Goal: Task Accomplishment & Management: Use online tool/utility

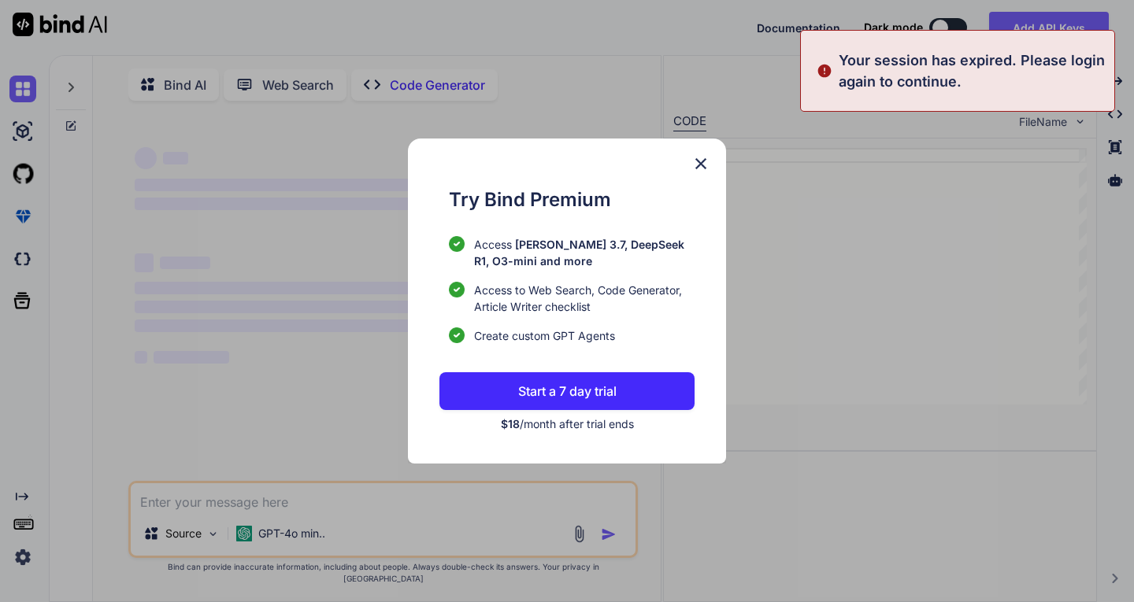
drag, startPoint x: 253, startPoint y: 541, endPoint x: 315, endPoint y: 523, distance: 64.8
click at [257, 540] on div "Try Bind Premium Access Claude 3.7, DeepSeek R1, O3-mini and more Access to Web…" at bounding box center [567, 301] width 1134 height 602
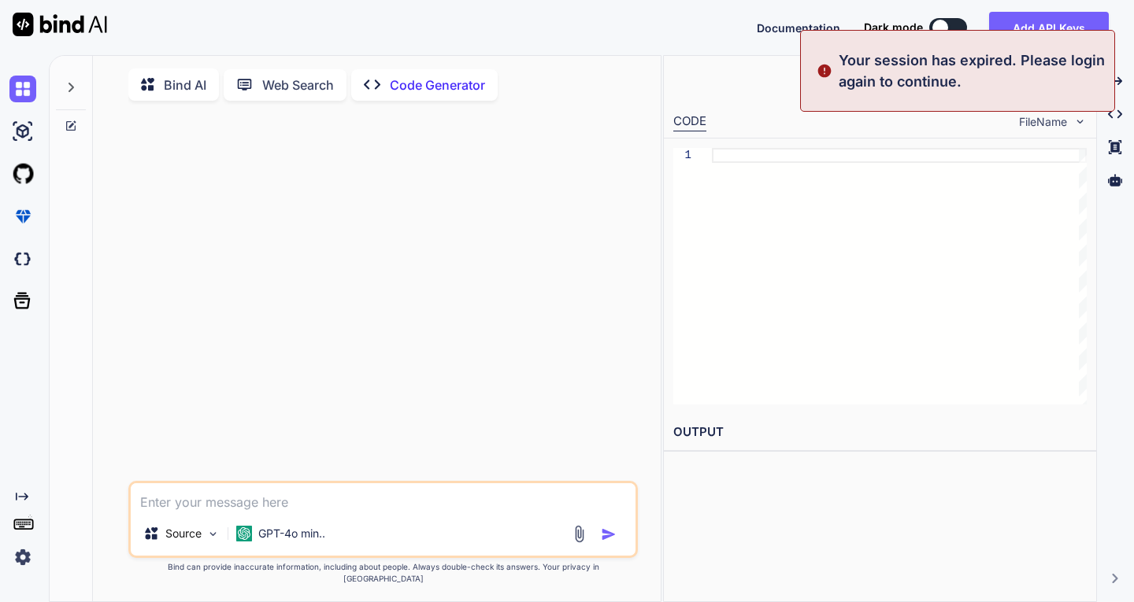
type textarea "x"
click at [1049, 20] on button "Add API Keys" at bounding box center [1049, 27] width 120 height 31
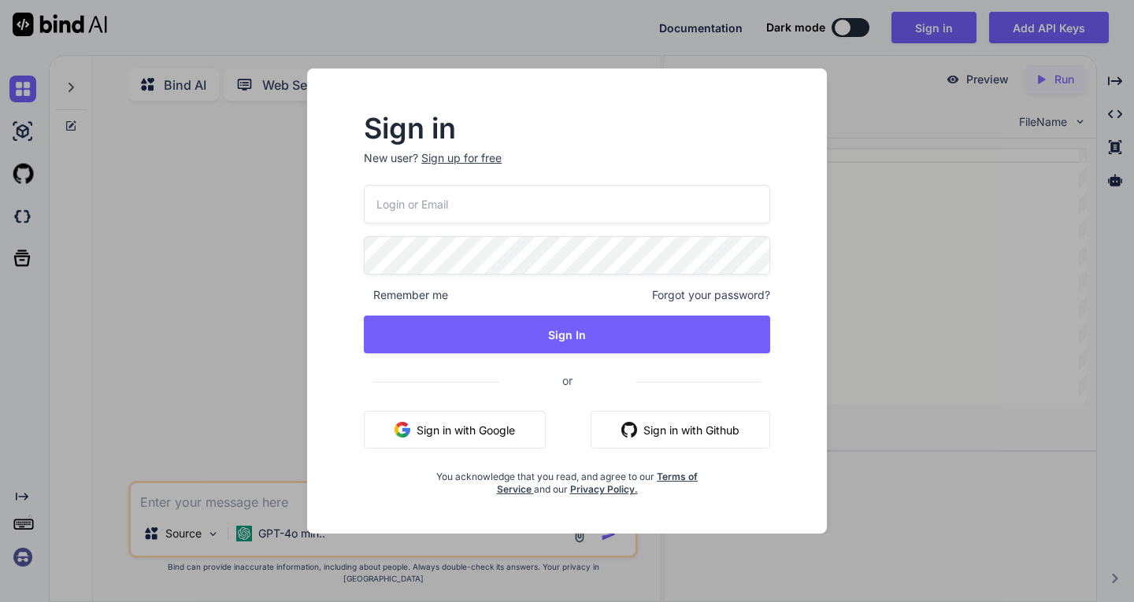
click at [812, 78] on div "Sign in New user? Sign up for free Remember me Forgot your password? Sign In or…" at bounding box center [567, 300] width 520 height 465
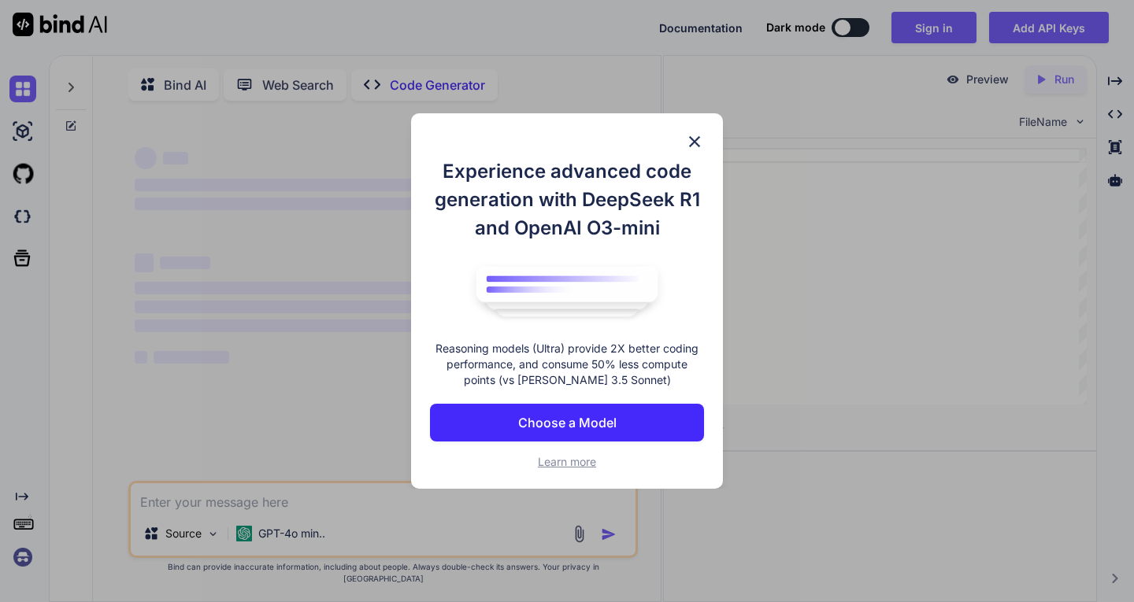
type textarea "x"
click at [692, 139] on img at bounding box center [694, 141] width 19 height 19
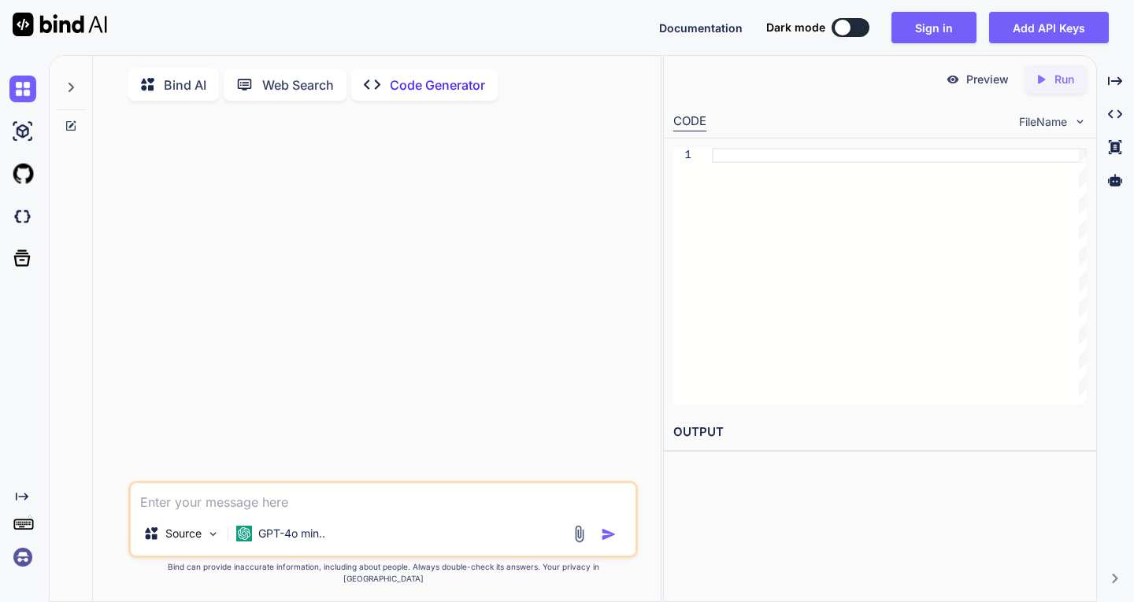
click at [26, 551] on img at bounding box center [22, 557] width 27 height 27
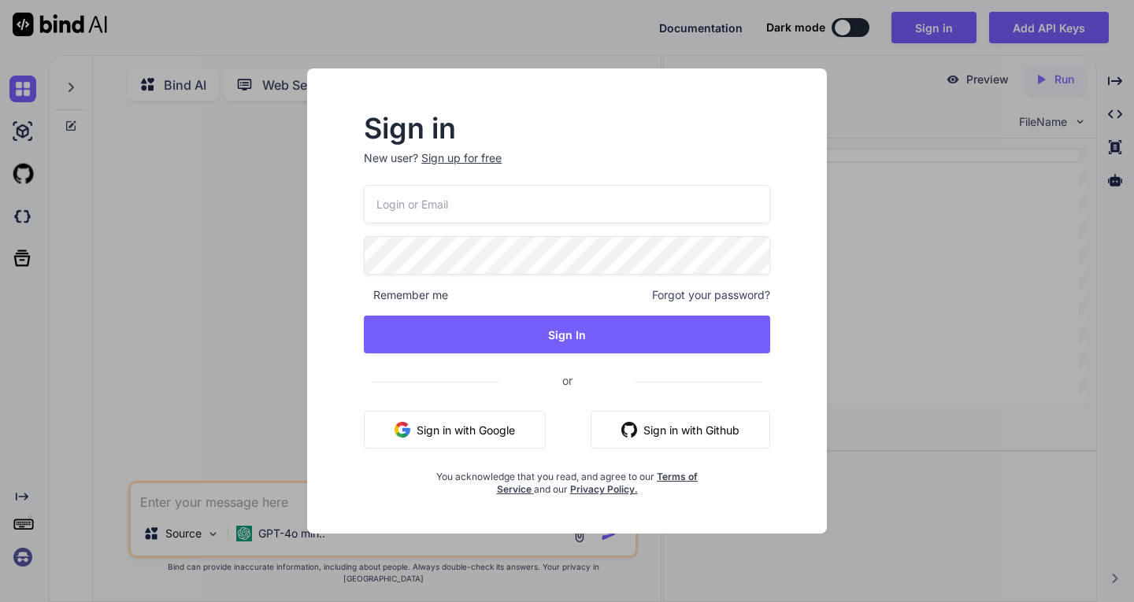
click at [218, 379] on div "Sign in New user? Sign up for free Remember me Forgot your password? Sign In or…" at bounding box center [567, 301] width 1134 height 602
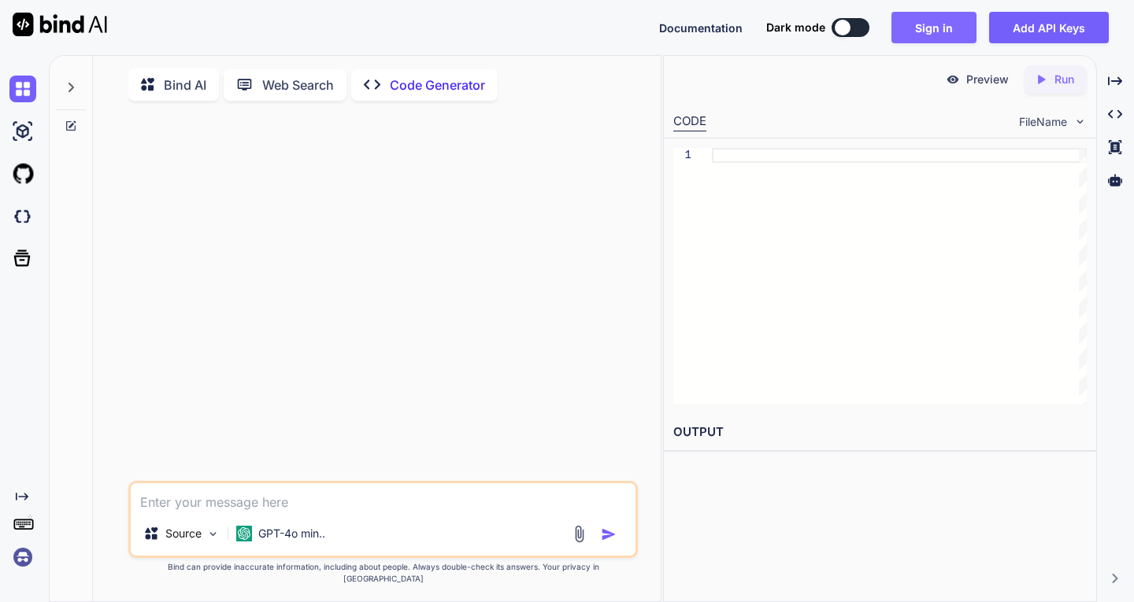
click at [937, 31] on button "Sign in" at bounding box center [933, 27] width 85 height 31
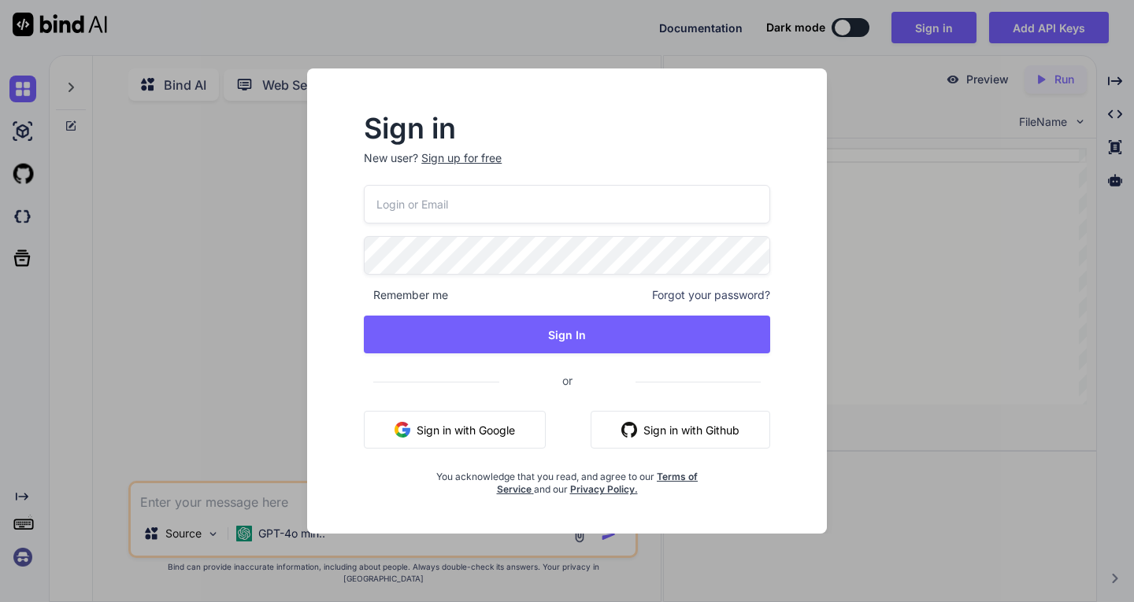
click at [483, 439] on button "Sign in with Google" at bounding box center [455, 430] width 182 height 38
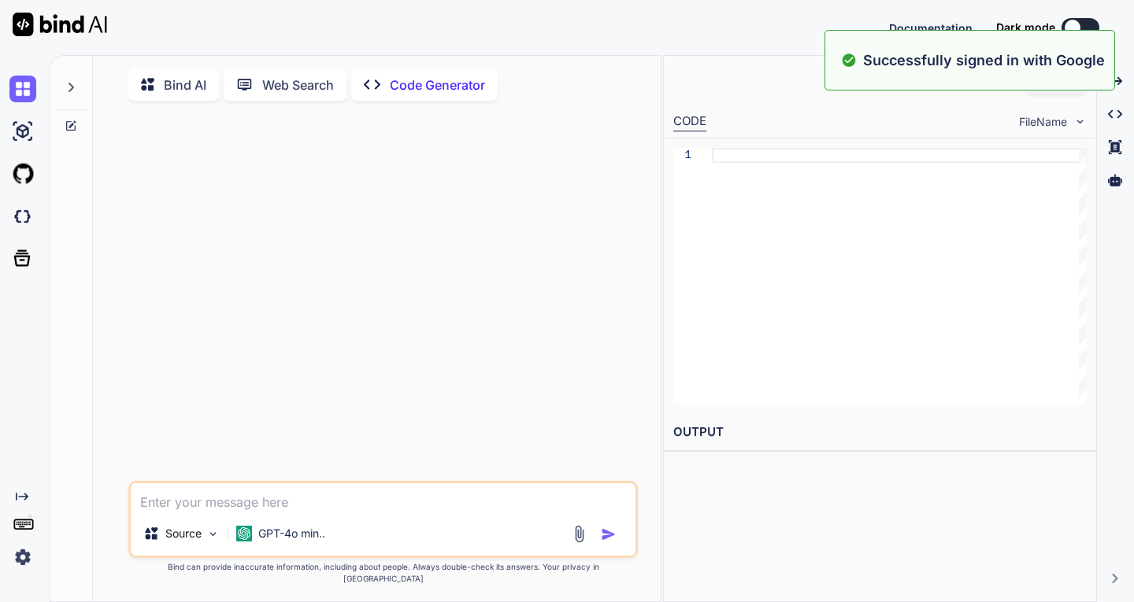
click at [354, 213] on div at bounding box center [383, 297] width 505 height 368
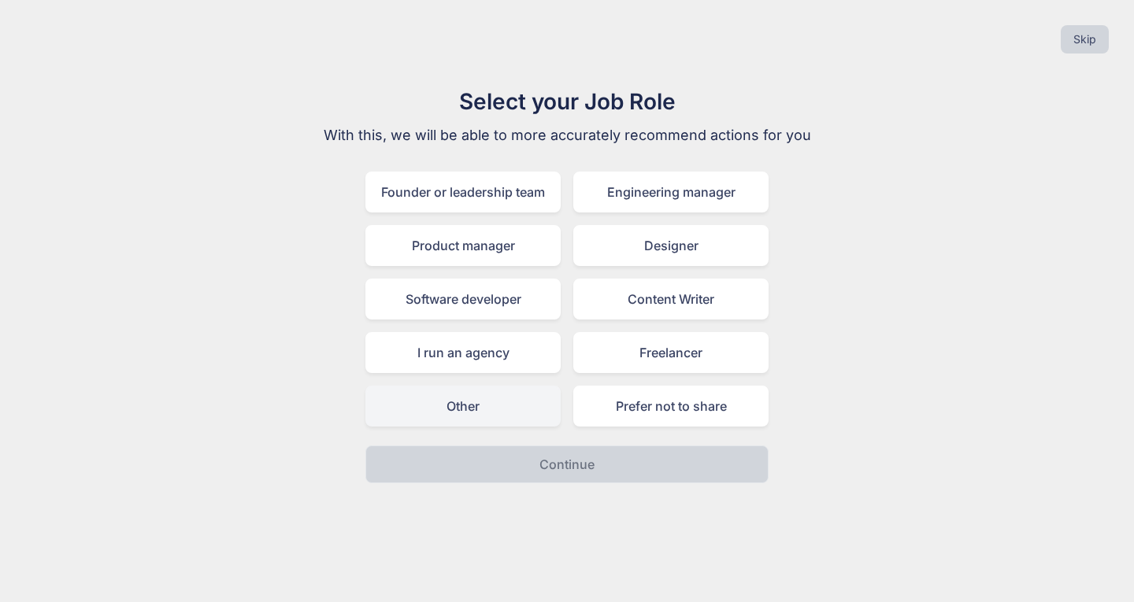
click at [475, 413] on div "Other" at bounding box center [462, 406] width 195 height 41
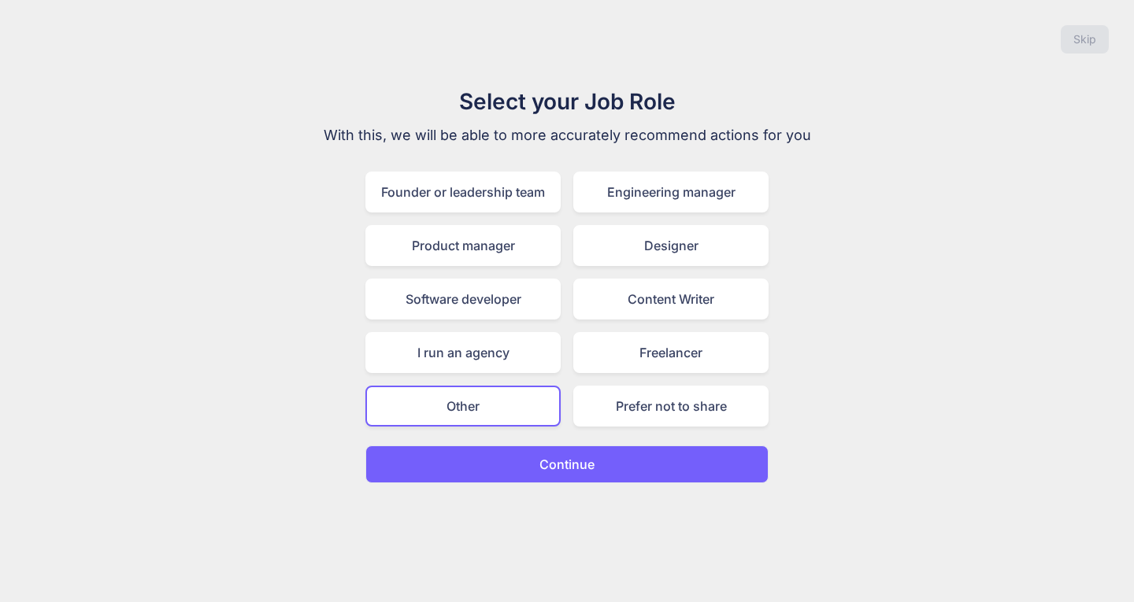
click at [531, 461] on button "Continue" at bounding box center [566, 465] width 403 height 38
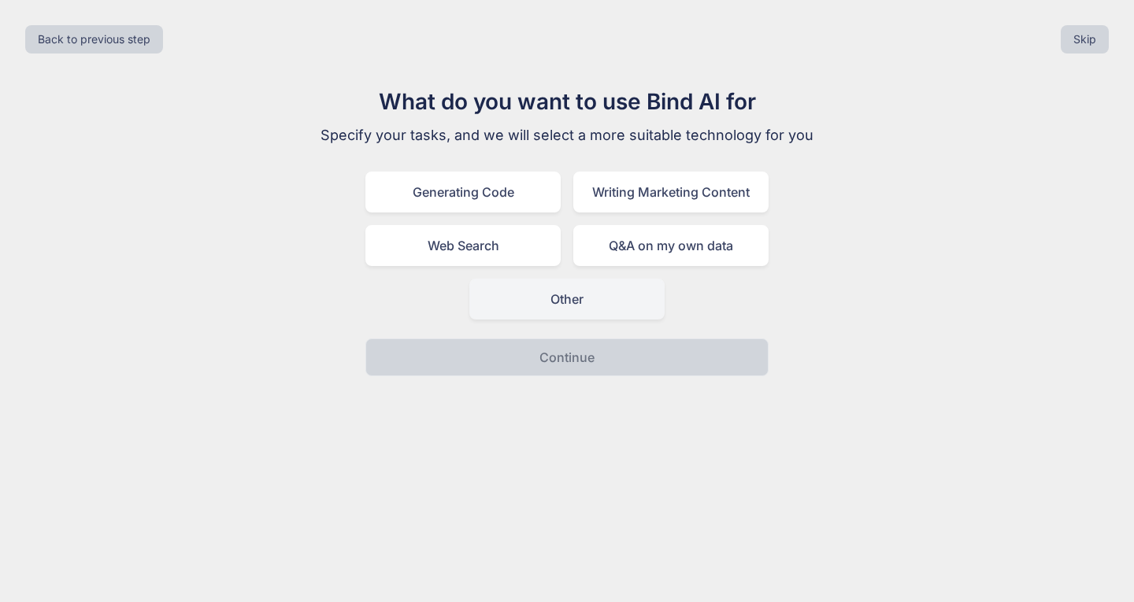
click at [580, 292] on div "Other" at bounding box center [566, 299] width 195 height 41
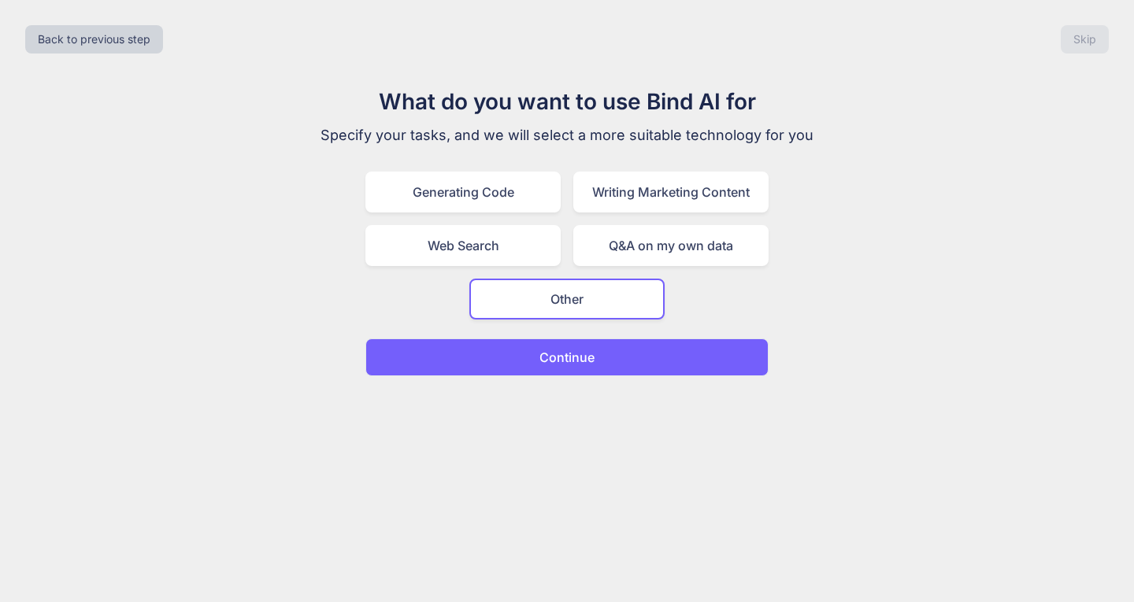
drag, startPoint x: 575, startPoint y: 329, endPoint x: 568, endPoint y: 342, distance: 14.5
click at [575, 331] on div "What do you want to use Bind AI for Specify your tasks, and we will select a mo…" at bounding box center [566, 230] width 529 height 291
click at [568, 342] on button "Continue" at bounding box center [566, 358] width 403 height 38
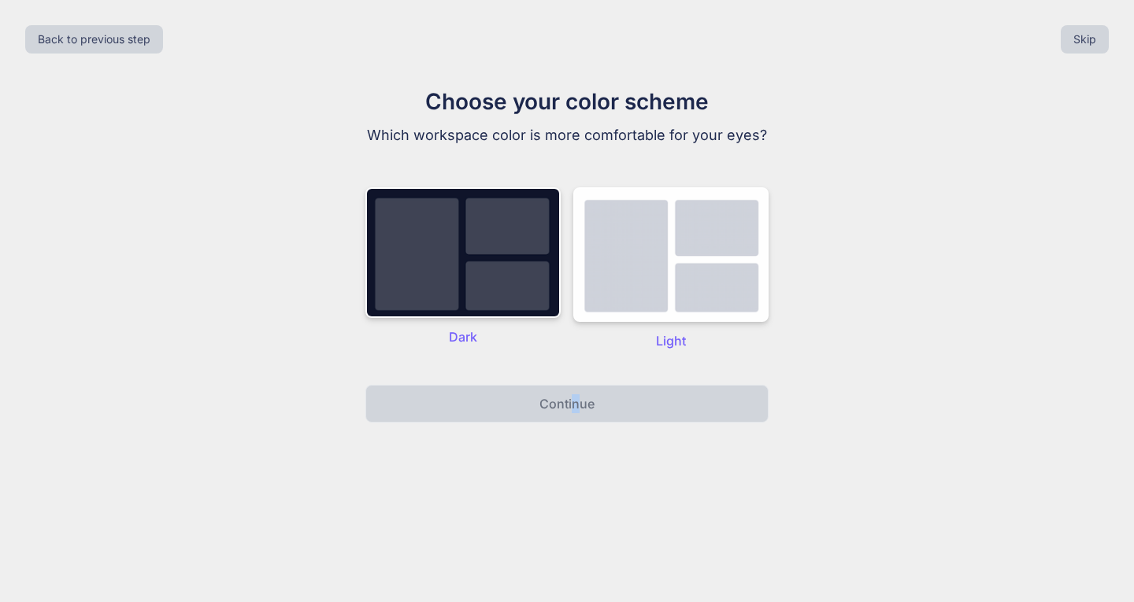
drag, startPoint x: 536, startPoint y: 266, endPoint x: 579, endPoint y: 381, distance: 122.8
click at [535, 266] on img at bounding box center [462, 252] width 195 height 131
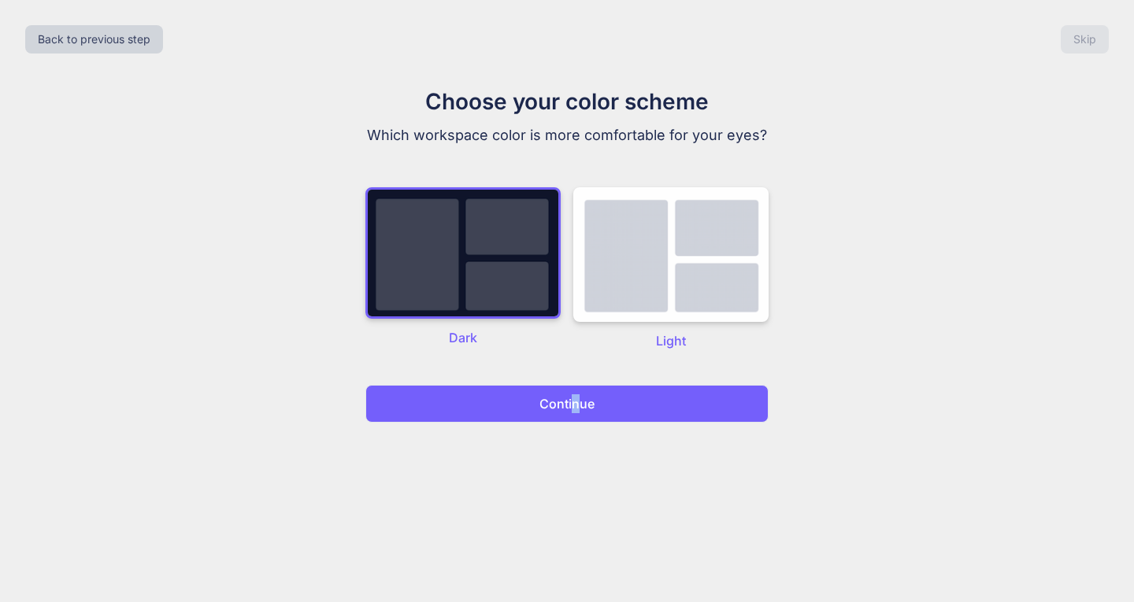
click at [581, 390] on button "Continue" at bounding box center [566, 404] width 403 height 38
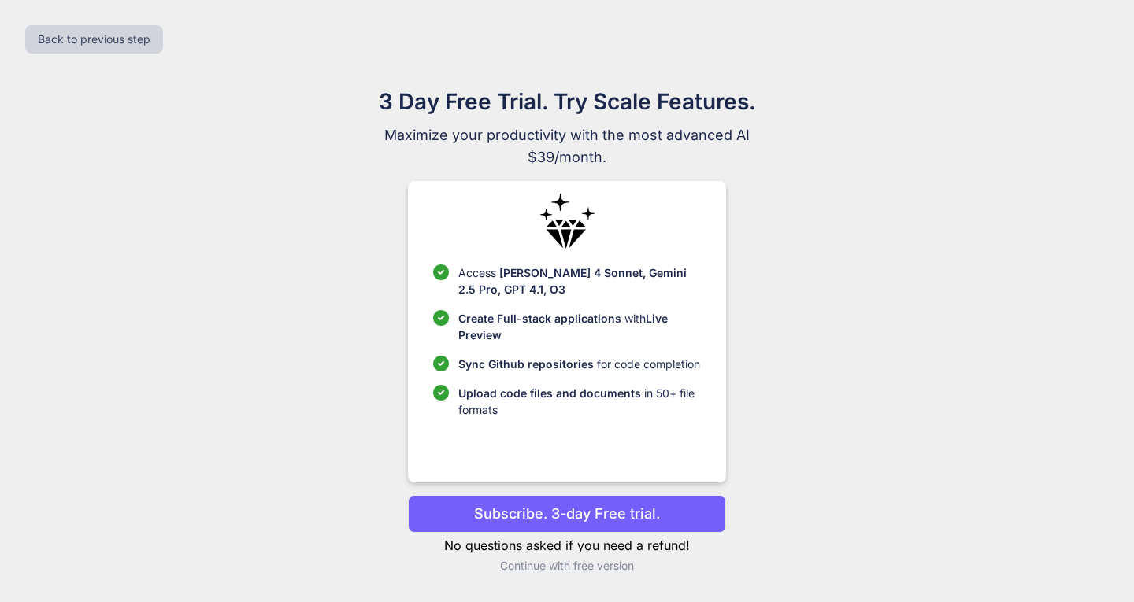
click at [562, 516] on p "Subscribe. 3-day Free trial." at bounding box center [567, 513] width 186 height 21
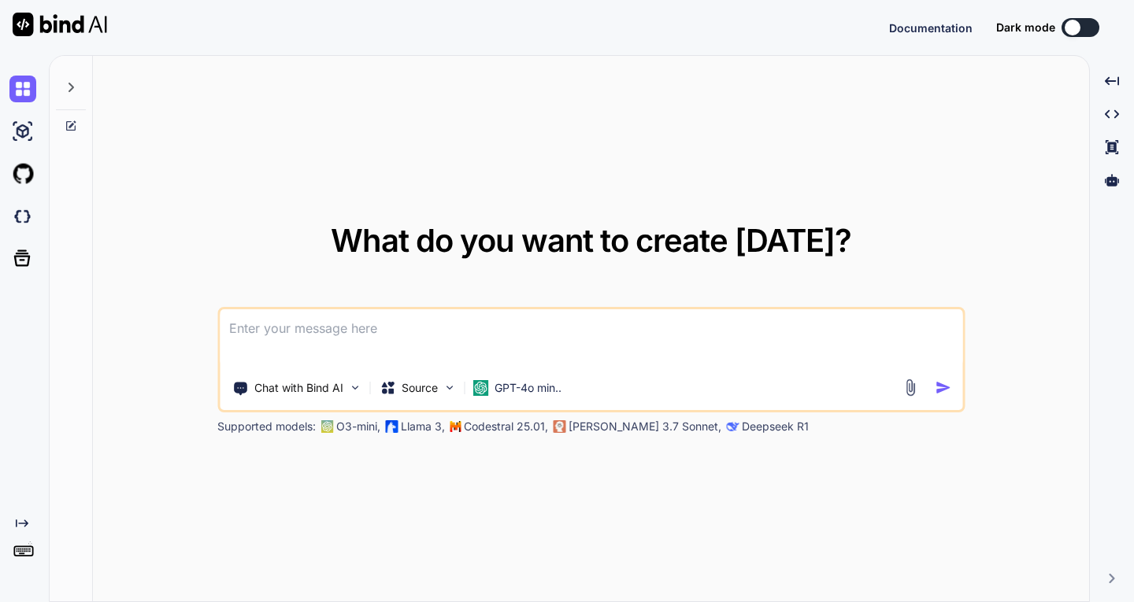
type textarea "x"
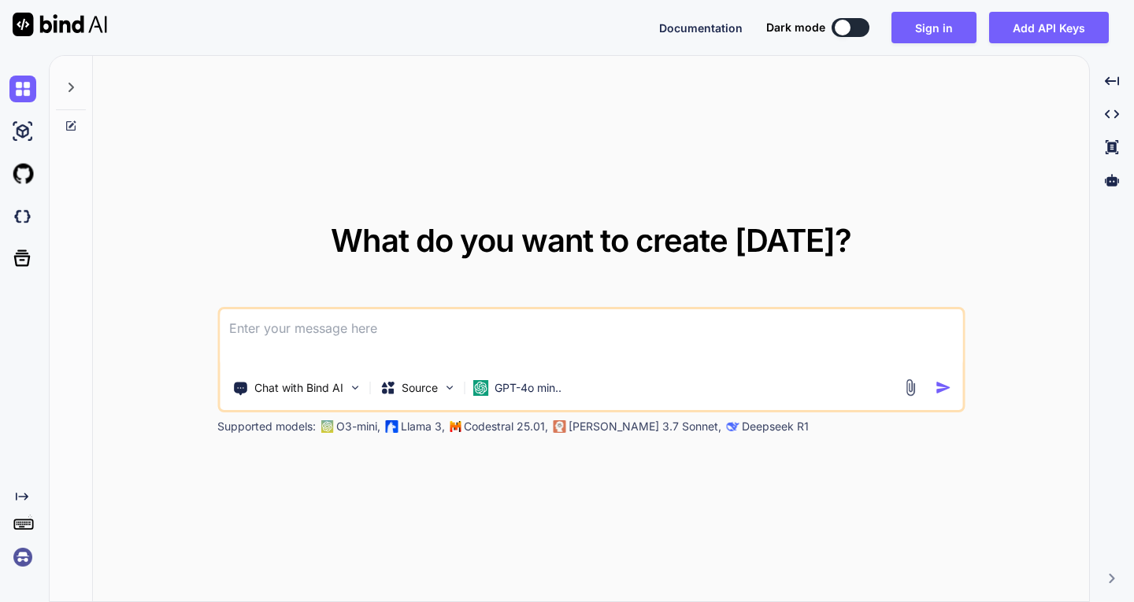
click at [26, 544] on img at bounding box center [22, 557] width 27 height 27
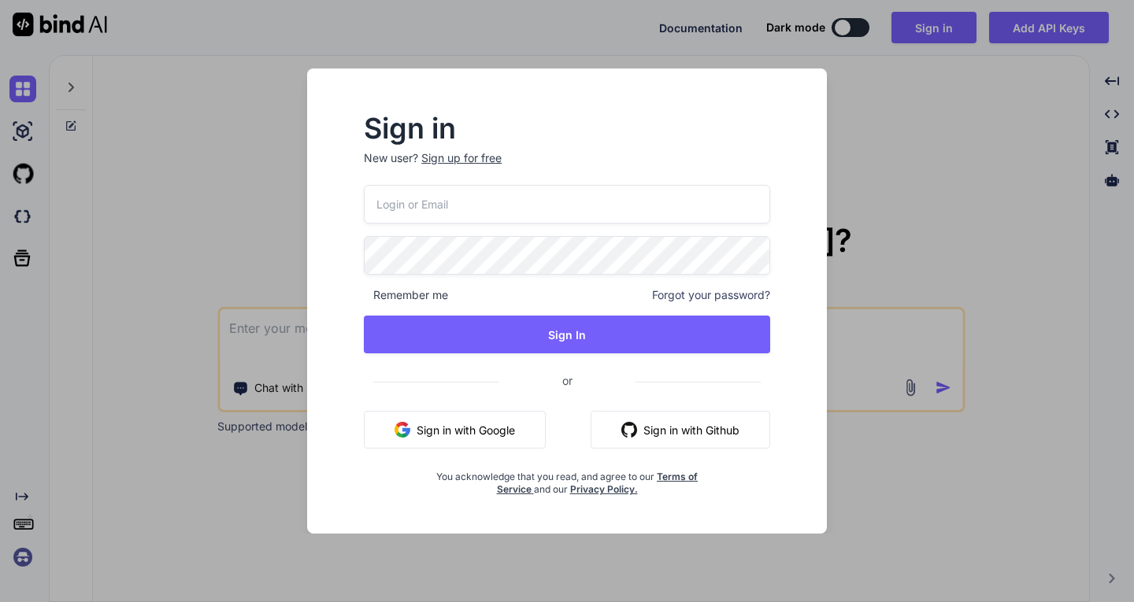
click at [208, 287] on div "Sign in New user? Sign up for free Remember me Forgot your password? Sign In or…" at bounding box center [567, 301] width 1134 height 602
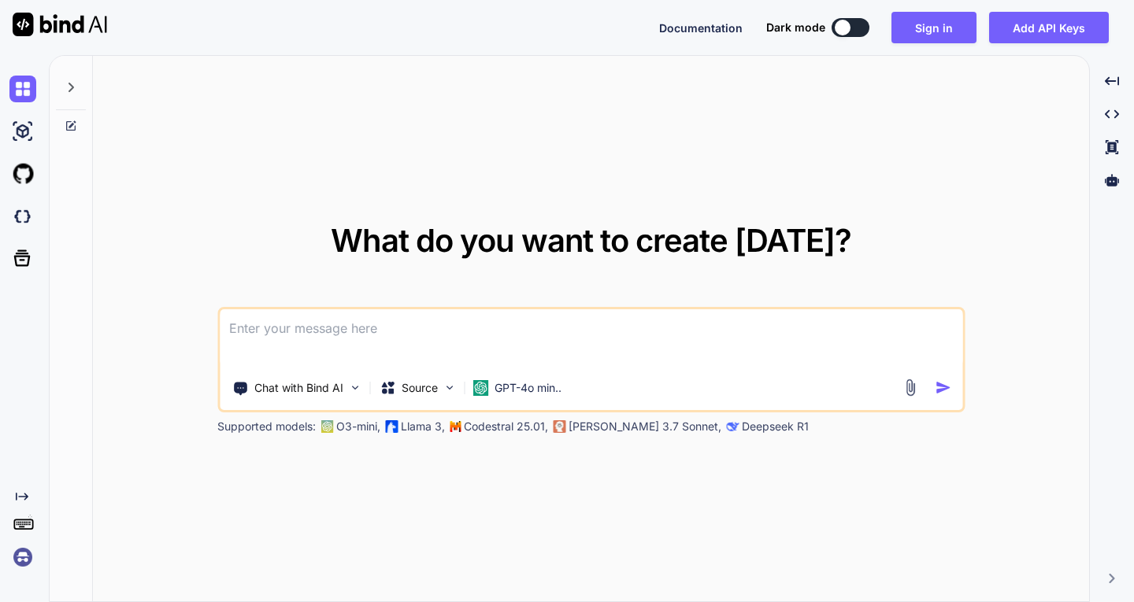
click at [14, 559] on img at bounding box center [22, 557] width 27 height 27
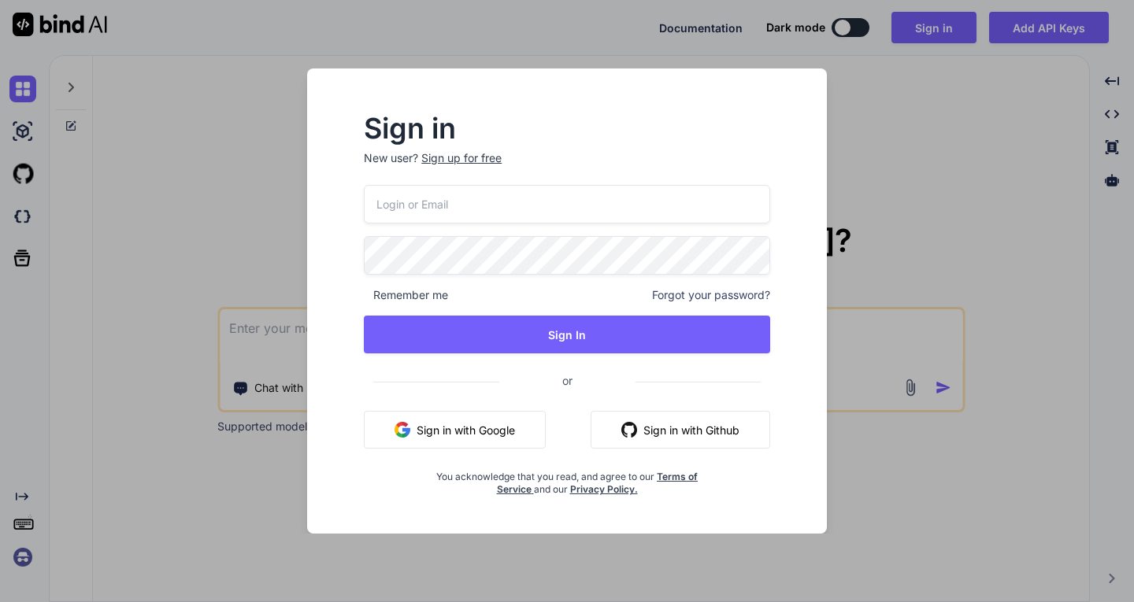
click at [423, 409] on div "Remember me Forgot your password? Sign In or Sign in with Google Sign in with G…" at bounding box center [567, 340] width 406 height 311
click at [423, 430] on button "Sign in with Google" at bounding box center [455, 430] width 182 height 38
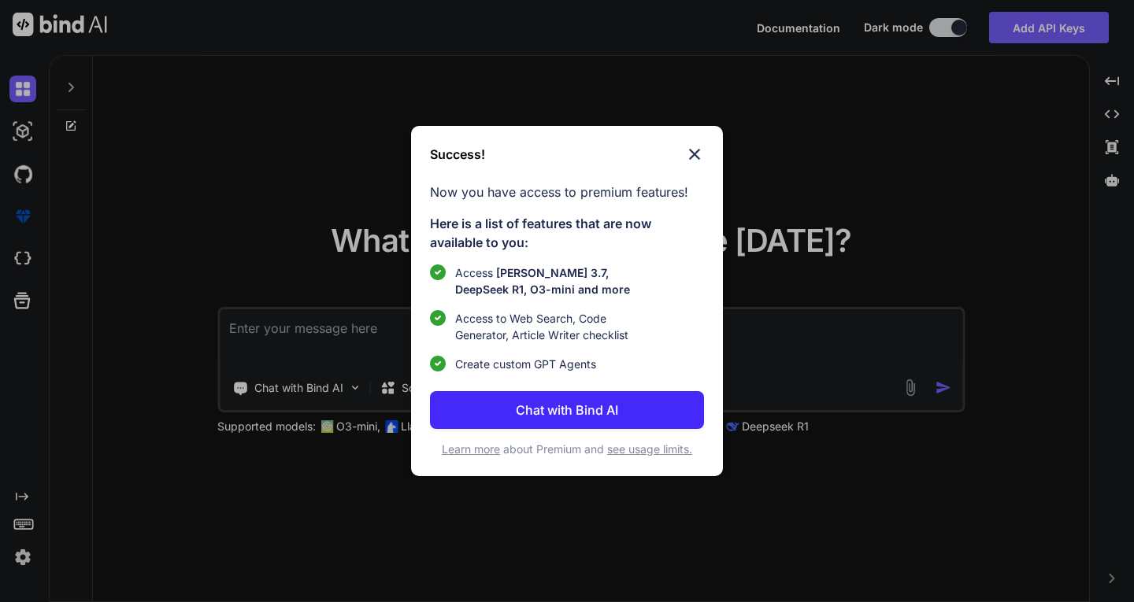
click at [594, 393] on button "Chat with Bind AI" at bounding box center [567, 410] width 274 height 38
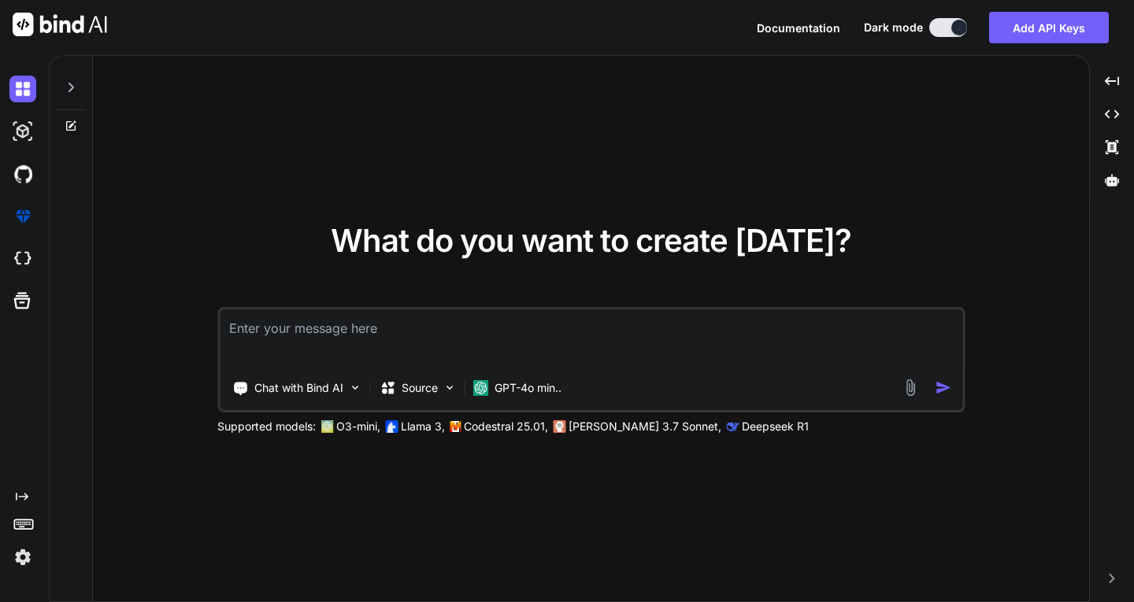
drag, startPoint x: 24, startPoint y: 576, endPoint x: 35, endPoint y: 515, distance: 62.2
click at [24, 573] on div "Created with Pixso." at bounding box center [24, 328] width 49 height 547
click at [1065, 31] on button "Add API Keys" at bounding box center [1049, 27] width 120 height 31
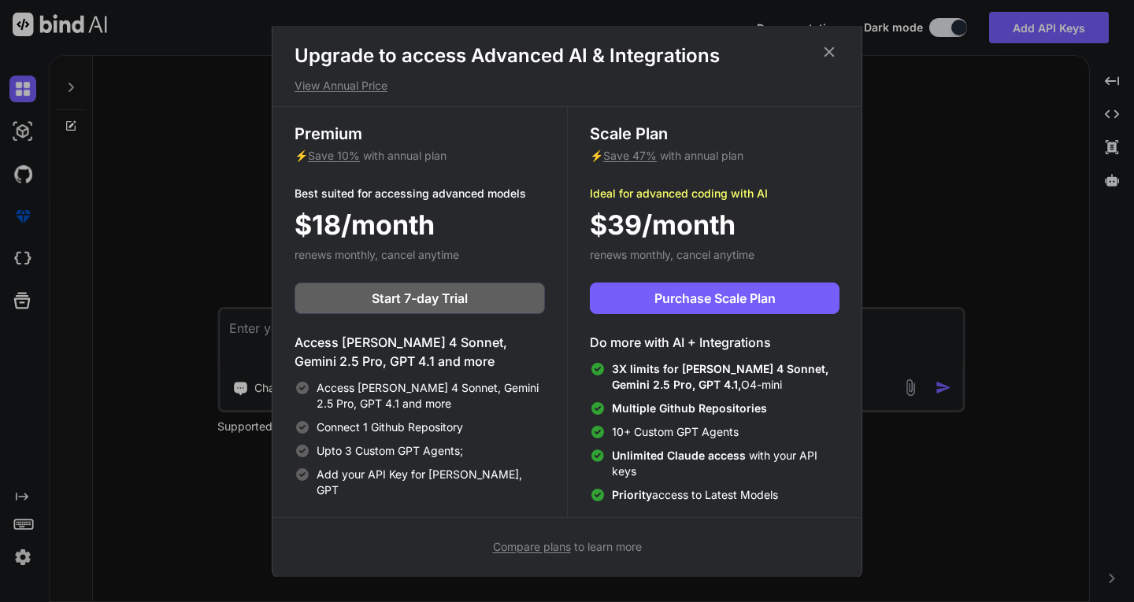
scroll to position [7, 0]
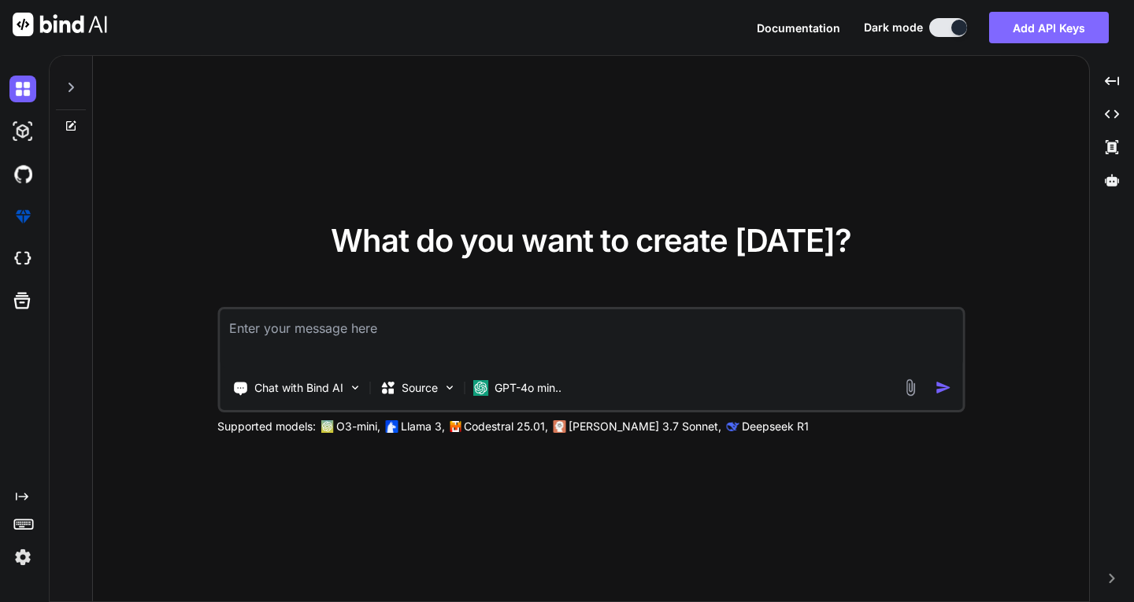
click at [1020, 21] on button "Add API Keys" at bounding box center [1049, 27] width 120 height 31
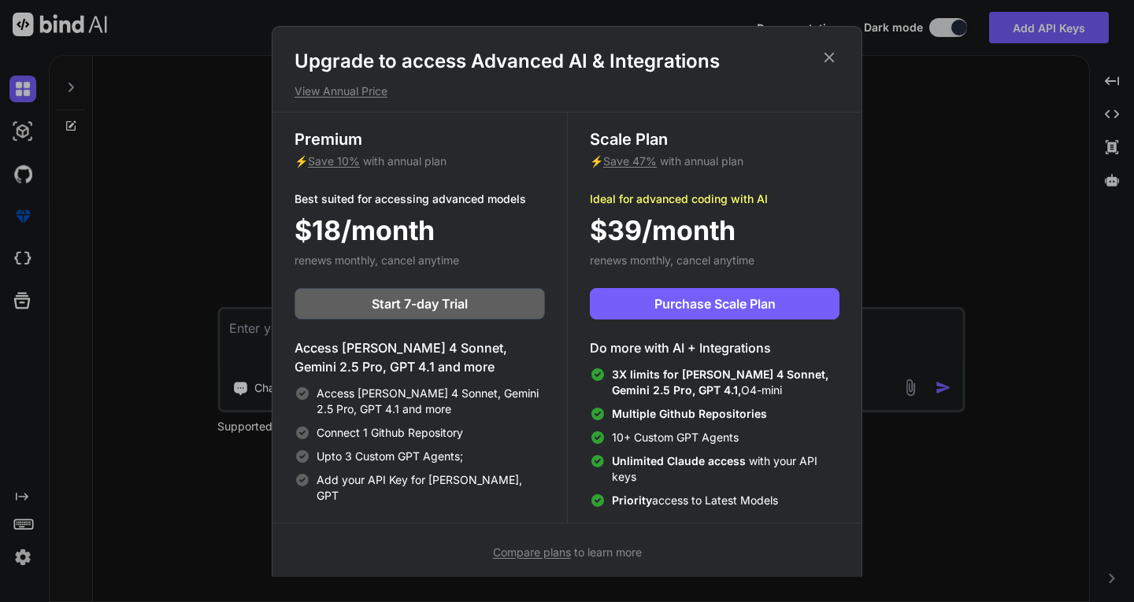
click at [551, 550] on span "Compare plans" at bounding box center [532, 552] width 78 height 13
click at [503, 309] on button "Start 7-day Trial" at bounding box center [419, 303] width 250 height 31
click at [949, 105] on div "Upgrade to access Advanced AI & Integrations View Annual Price Premium ⚡ Save 1…" at bounding box center [567, 301] width 1134 height 602
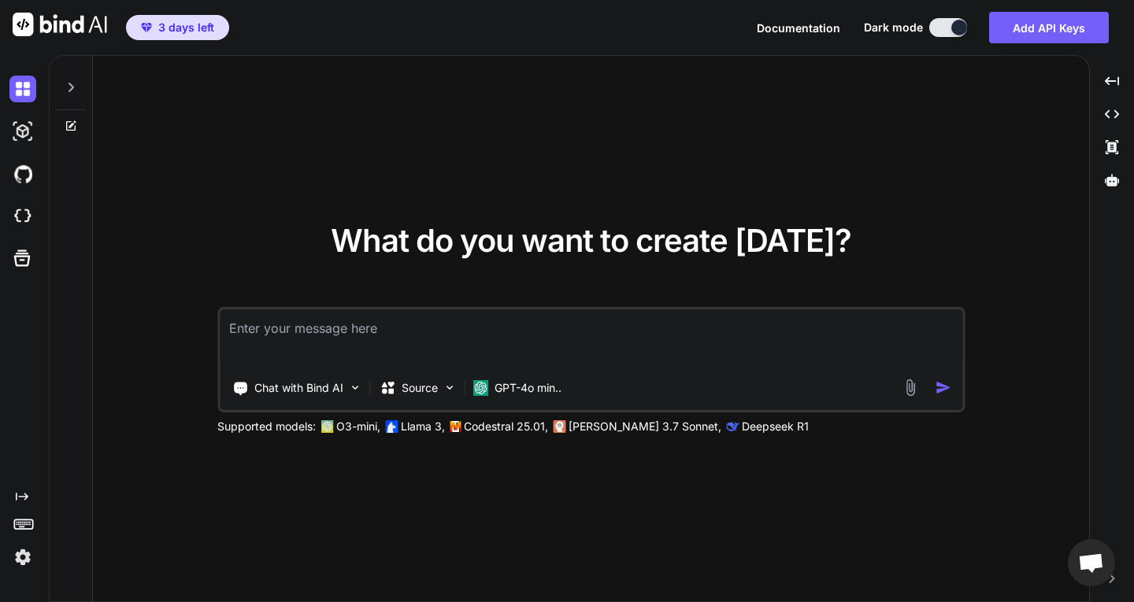
click at [24, 554] on img at bounding box center [22, 557] width 27 height 27
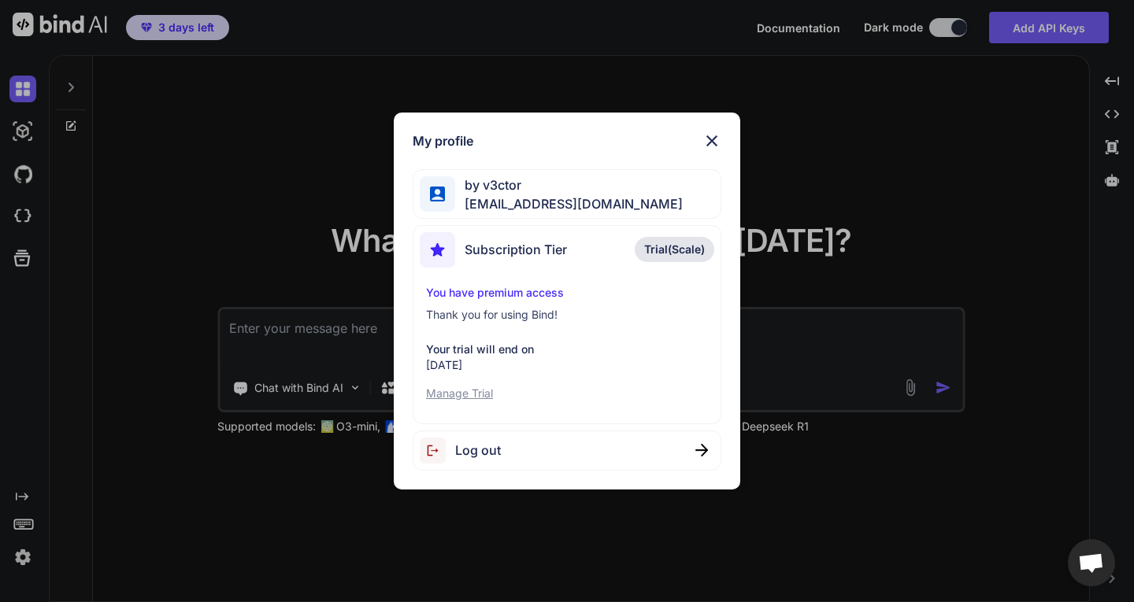
click at [478, 288] on p "You have premium access" at bounding box center [567, 293] width 282 height 16
drag, startPoint x: 553, startPoint y: 183, endPoint x: 516, endPoint y: 192, distance: 37.4
click at [549, 183] on span "by v3ctor" at bounding box center [569, 185] width 228 height 19
click at [483, 200] on span "[EMAIL_ADDRESS][DOMAIN_NAME]" at bounding box center [569, 203] width 228 height 19
drag, startPoint x: 713, startPoint y: 135, endPoint x: 673, endPoint y: 150, distance: 43.1
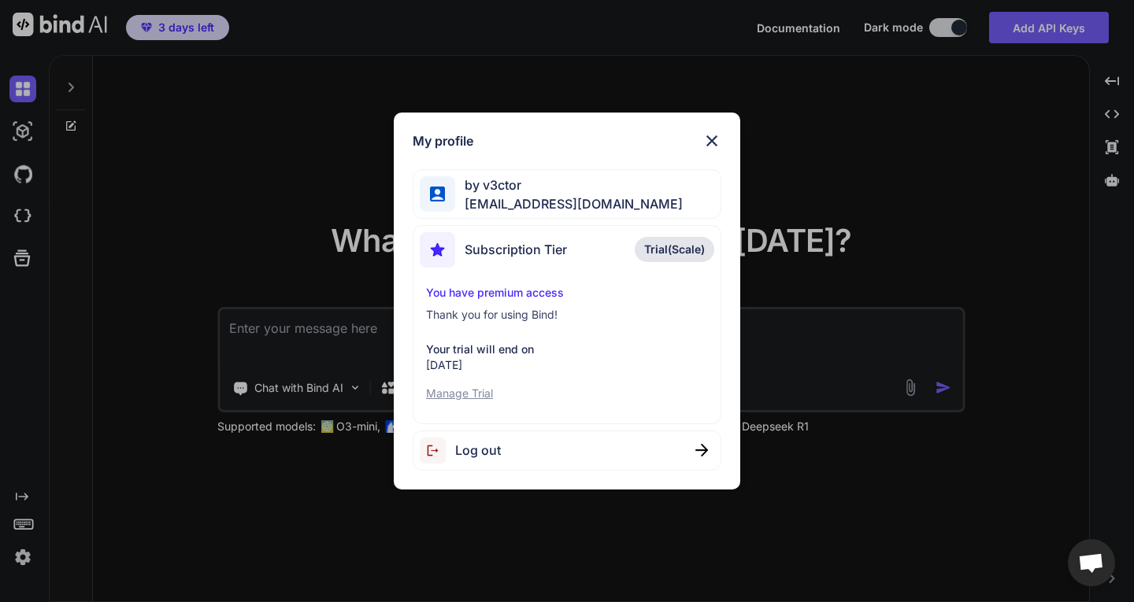
click at [712, 135] on img at bounding box center [711, 140] width 19 height 19
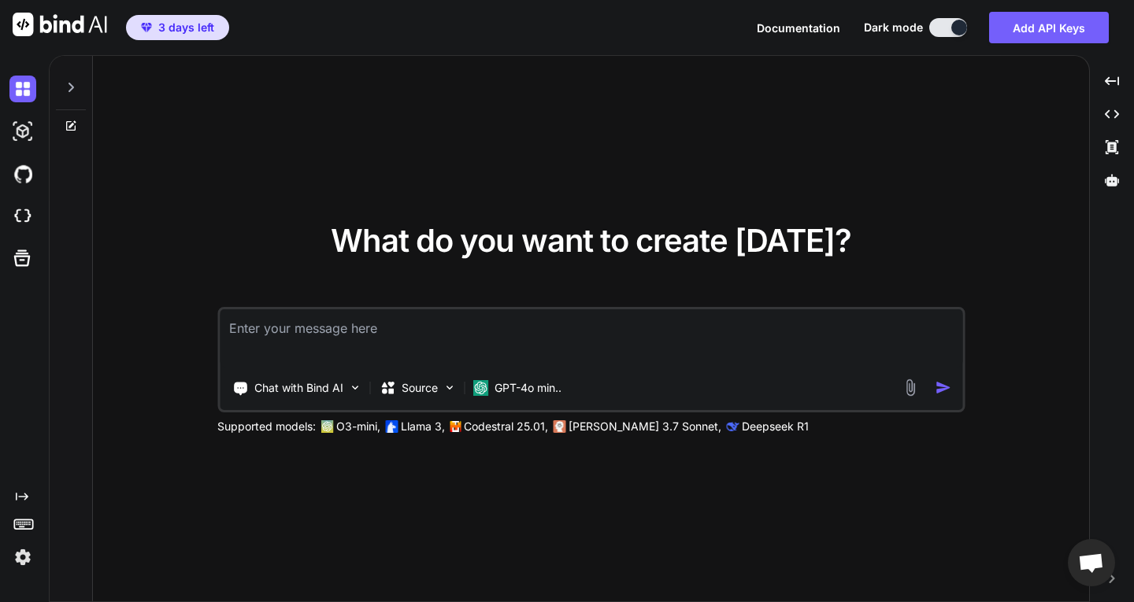
click at [15, 561] on img at bounding box center [22, 557] width 27 height 27
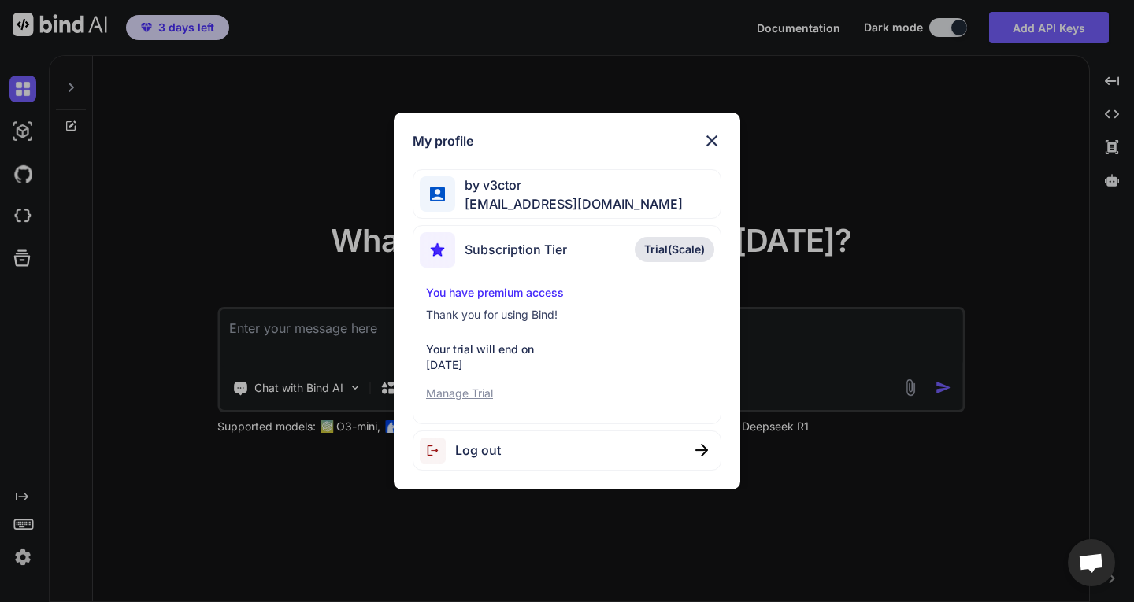
drag, startPoint x: 709, startPoint y: 130, endPoint x: 709, endPoint y: 142, distance: 11.8
click at [709, 135] on div "My profile by v3ctor [EMAIL_ADDRESS][DOMAIN_NAME] Subscription Tier Trial(Scale…" at bounding box center [567, 301] width 346 height 377
click at [716, 144] on img at bounding box center [711, 140] width 19 height 19
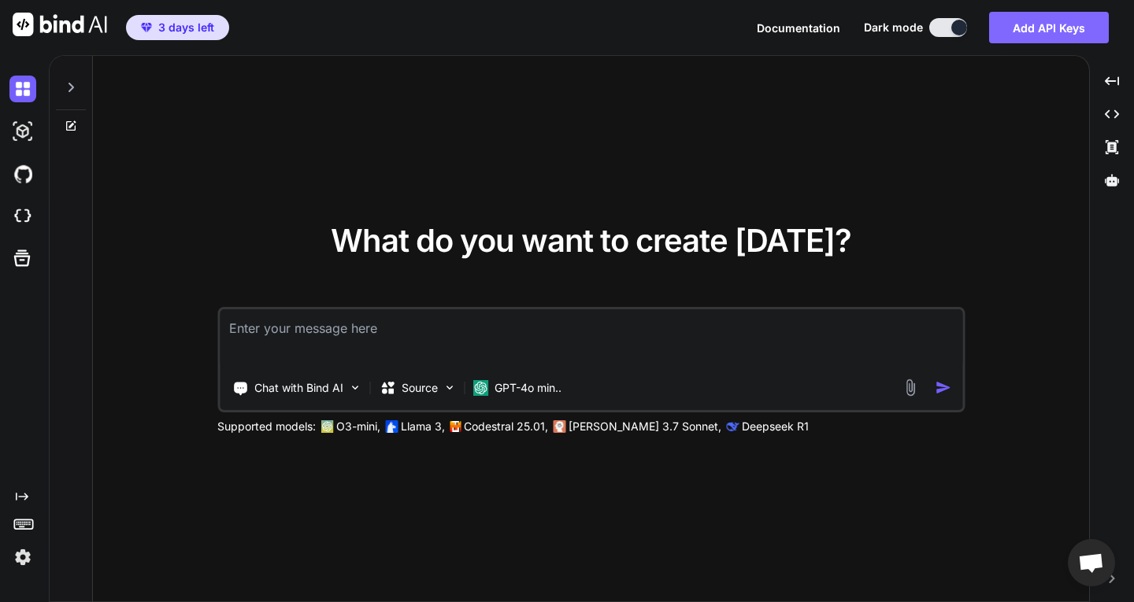
click at [1071, 18] on button "Add API Keys" at bounding box center [1049, 27] width 120 height 31
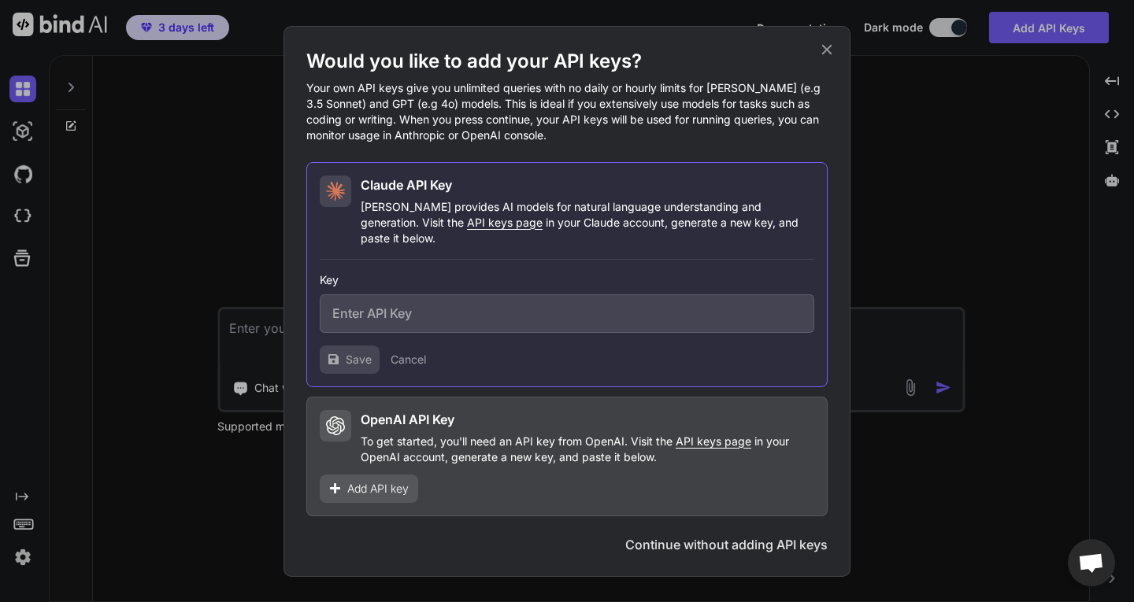
click at [453, 301] on input "text" at bounding box center [567, 313] width 494 height 39
type input "sa"
click at [712, 535] on button "Continue without adding API keys" at bounding box center [726, 544] width 202 height 19
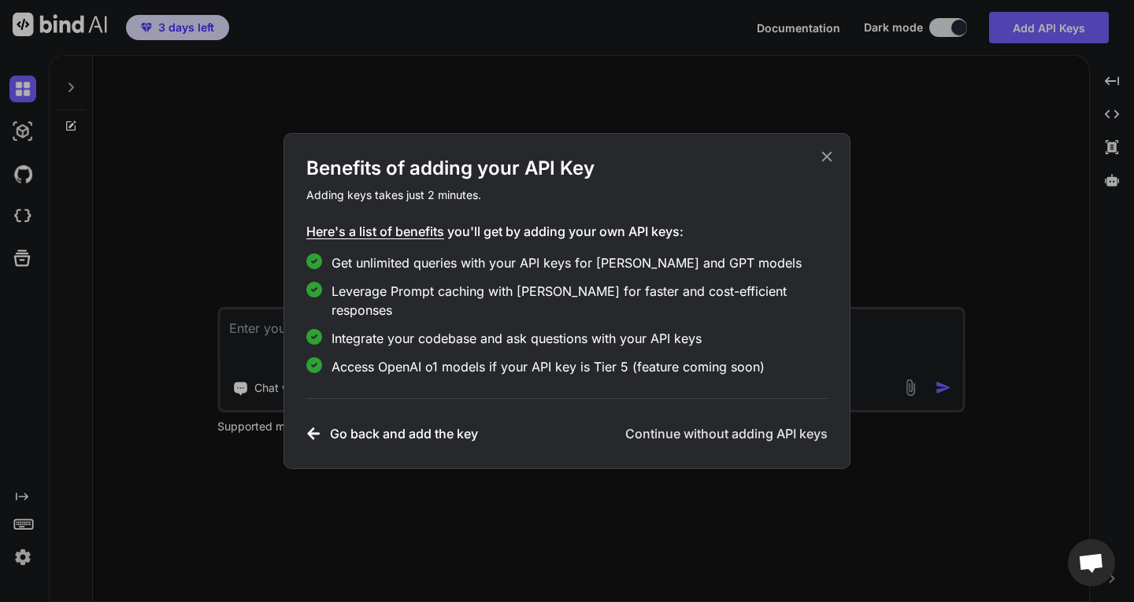
click at [640, 424] on h3 "Continue without adding API keys" at bounding box center [726, 433] width 202 height 19
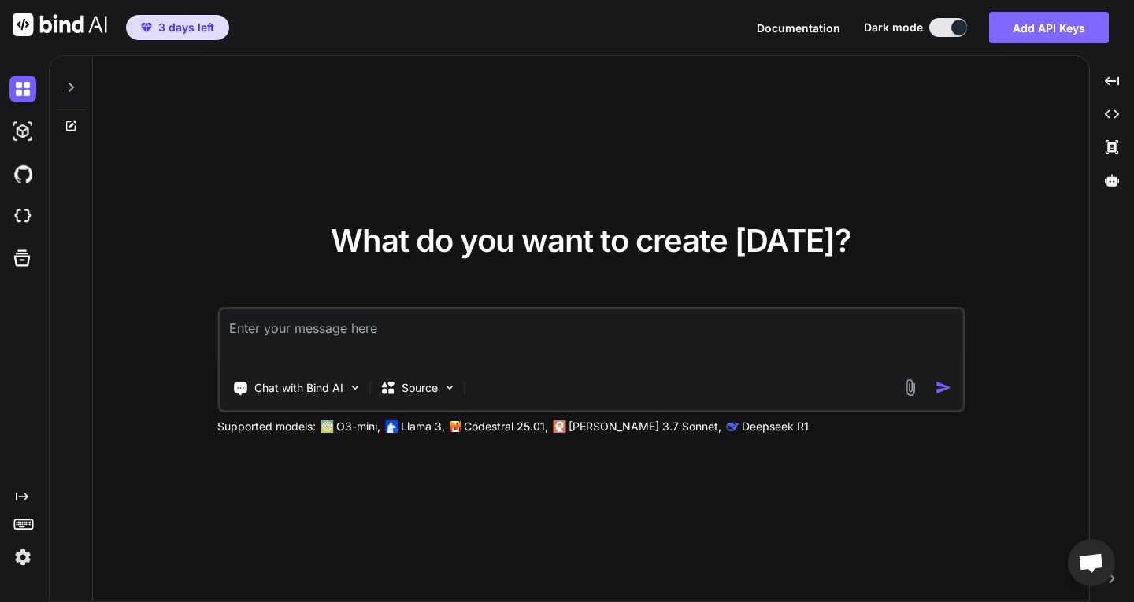
click at [1034, 25] on button "Add API Keys" at bounding box center [1049, 27] width 120 height 31
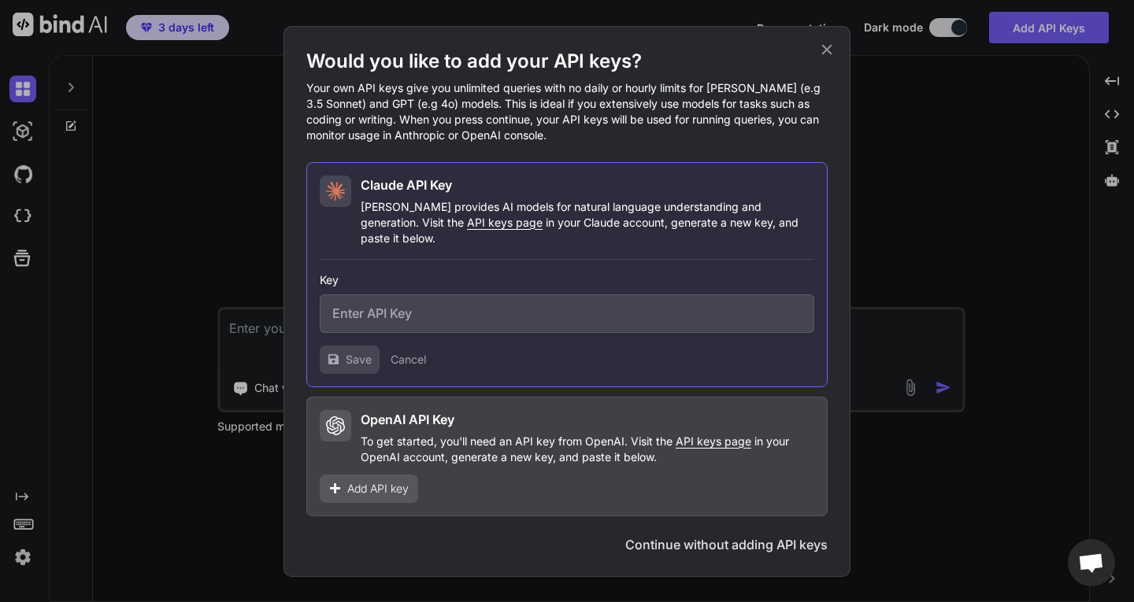
click at [834, 57] on icon at bounding box center [826, 49] width 17 height 17
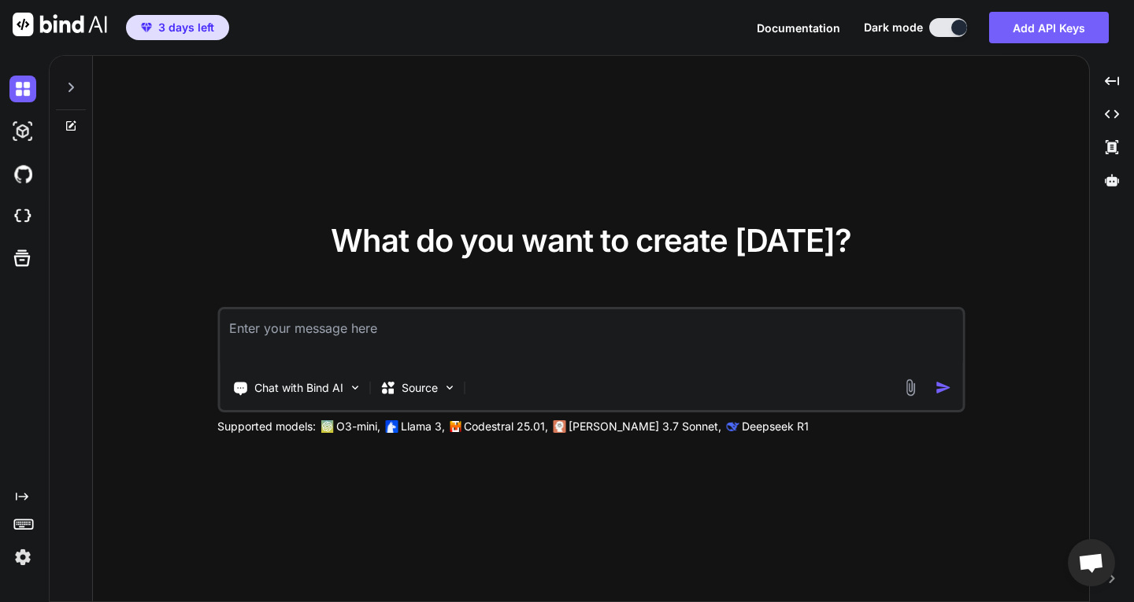
click at [64, 91] on div at bounding box center [71, 83] width 30 height 54
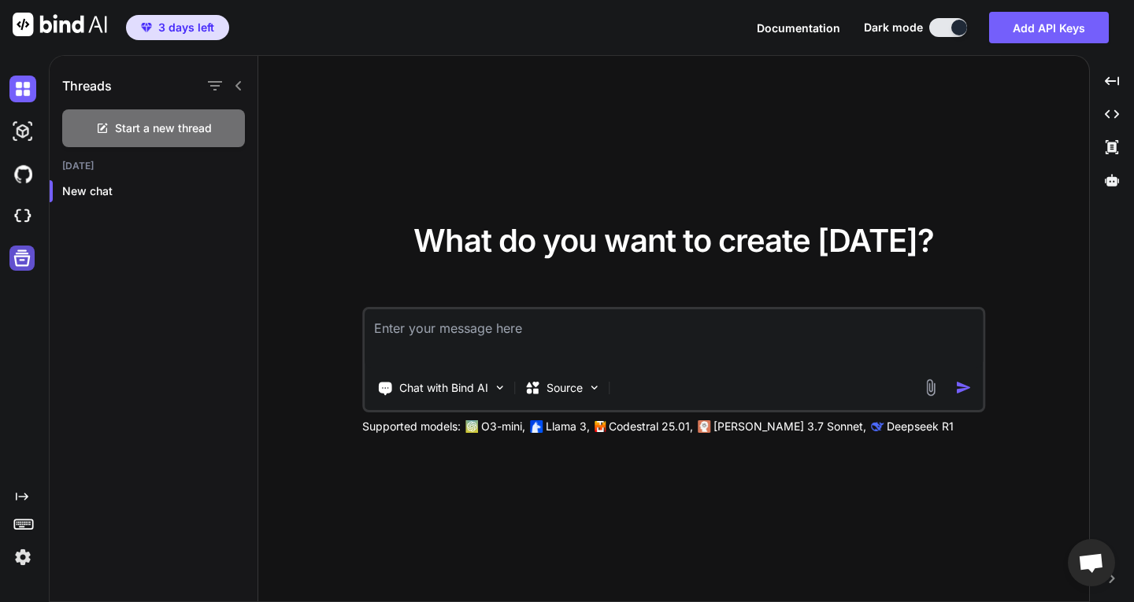
click at [29, 254] on icon at bounding box center [22, 258] width 22 height 22
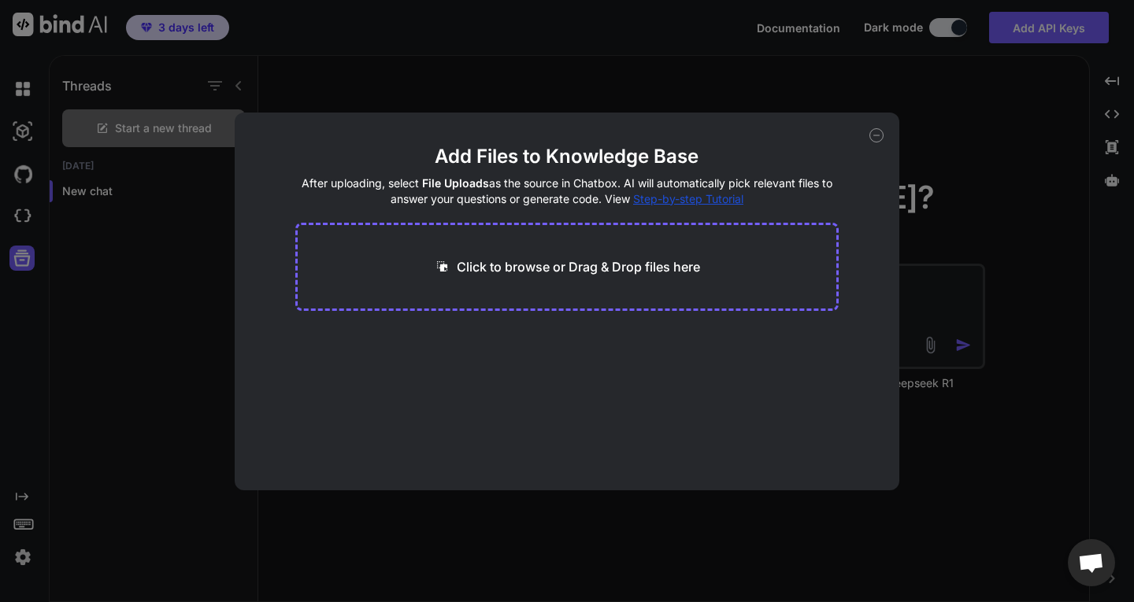
click at [30, 255] on div "Add Files to Knowledge Base After uploading, select File Uploads as the source …" at bounding box center [567, 301] width 1134 height 602
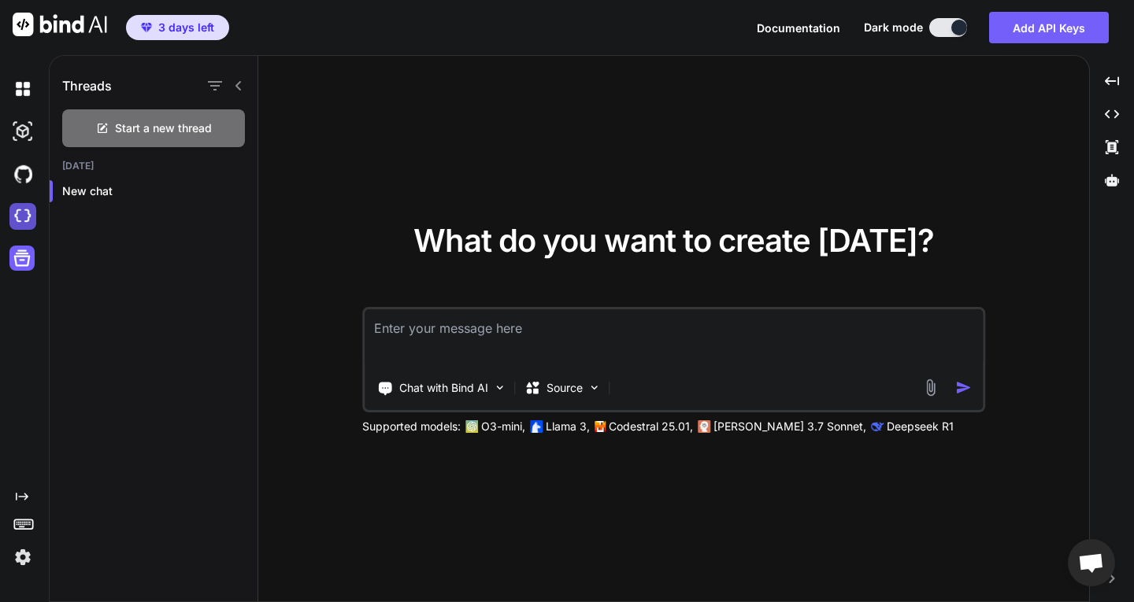
click at [19, 225] on img at bounding box center [22, 216] width 27 height 27
click at [46, 99] on div "Created with Pixso." at bounding box center [24, 328] width 49 height 547
click at [42, 98] on div at bounding box center [25, 89] width 33 height 27
drag, startPoint x: 39, startPoint y: 94, endPoint x: 24, endPoint y: 92, distance: 14.4
click at [35, 94] on div at bounding box center [25, 89] width 33 height 27
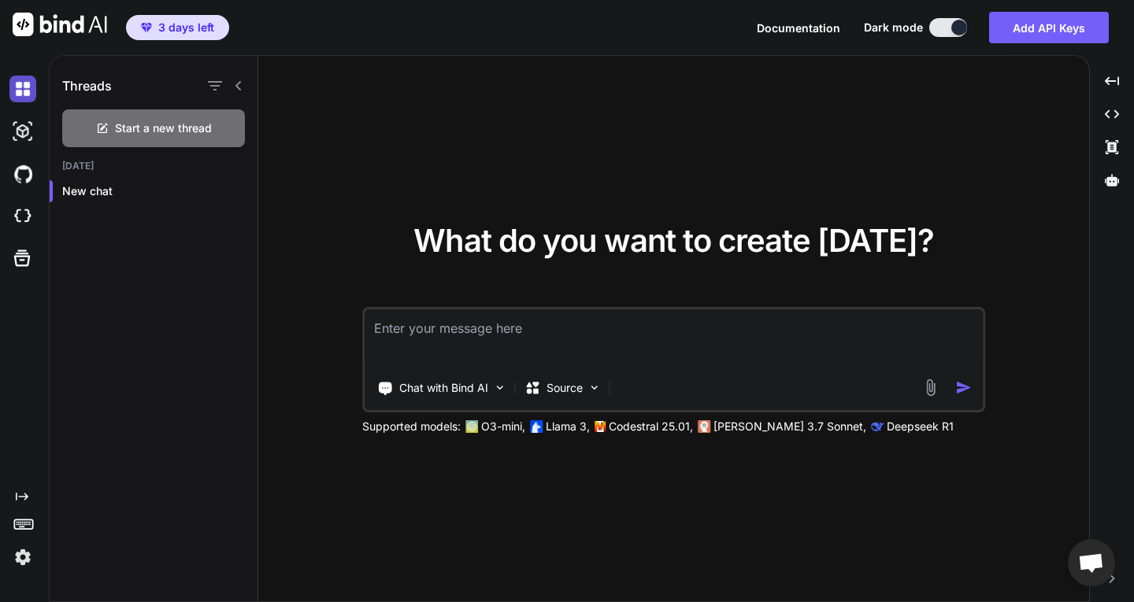
click at [24, 92] on img at bounding box center [22, 89] width 27 height 27
click at [186, 30] on span "3 days left" at bounding box center [186, 28] width 56 height 16
click at [1112, 583] on div "Created with Pixso. Created with Pixso. Created with Pixso. Created with Pixso." at bounding box center [1111, 335] width 31 height 535
click at [475, 394] on p "Chat with Bind AI" at bounding box center [443, 388] width 89 height 16
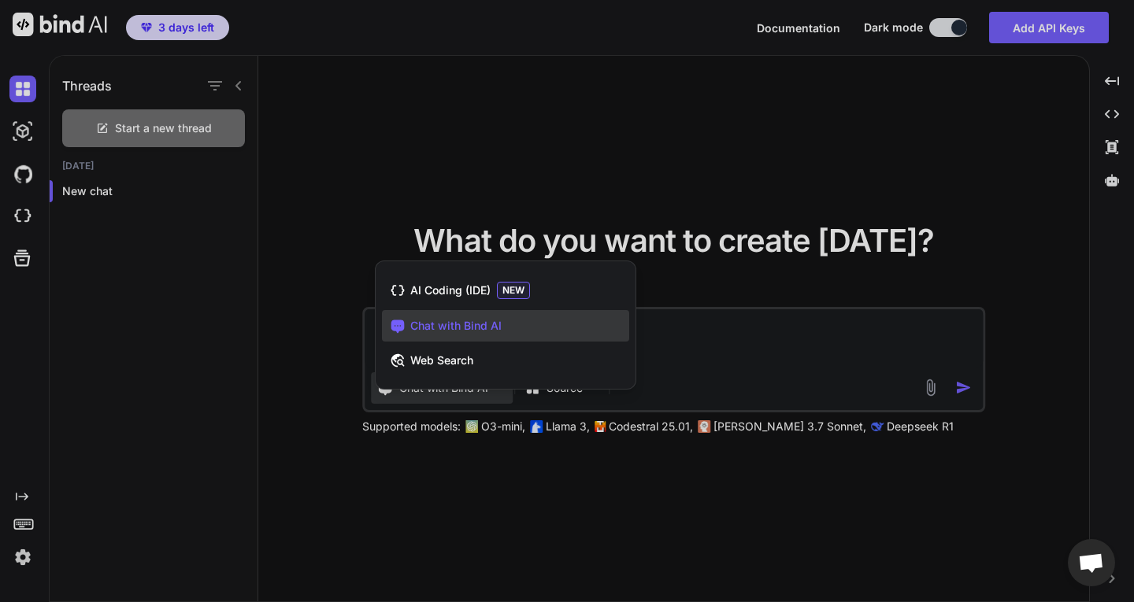
click at [476, 389] on div "AI Coding (IDE) NEW Chat with Bind AI Web Search" at bounding box center [505, 325] width 261 height 129
click at [475, 281] on div "AI Coding (IDE) NEW" at bounding box center [505, 290] width 247 height 33
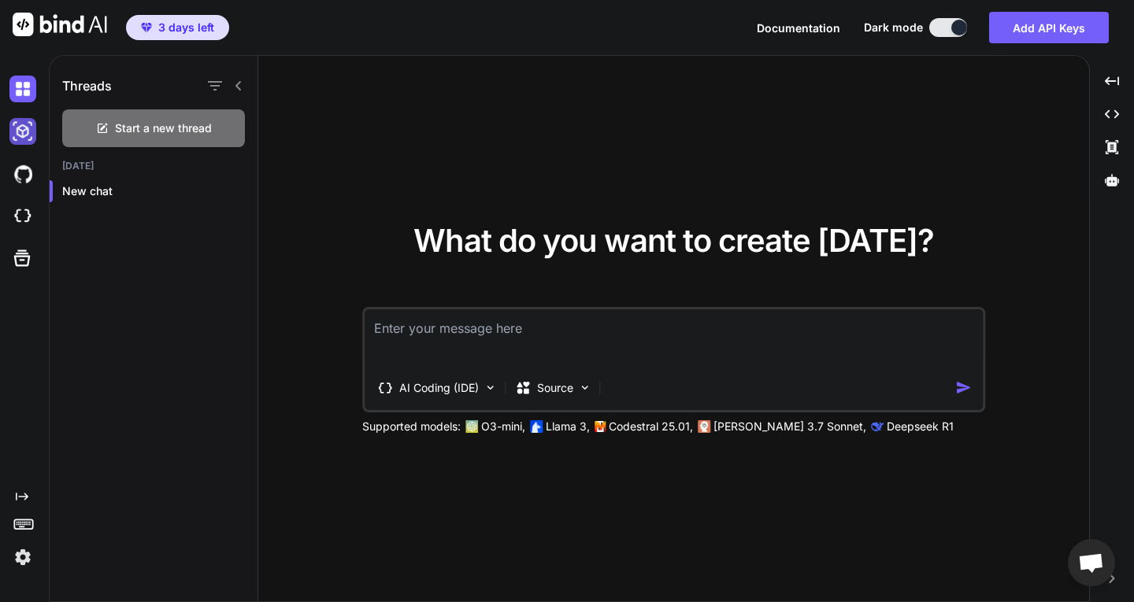
click at [22, 128] on img at bounding box center [22, 131] width 27 height 27
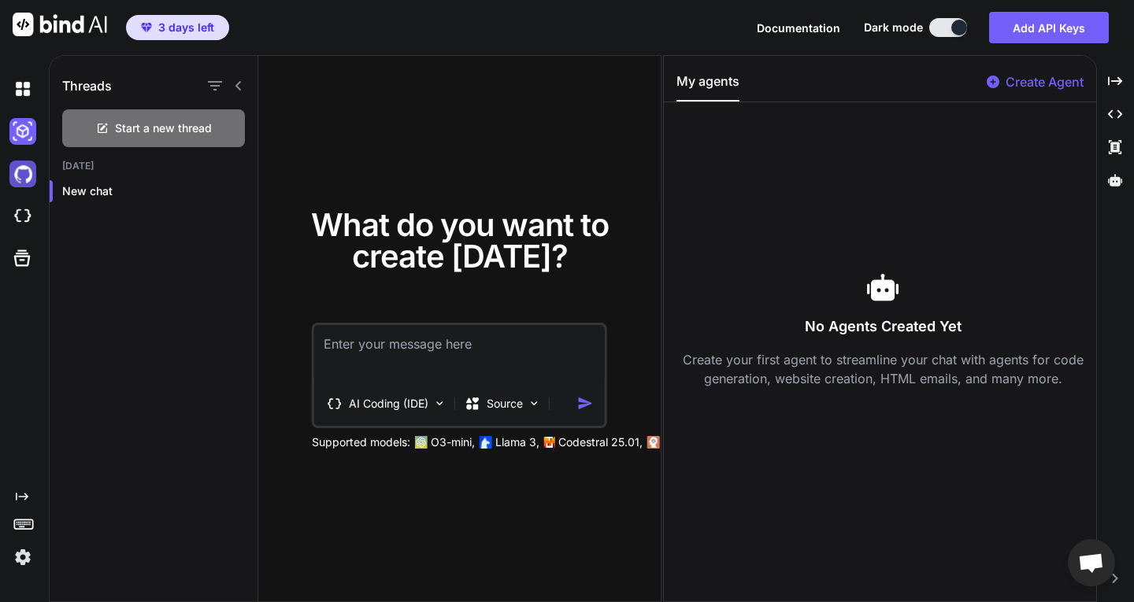
click at [15, 177] on img at bounding box center [22, 174] width 27 height 27
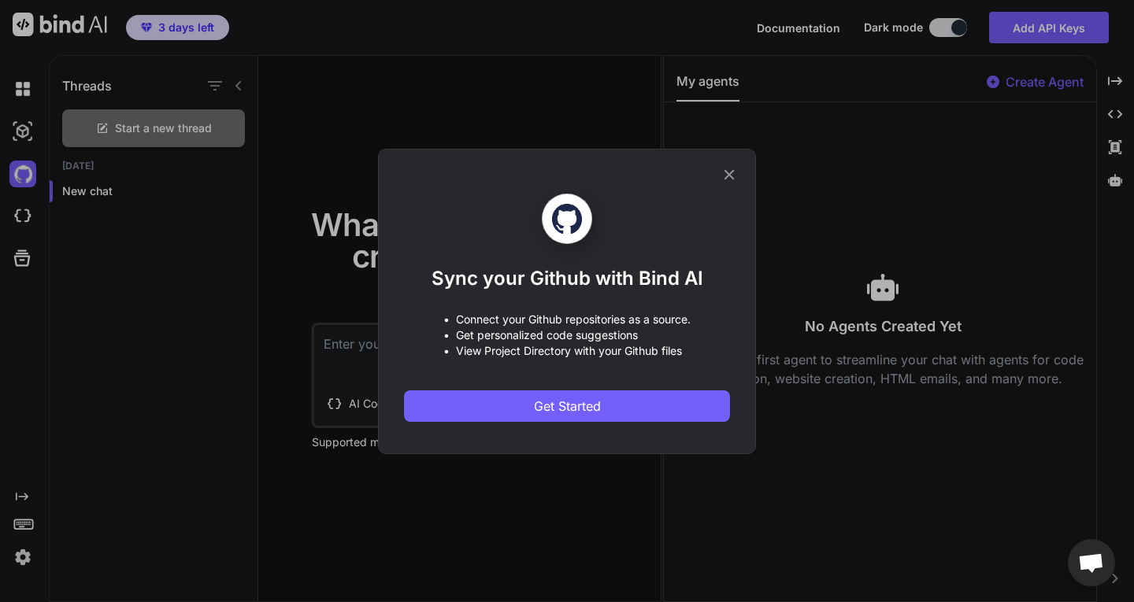
click at [301, 312] on div "Sync your Github with Bind AI • Connect your Github repositories as a source. •…" at bounding box center [567, 301] width 1134 height 602
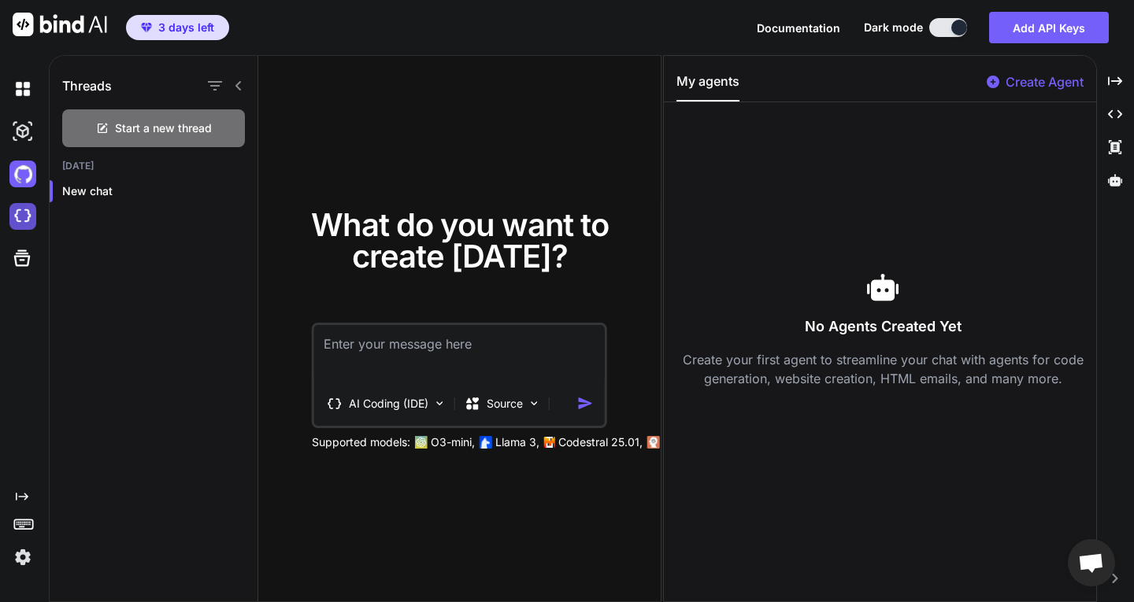
click at [18, 220] on img at bounding box center [22, 216] width 27 height 27
click at [27, 102] on div at bounding box center [25, 89] width 33 height 43
click at [28, 86] on img at bounding box center [22, 89] width 27 height 27
click at [28, 560] on img at bounding box center [22, 557] width 27 height 27
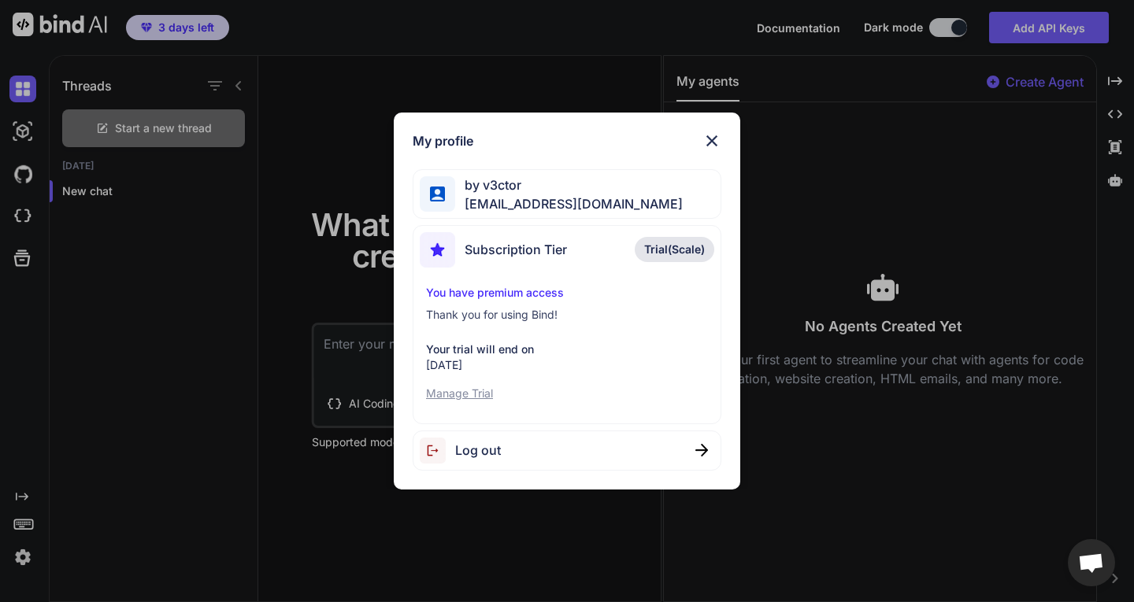
click at [22, 549] on div "My profile by v3ctor [EMAIL_ADDRESS][DOMAIN_NAME] Subscription Tier Trial(Scale…" at bounding box center [567, 301] width 1134 height 602
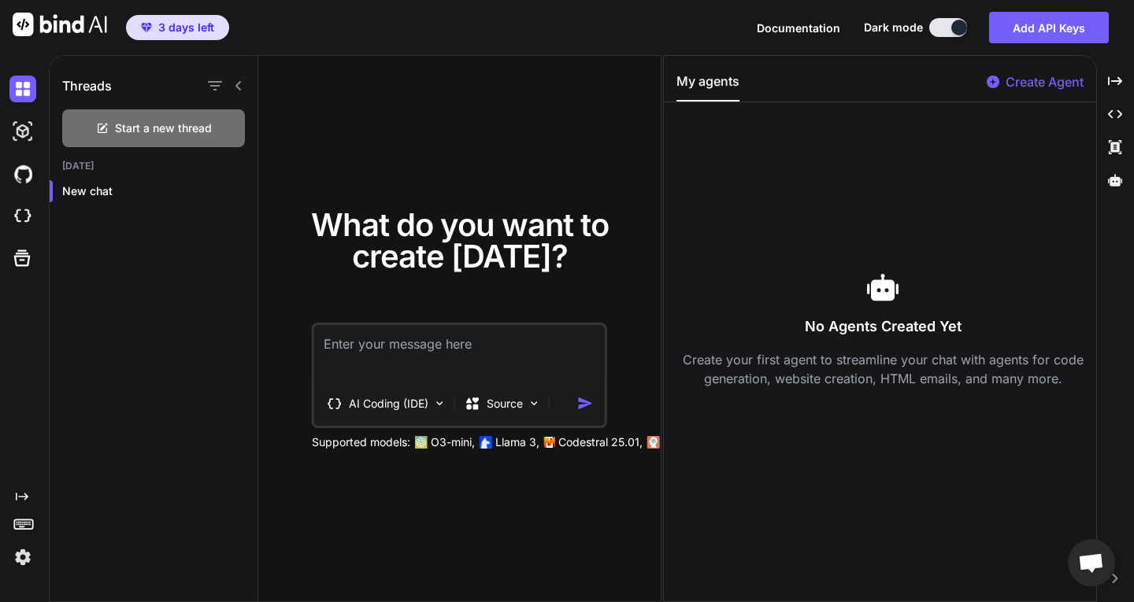
click at [22, 549] on img at bounding box center [22, 557] width 27 height 27
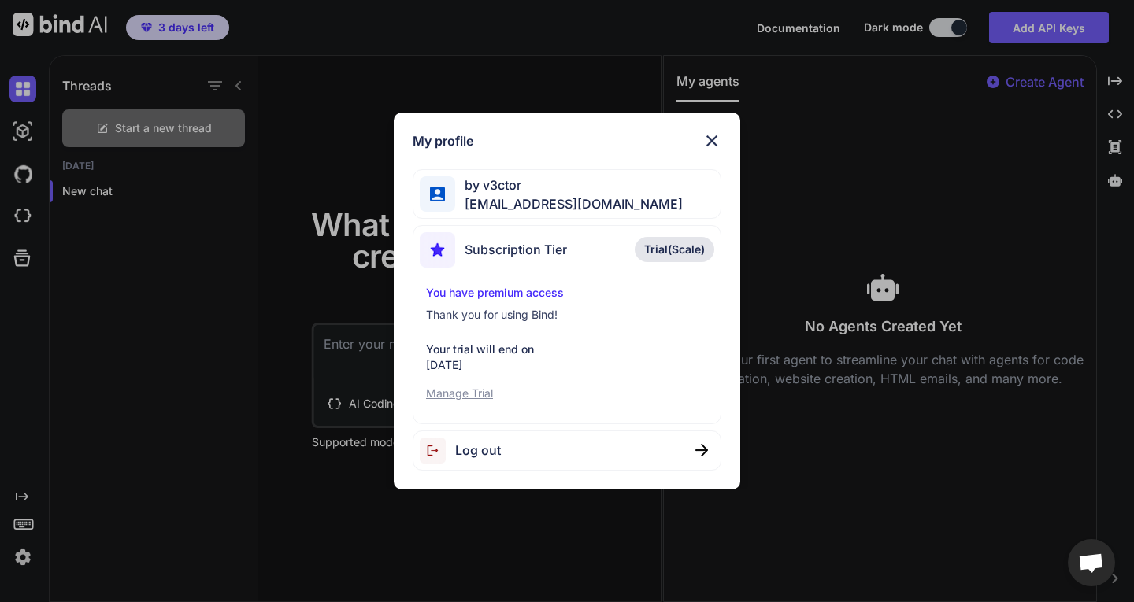
click at [218, 348] on div "My profile by v3ctor [EMAIL_ADDRESS][DOMAIN_NAME] Subscription Tier Trial(Scale…" at bounding box center [567, 301] width 1134 height 602
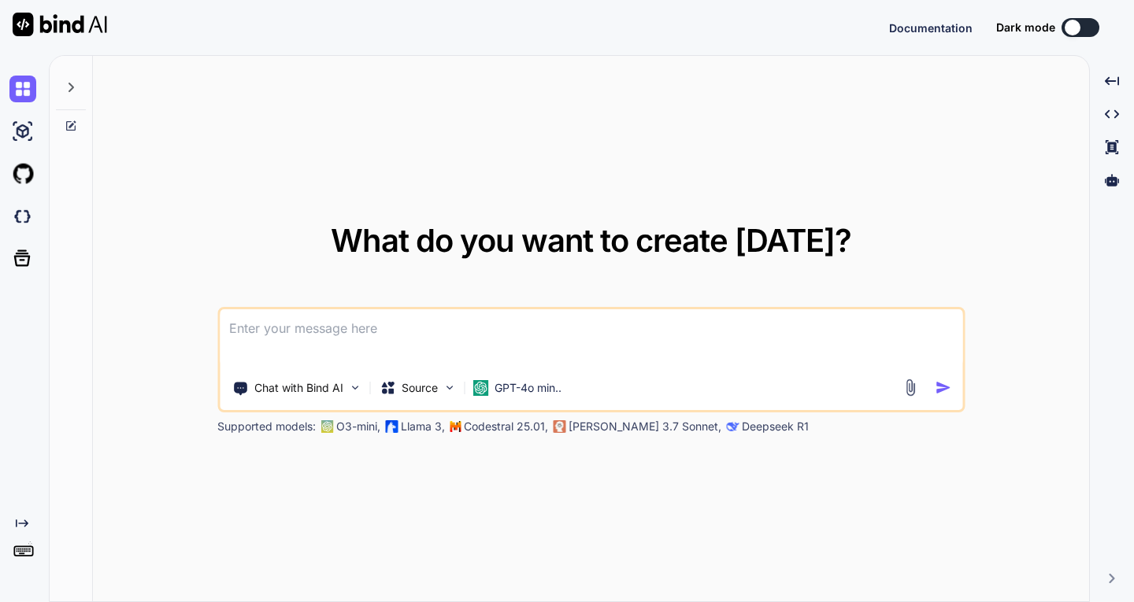
type textarea "x"
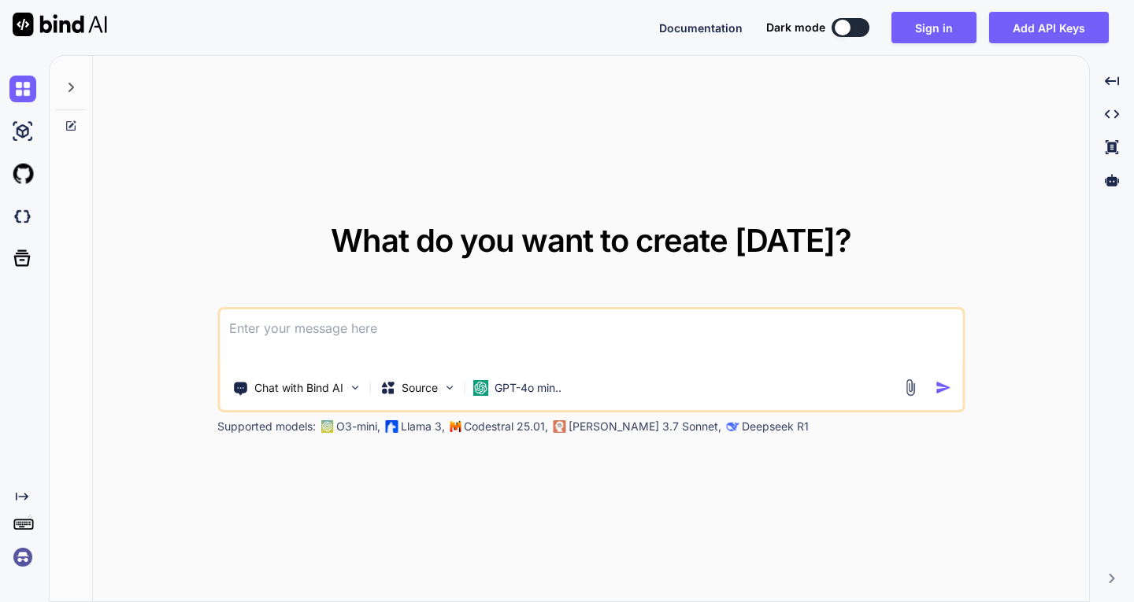
click at [630, 136] on div "What do you want to create today? Chat with Bind AI Source GPT-4o min.. Support…" at bounding box center [591, 329] width 996 height 547
click at [18, 558] on img at bounding box center [22, 557] width 27 height 27
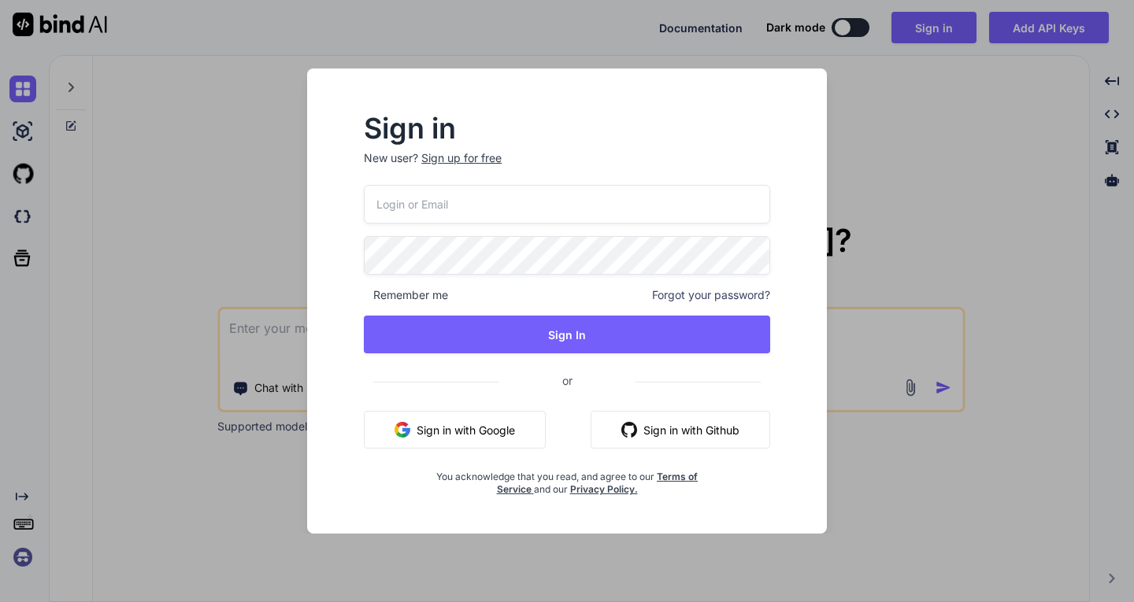
click at [476, 444] on button "Sign in with Google" at bounding box center [455, 430] width 182 height 38
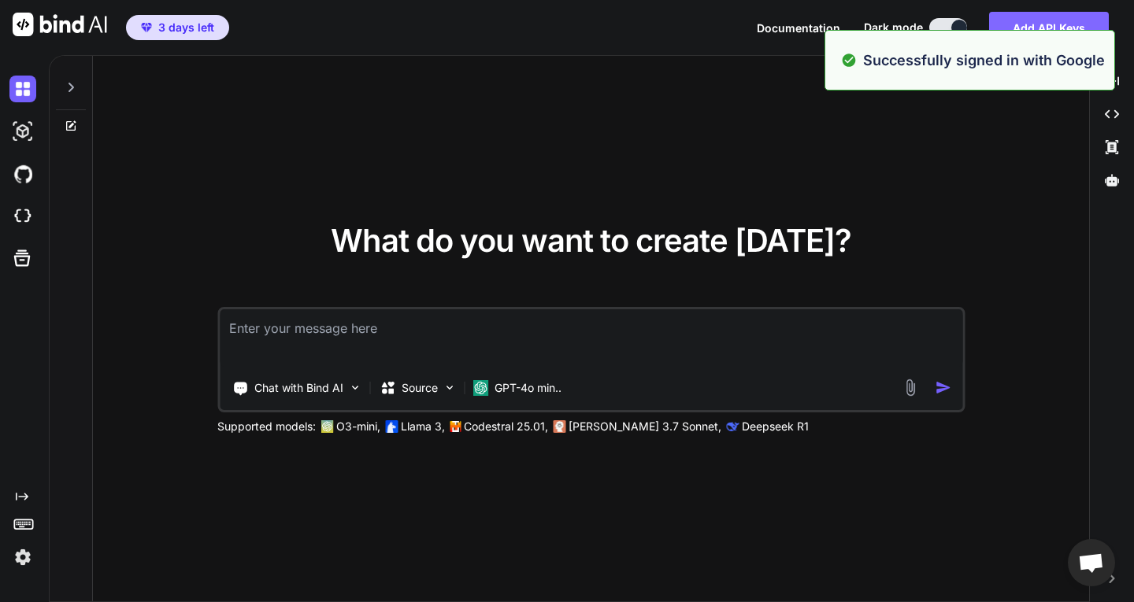
click at [997, 24] on button "Add API Keys" at bounding box center [1049, 27] width 120 height 31
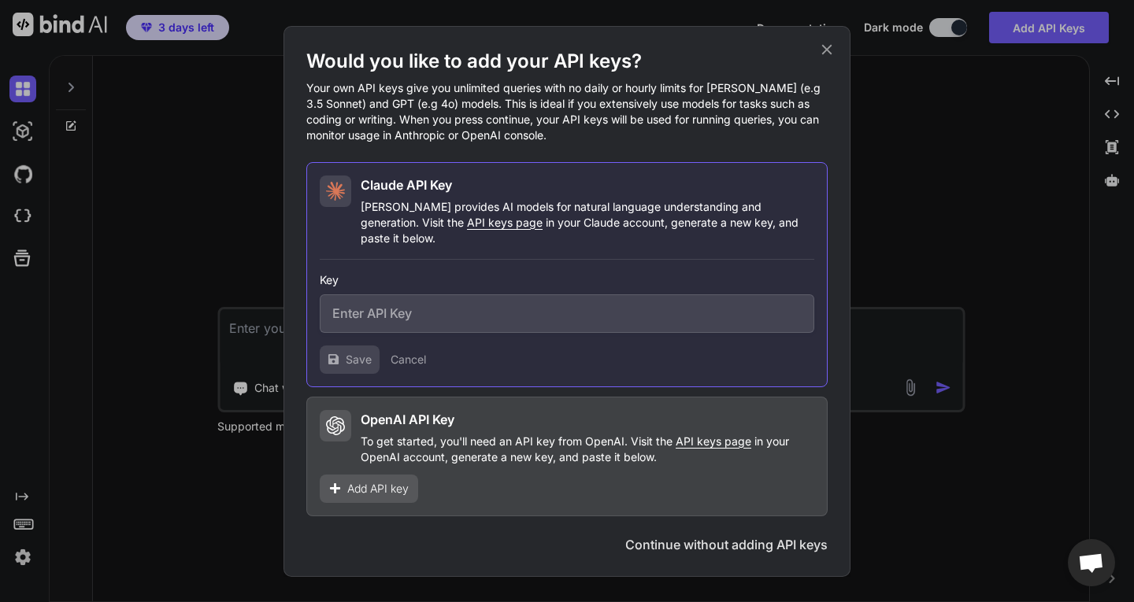
click at [447, 324] on input "text" at bounding box center [567, 313] width 494 height 39
click at [819, 58] on icon at bounding box center [826, 49] width 17 height 17
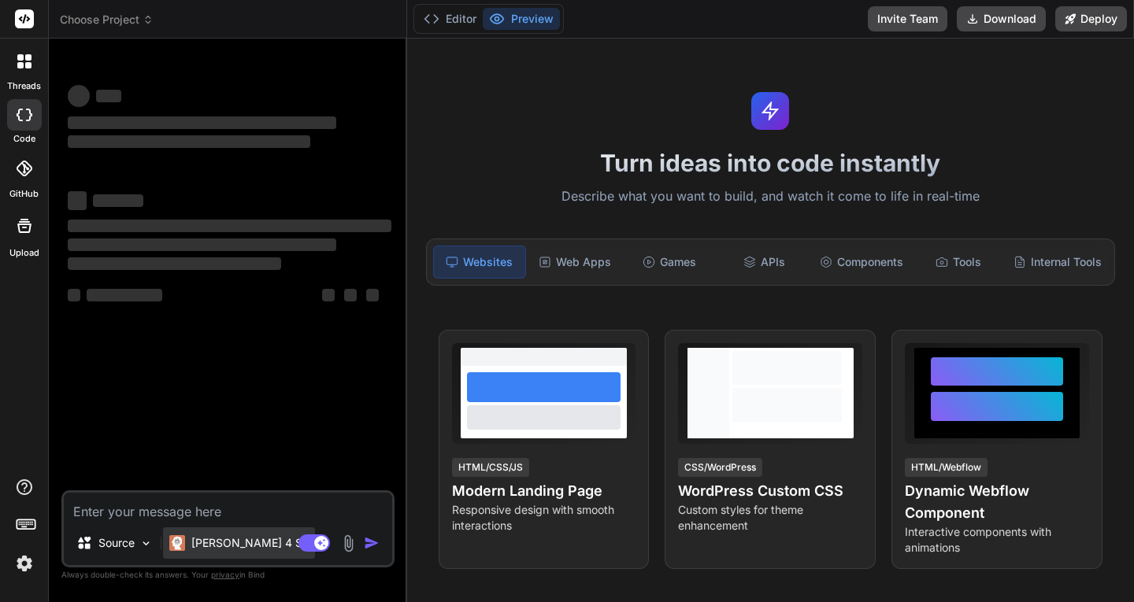
click at [237, 535] on p "[PERSON_NAME] 4 S.." at bounding box center [249, 543] width 117 height 16
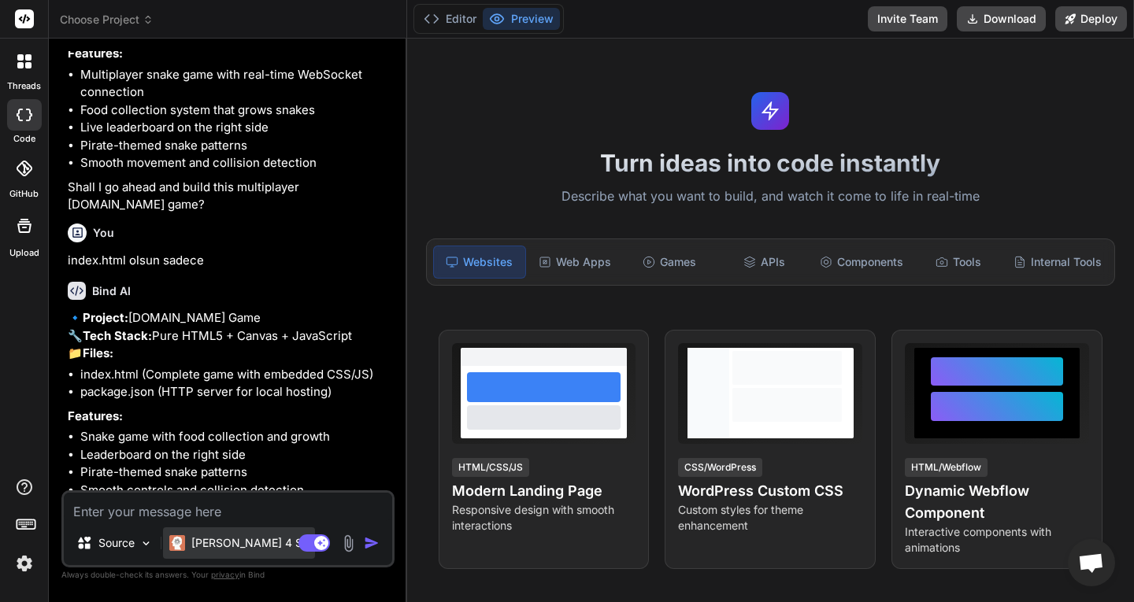
scroll to position [538, 0]
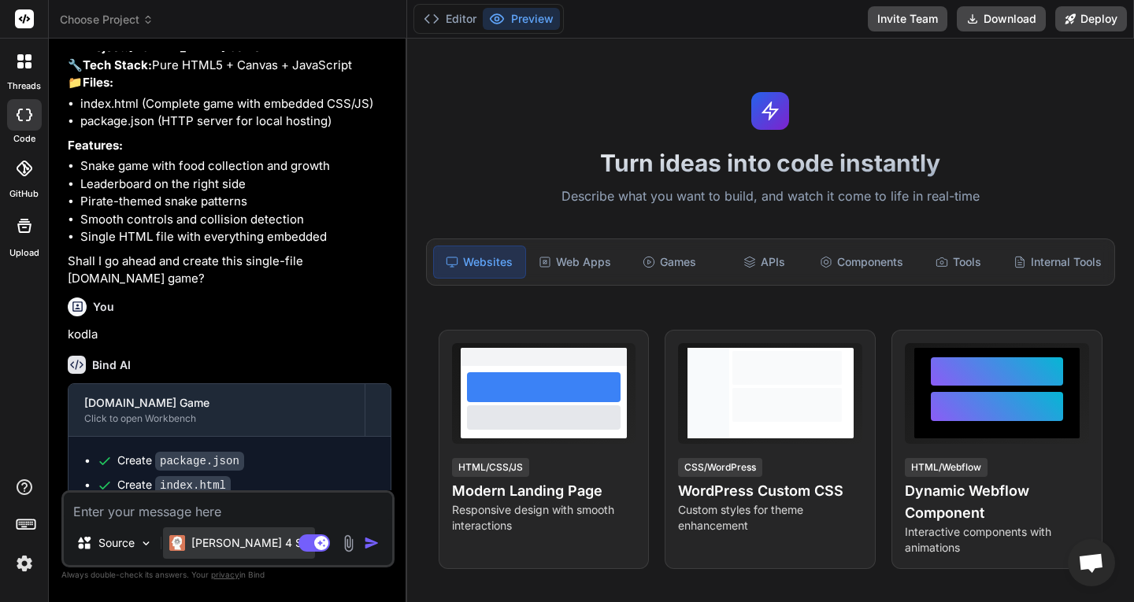
click at [220, 536] on p "[PERSON_NAME] 4 S.." at bounding box center [249, 543] width 117 height 16
drag, startPoint x: 217, startPoint y: 560, endPoint x: 218, endPoint y: 551, distance: 9.5
click at [217, 560] on div "[PERSON_NAME] 4 S.." at bounding box center [239, 546] width 152 height 38
click at [218, 551] on div "[PERSON_NAME] 4 S.." at bounding box center [239, 542] width 152 height 31
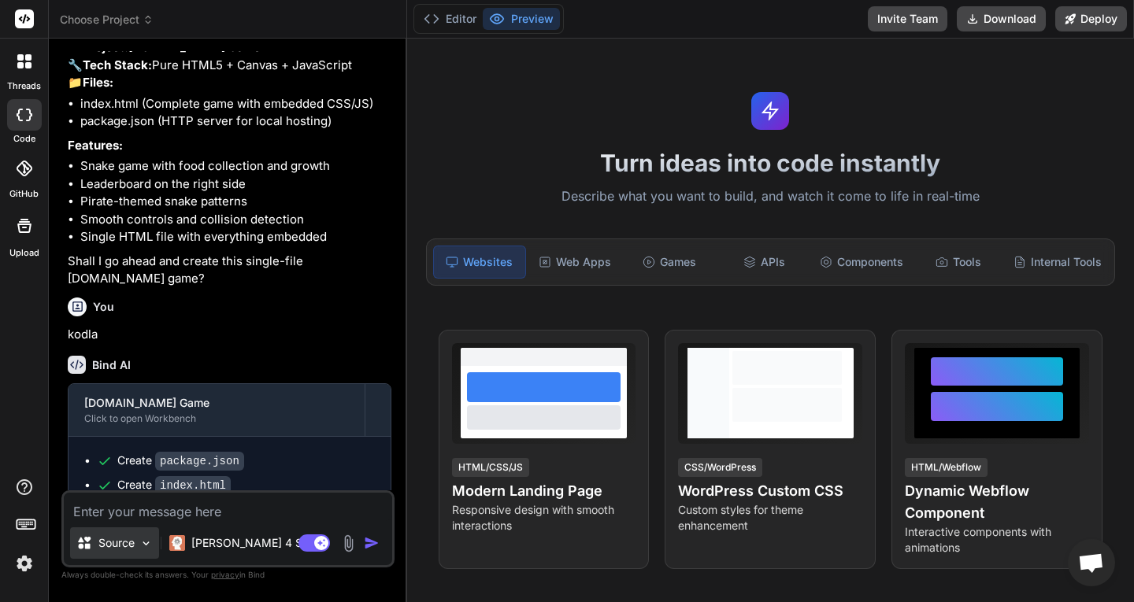
click at [103, 550] on p "Source" at bounding box center [116, 543] width 36 height 16
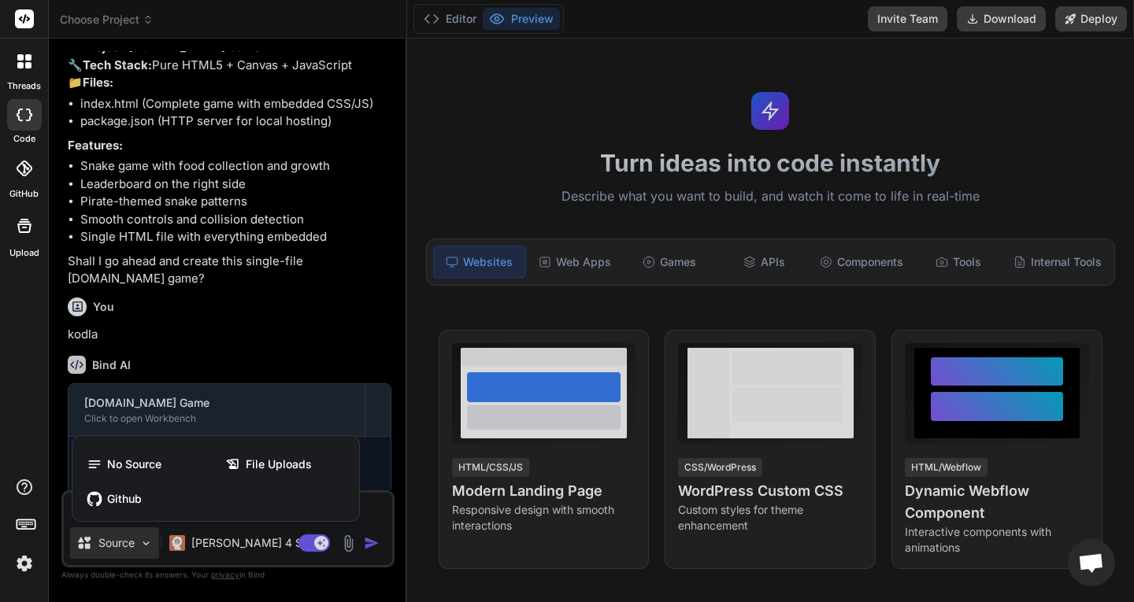
drag, startPoint x: 104, startPoint y: 550, endPoint x: 165, endPoint y: 548, distance: 60.7
click at [105, 550] on div at bounding box center [567, 301] width 1134 height 602
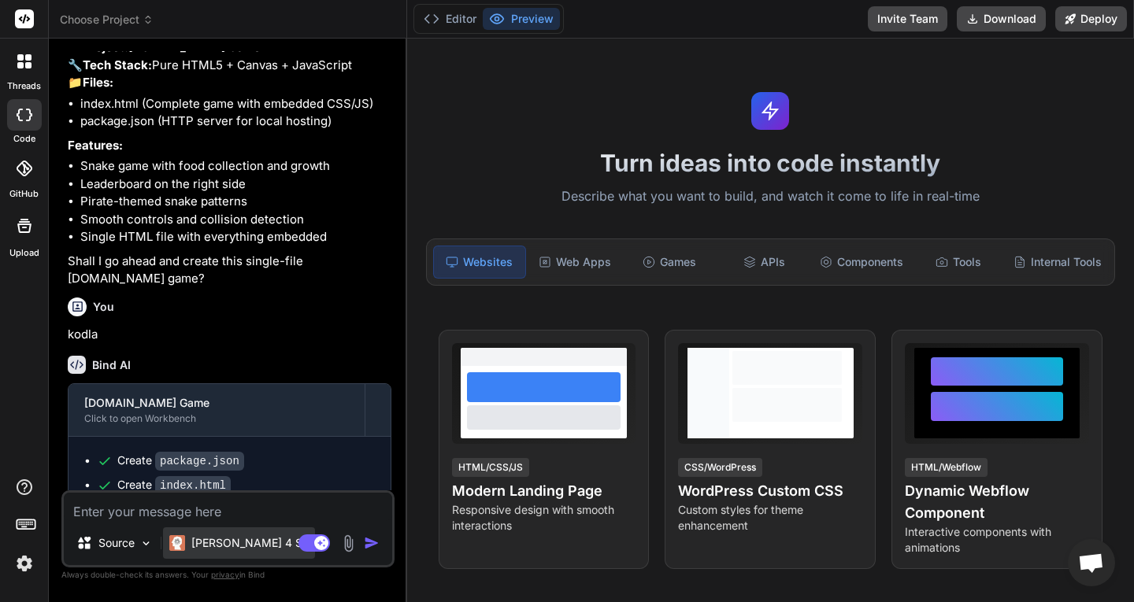
click at [179, 547] on img at bounding box center [177, 543] width 16 height 16
click at [209, 541] on p "[PERSON_NAME] 4 S.." at bounding box center [249, 543] width 117 height 16
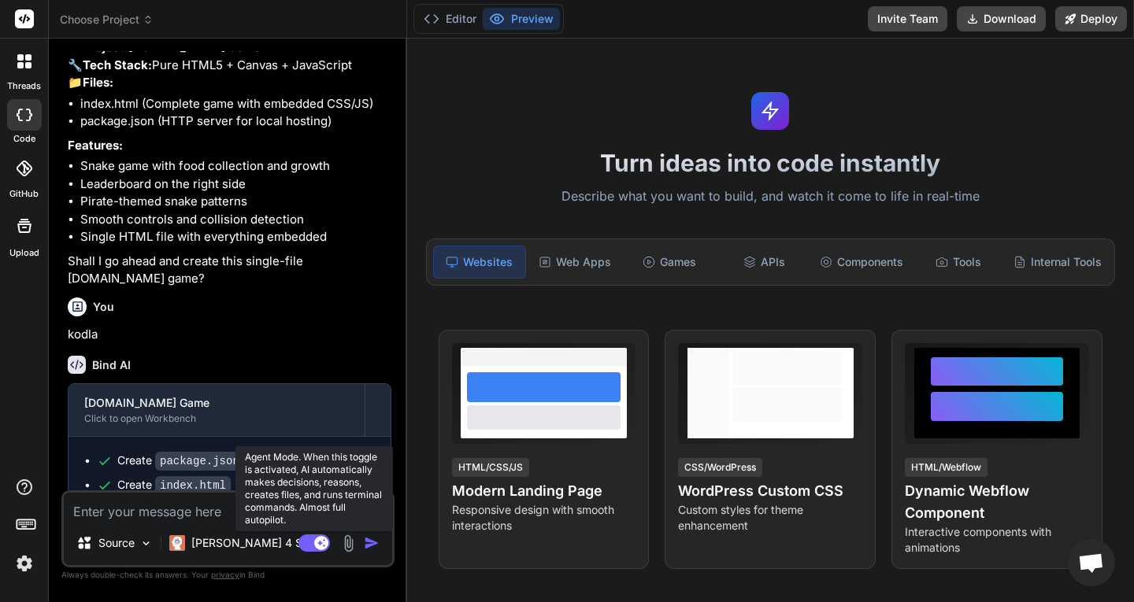
click at [314, 535] on icon at bounding box center [313, 544] width 31 height 18
click at [311, 542] on rect at bounding box center [307, 543] width 14 height 14
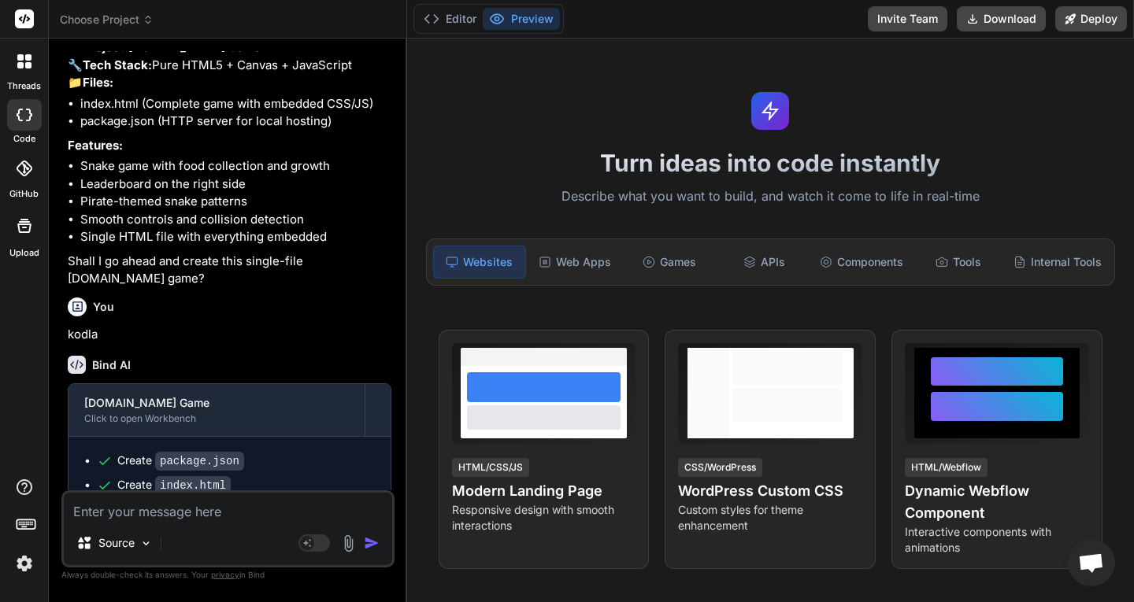
type textarea "x"
click at [204, 542] on p "[PERSON_NAME] 4 S.." at bounding box center [249, 543] width 117 height 16
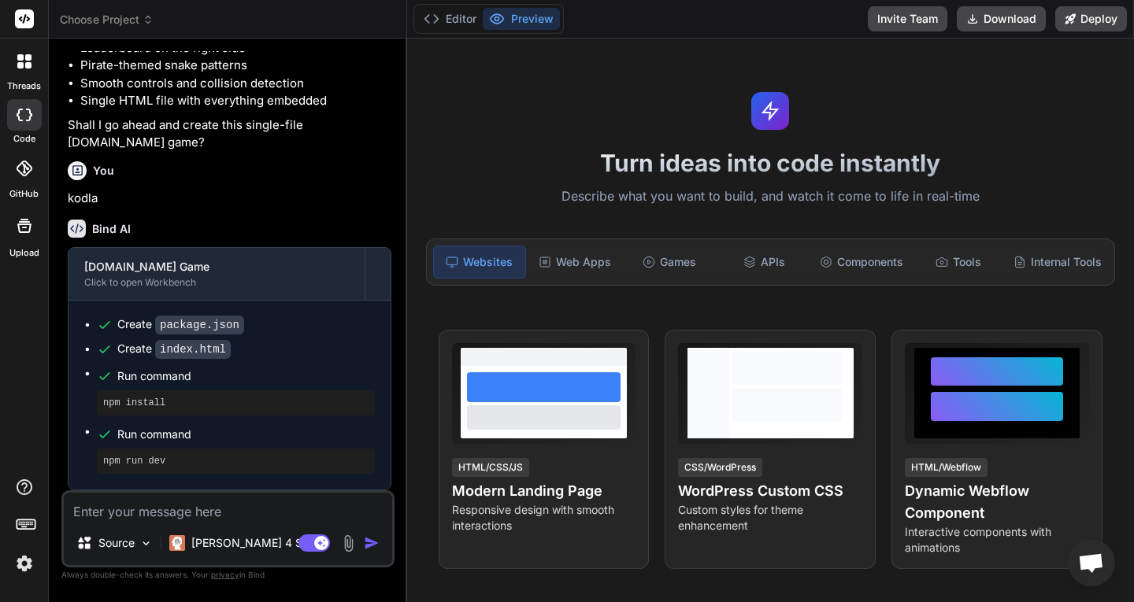
scroll to position [728, 0]
click at [29, 66] on icon at bounding box center [28, 65] width 6 height 6
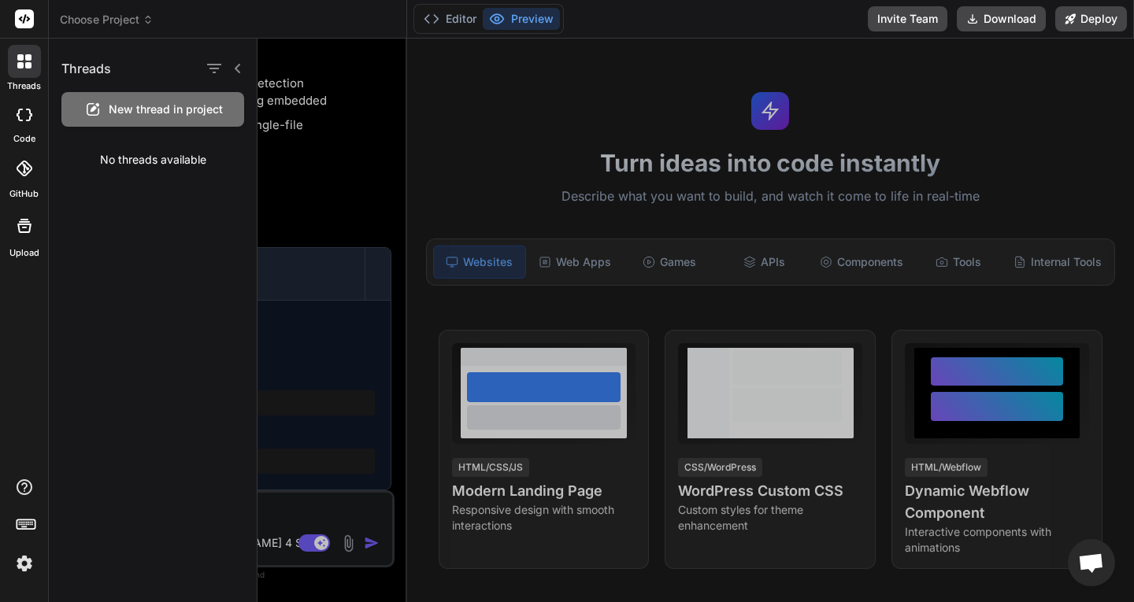
click at [17, 116] on icon at bounding box center [20, 115] width 6 height 13
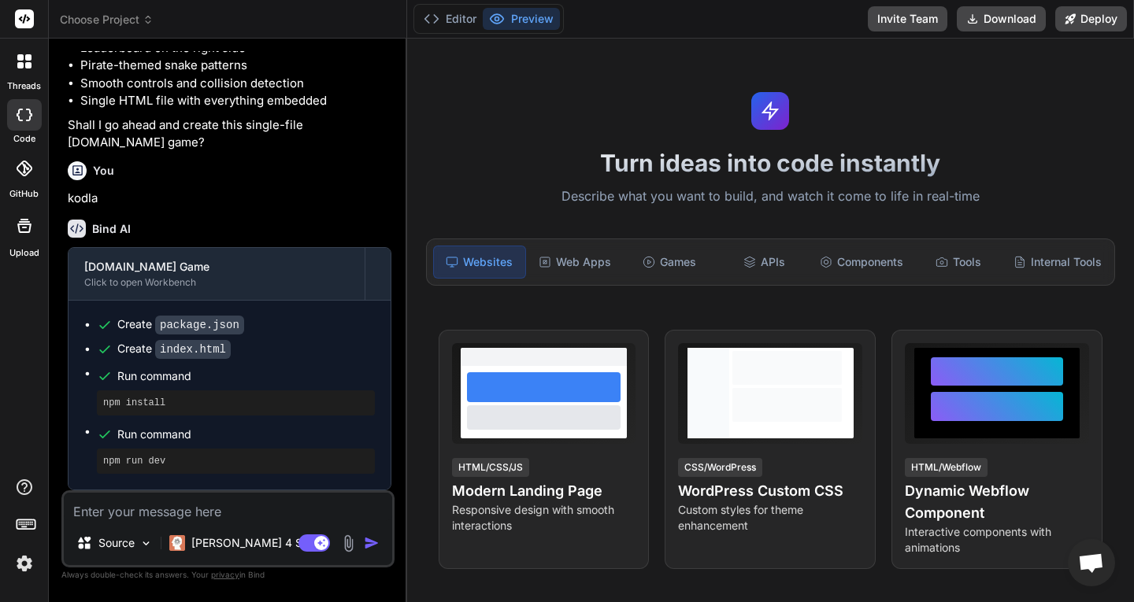
click at [18, 557] on img at bounding box center [24, 563] width 27 height 27
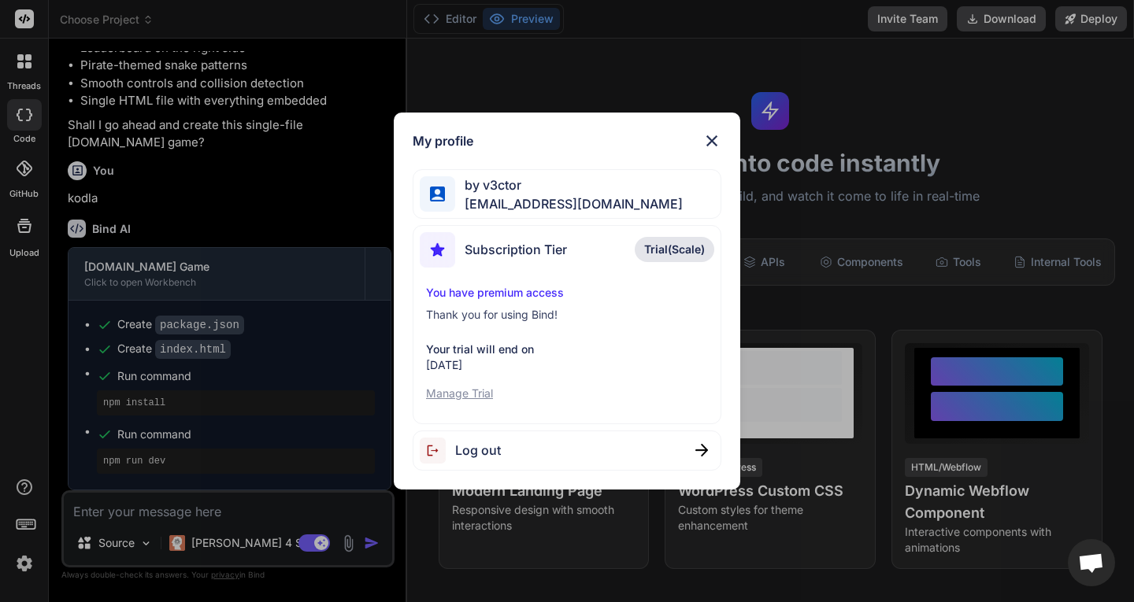
click at [322, 372] on div "My profile by v3ctor [EMAIL_ADDRESS][DOMAIN_NAME] Subscription Tier Trial(Scale…" at bounding box center [567, 301] width 1134 height 602
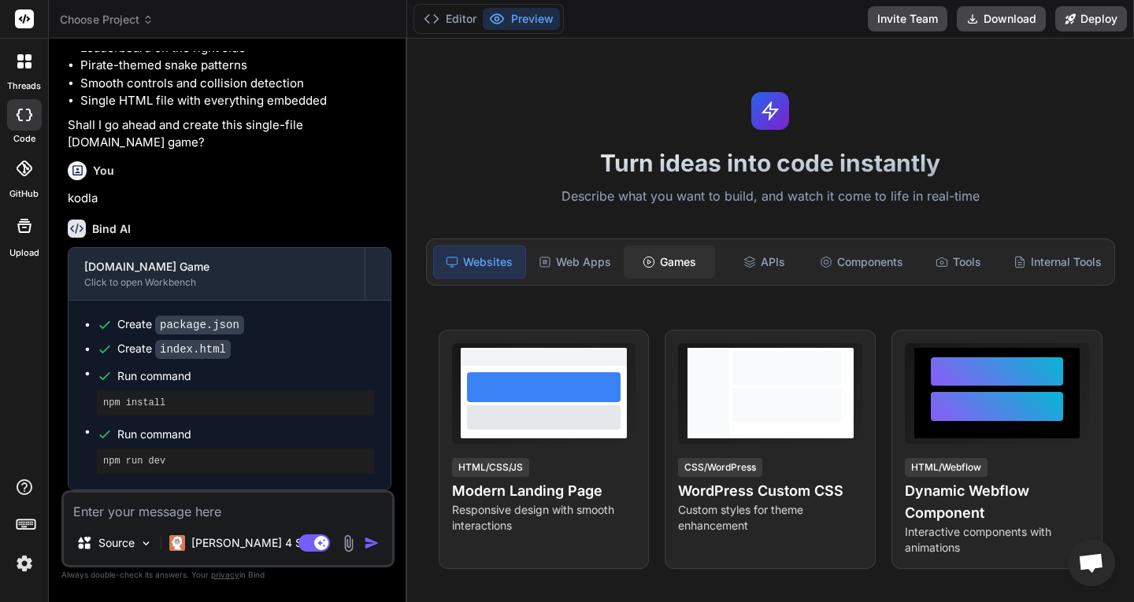
click at [623, 256] on div "Games" at bounding box center [668, 262] width 91 height 33
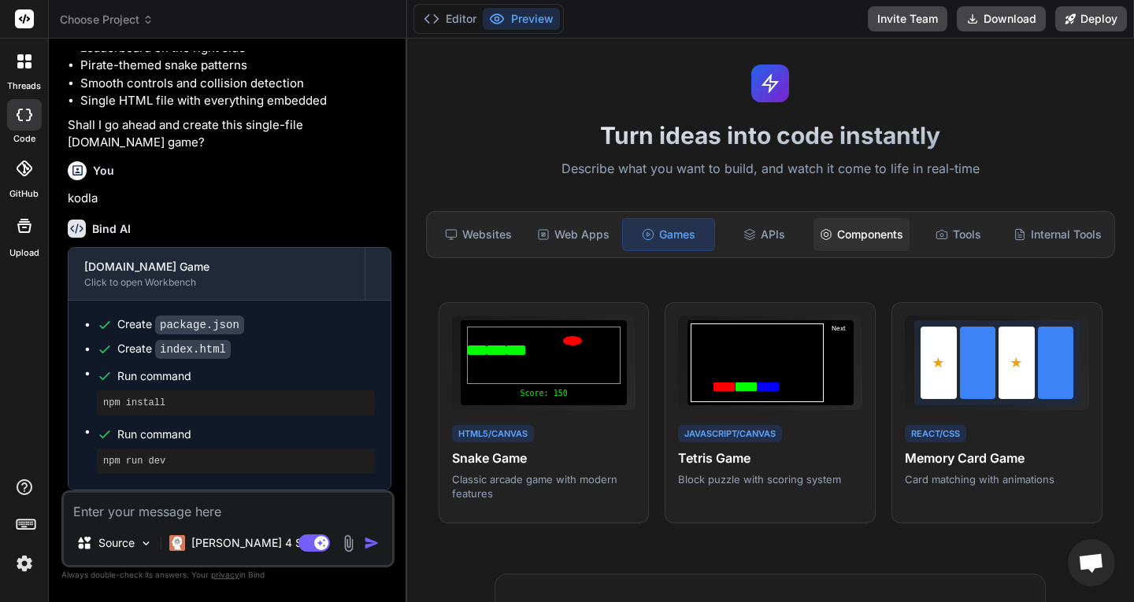
scroll to position [0, 0]
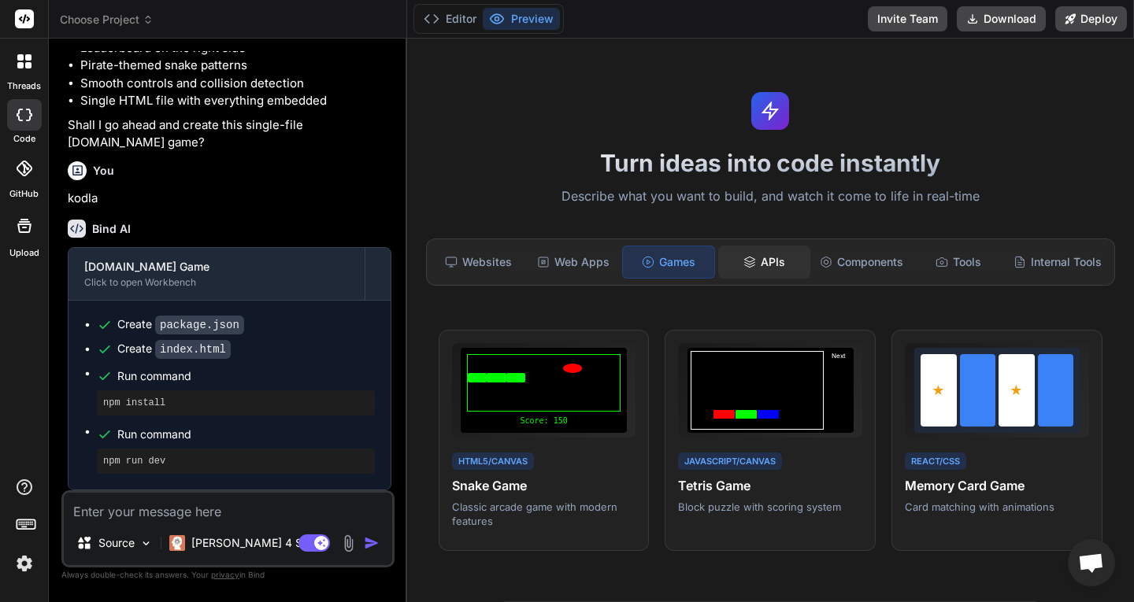
click at [750, 259] on div "APIs" at bounding box center [763, 262] width 91 height 33
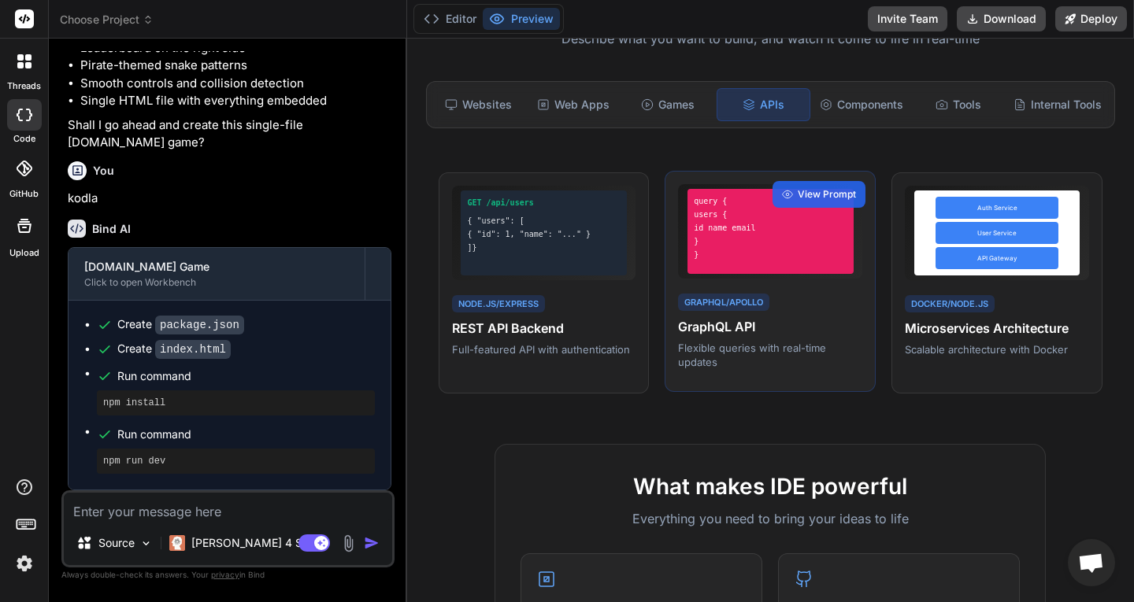
scroll to position [79, 0]
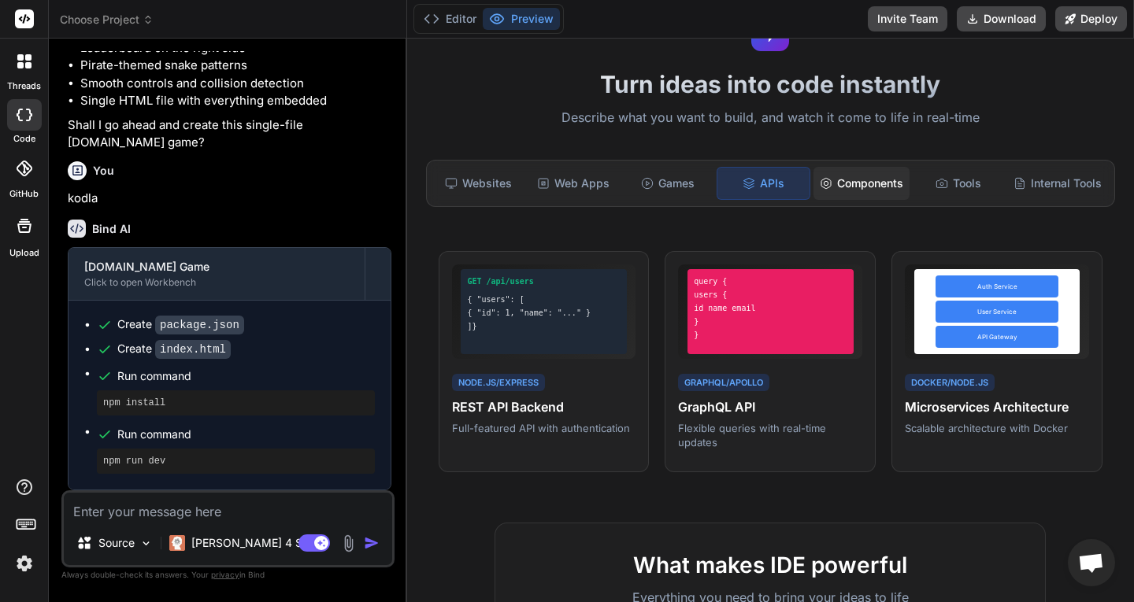
click at [853, 183] on div "Components" at bounding box center [861, 183] width 96 height 33
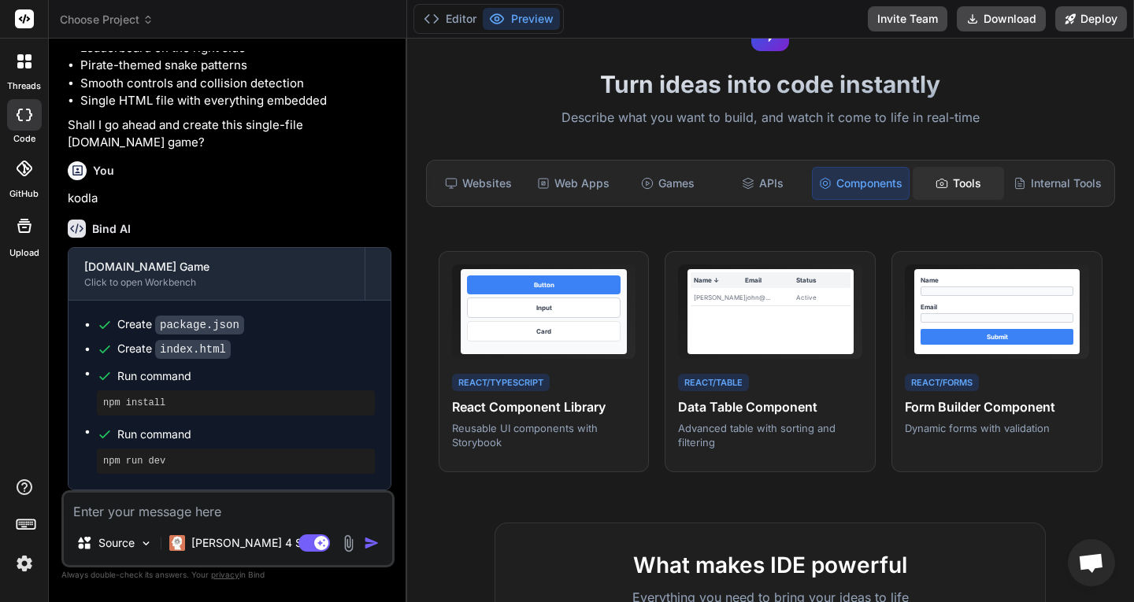
click at [950, 183] on div "Tools" at bounding box center [957, 183] width 91 height 33
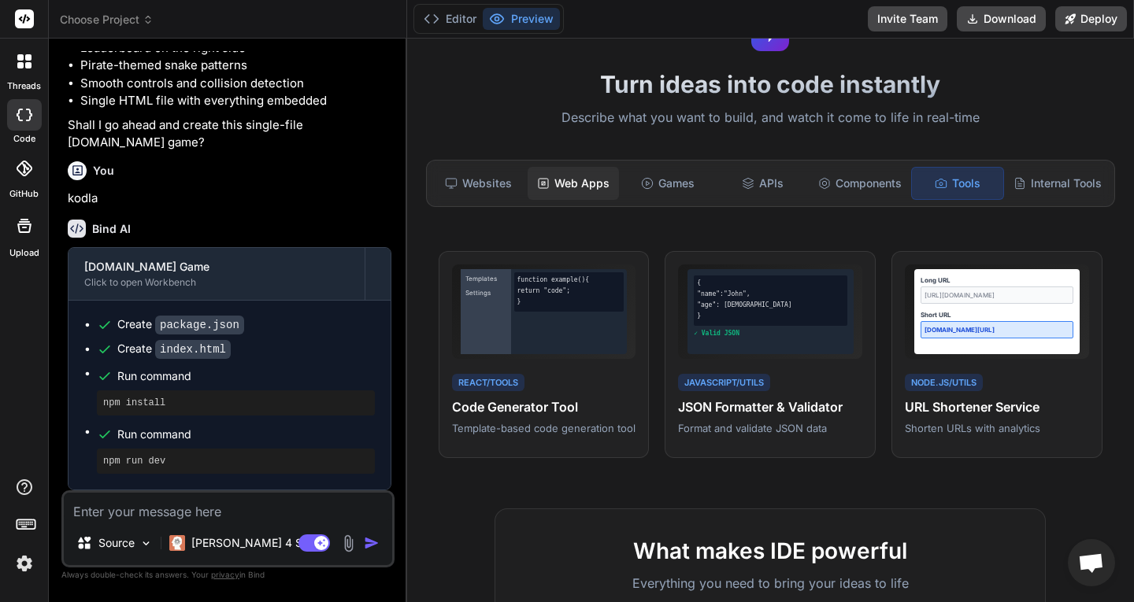
click at [582, 187] on div "Web Apps" at bounding box center [572, 183] width 91 height 33
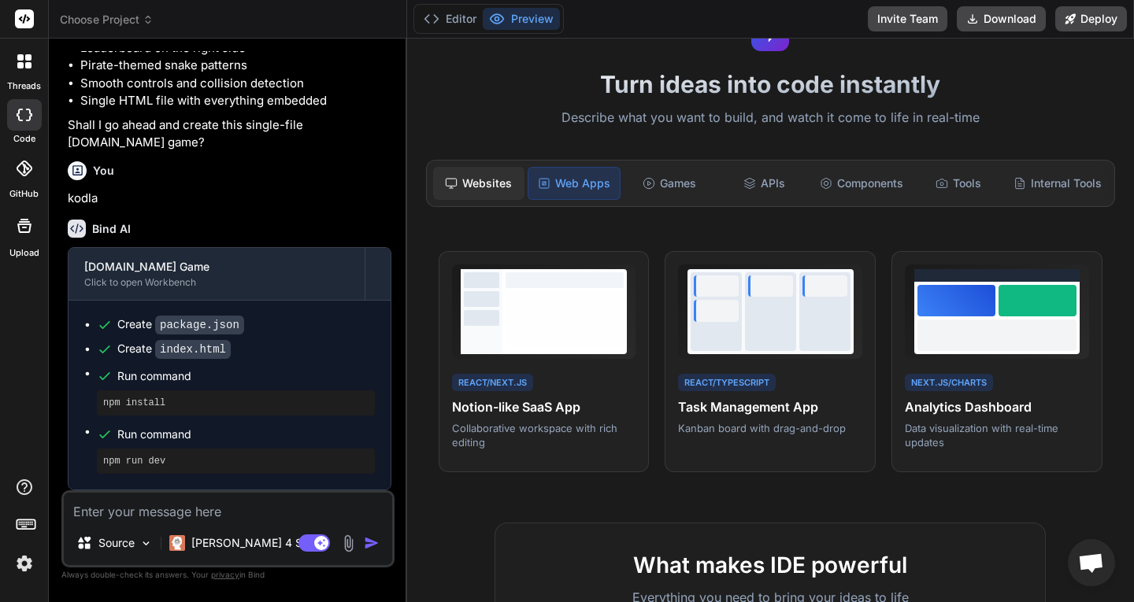
click at [495, 192] on div "Websites" at bounding box center [478, 183] width 91 height 33
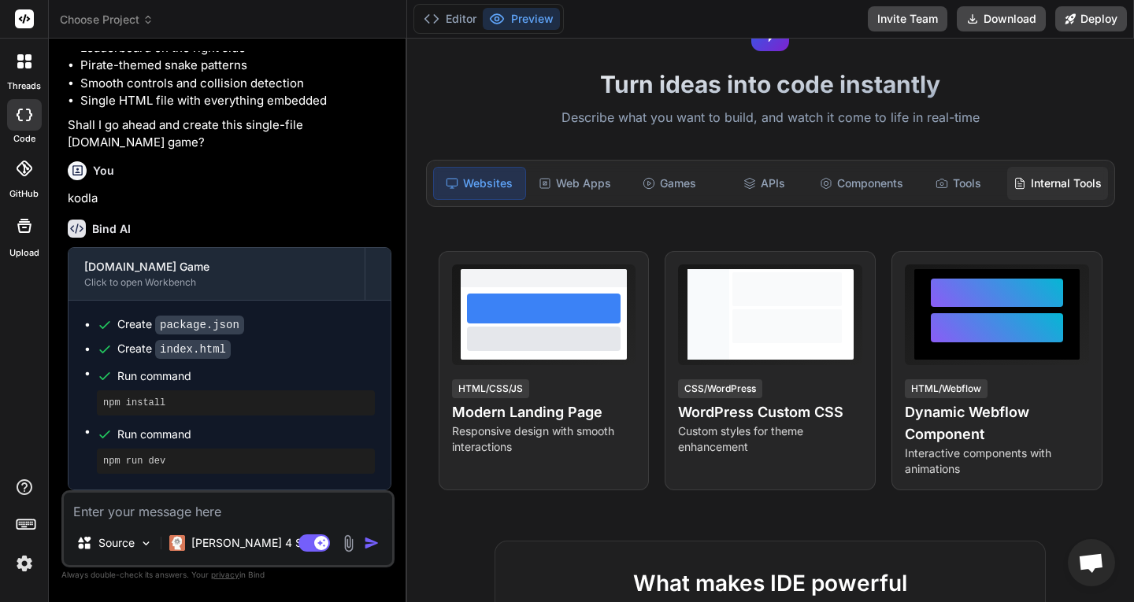
drag, startPoint x: 1085, startPoint y: 194, endPoint x: 1071, endPoint y: 191, distance: 14.5
click at [1081, 192] on div "Internal Tools" at bounding box center [1057, 183] width 101 height 33
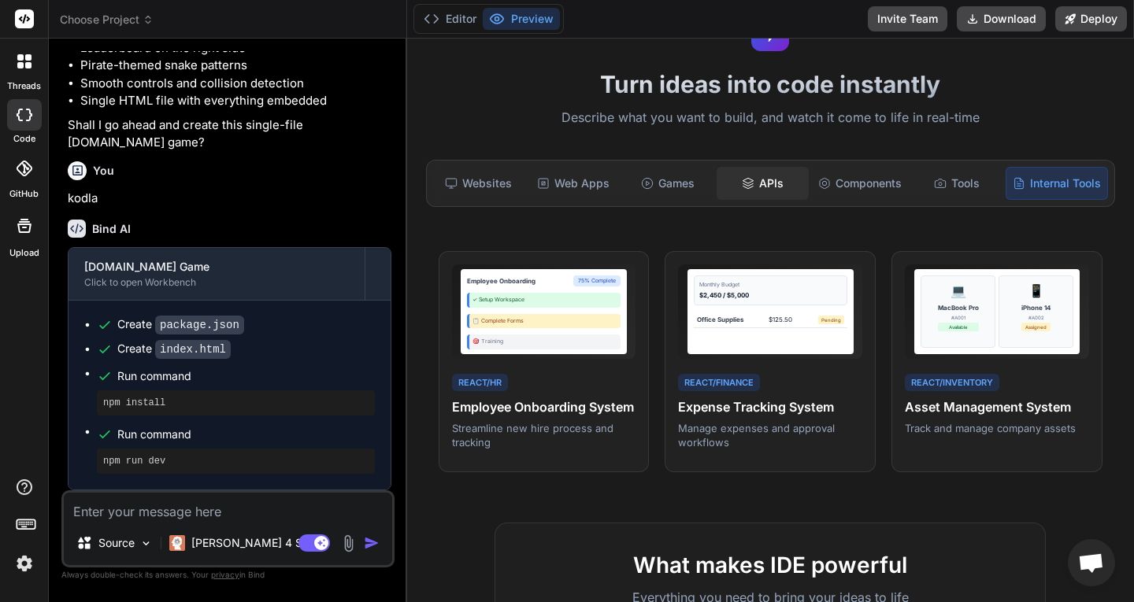
drag, startPoint x: 853, startPoint y: 191, endPoint x: 765, endPoint y: 191, distance: 87.4
click at [852, 191] on div "Components" at bounding box center [860, 183] width 96 height 33
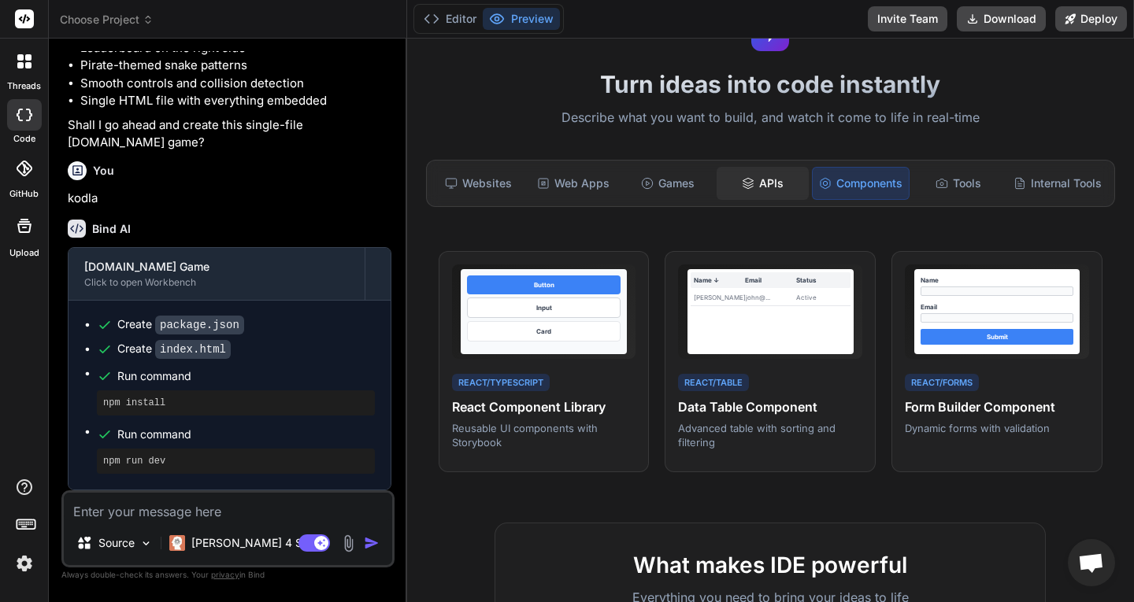
click at [735, 191] on div "APIs" at bounding box center [761, 183] width 91 height 33
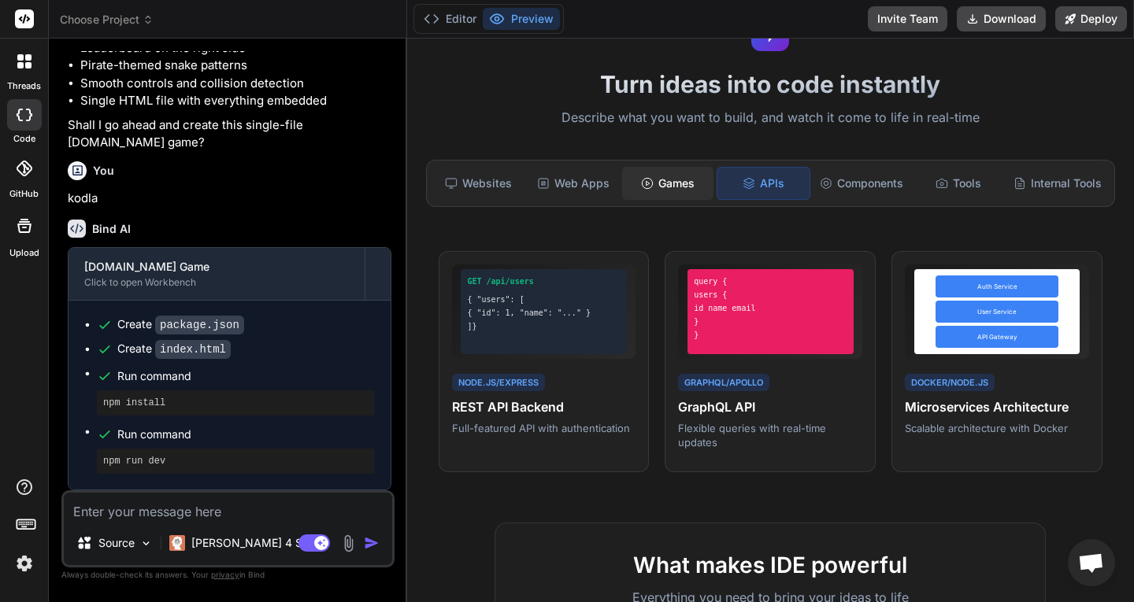
click at [642, 191] on div "Games" at bounding box center [667, 183] width 91 height 33
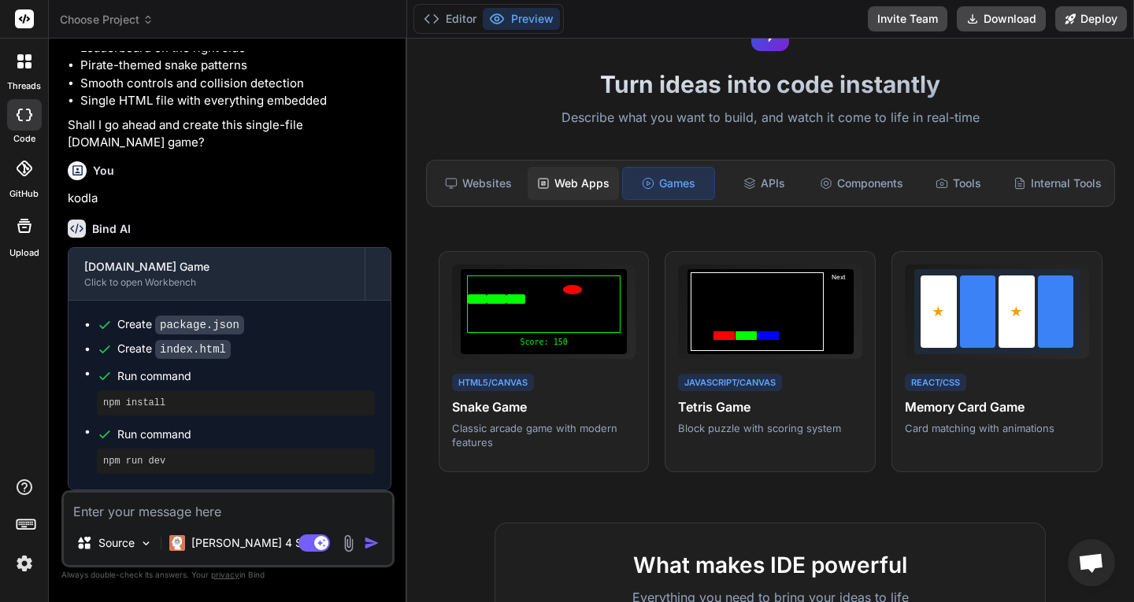
click at [582, 191] on div "Web Apps" at bounding box center [572, 183] width 91 height 33
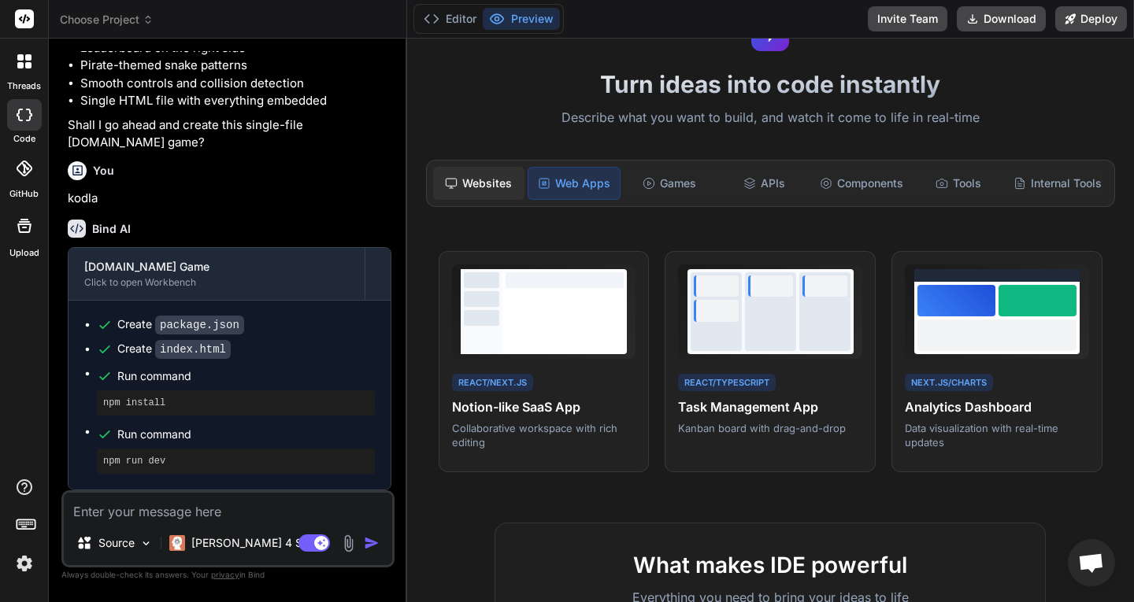
click at [503, 196] on div "Websites" at bounding box center [478, 183] width 91 height 33
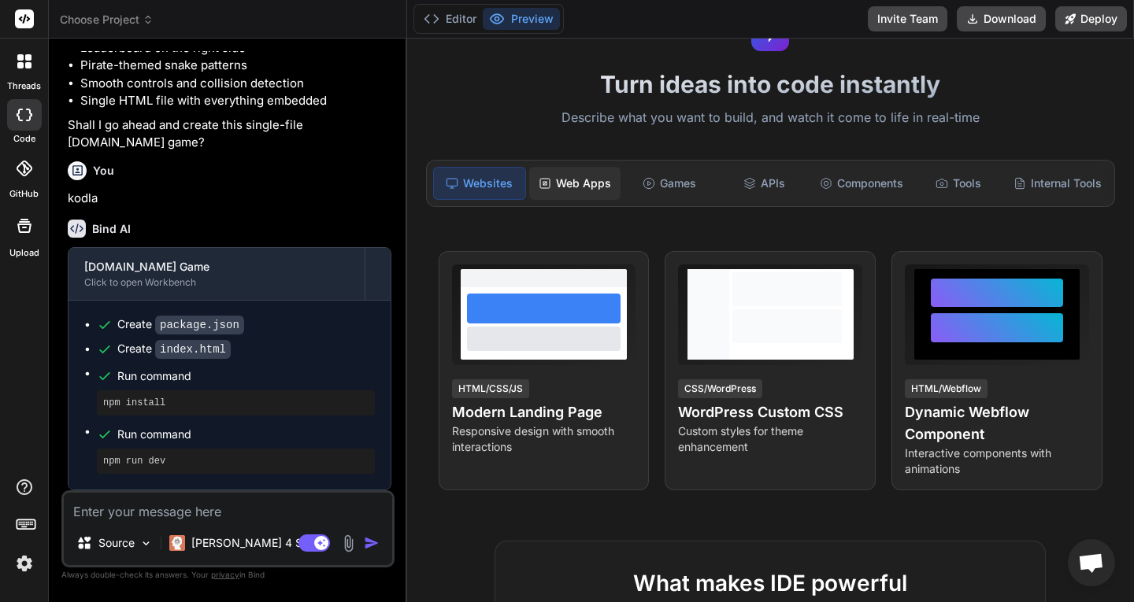
click at [553, 179] on div "Web Apps" at bounding box center [574, 183] width 91 height 33
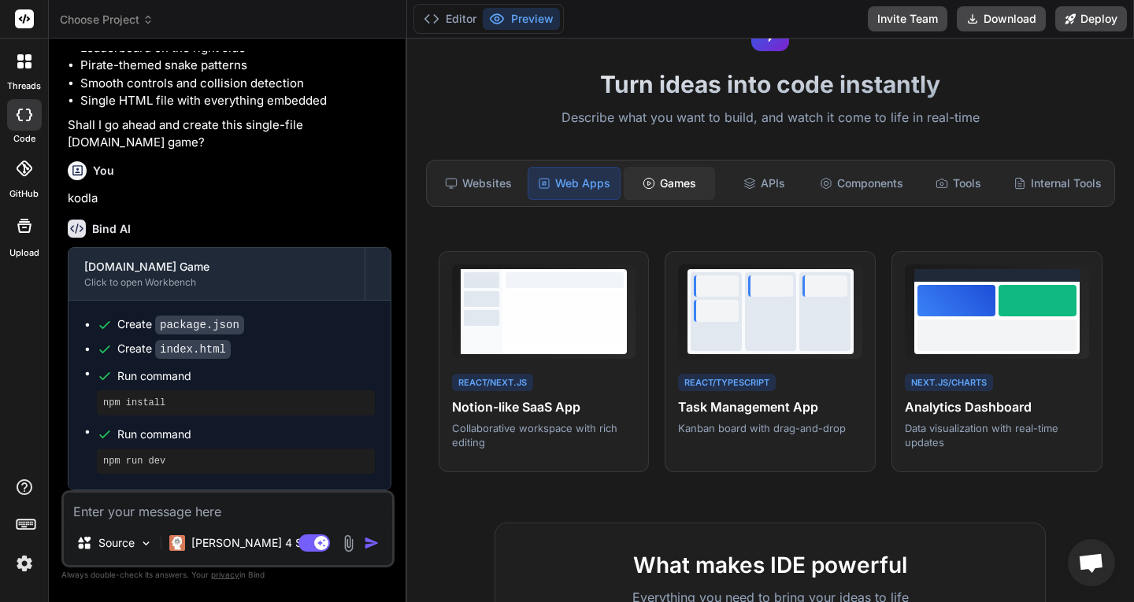
click at [623, 172] on div "Games" at bounding box center [668, 183] width 91 height 33
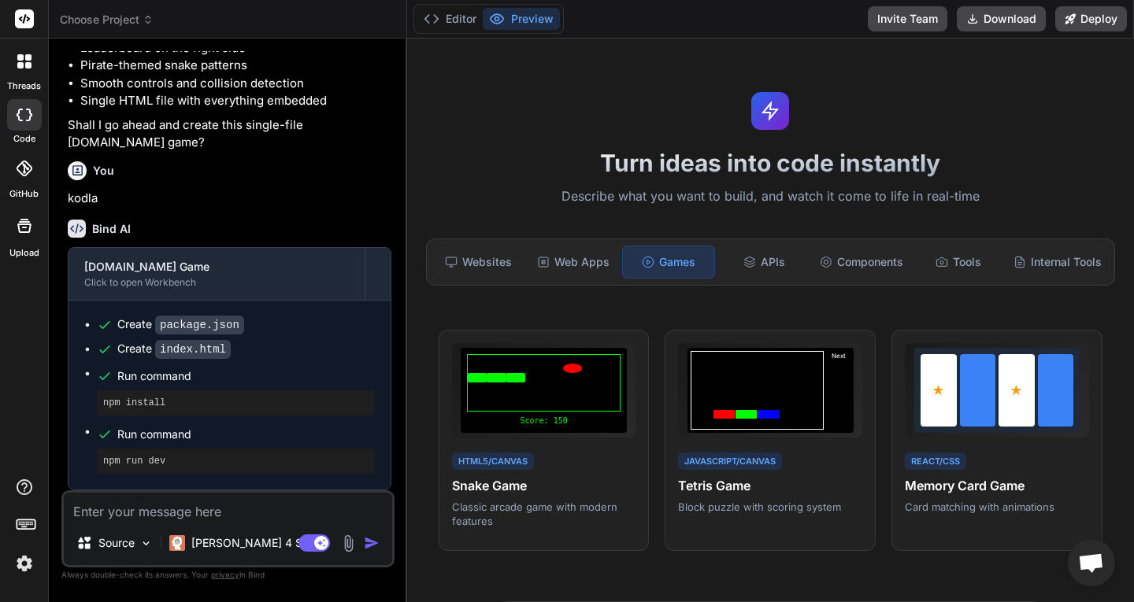
scroll to position [728, 0]
click at [205, 547] on p "[PERSON_NAME] 4 S.." at bounding box center [249, 543] width 117 height 16
click at [135, 540] on div "Source" at bounding box center [114, 542] width 89 height 31
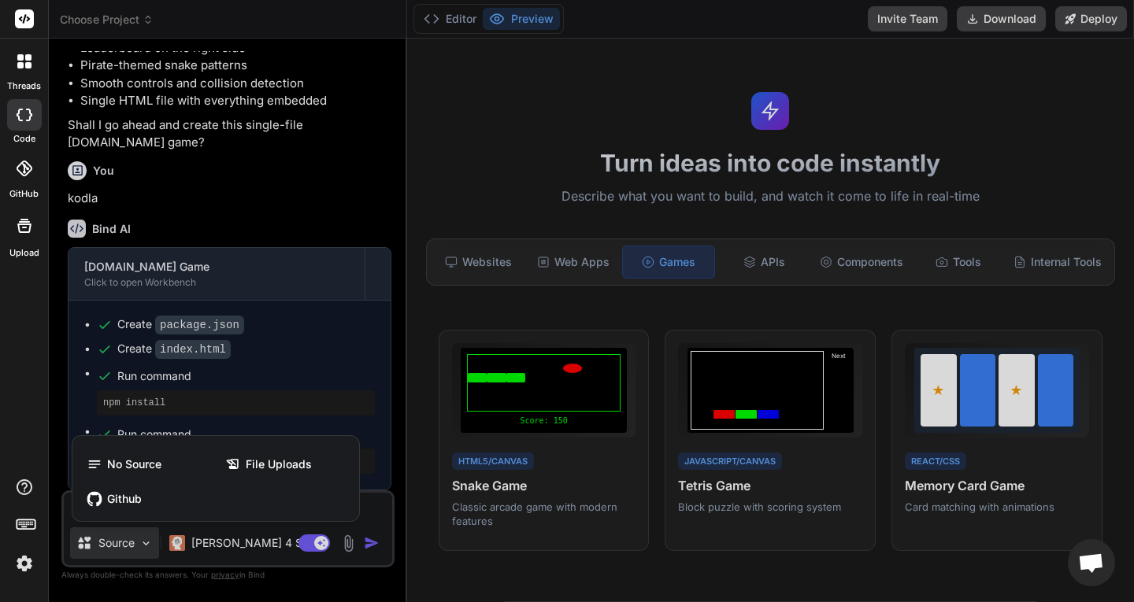
click at [130, 542] on div at bounding box center [567, 301] width 1134 height 602
type textarea "x"
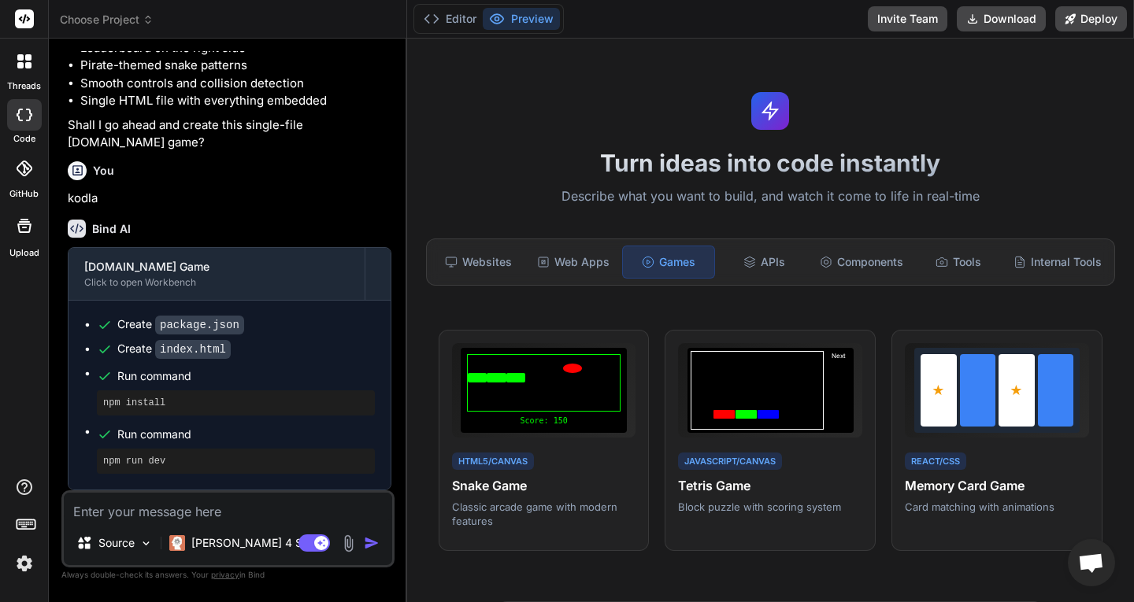
click at [461, 279] on div "Websites Web Apps Games APIs Components Tools Internal Tools" at bounding box center [770, 262] width 689 height 47
click at [475, 266] on div "Websites" at bounding box center [478, 262] width 91 height 33
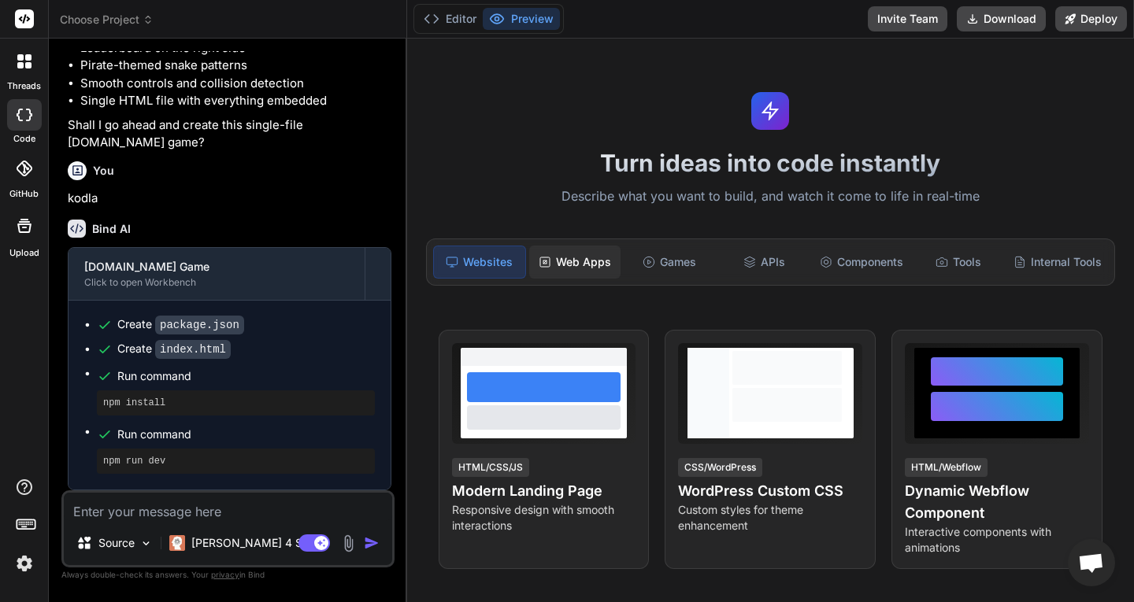
click at [594, 254] on div "Web Apps" at bounding box center [574, 262] width 91 height 33
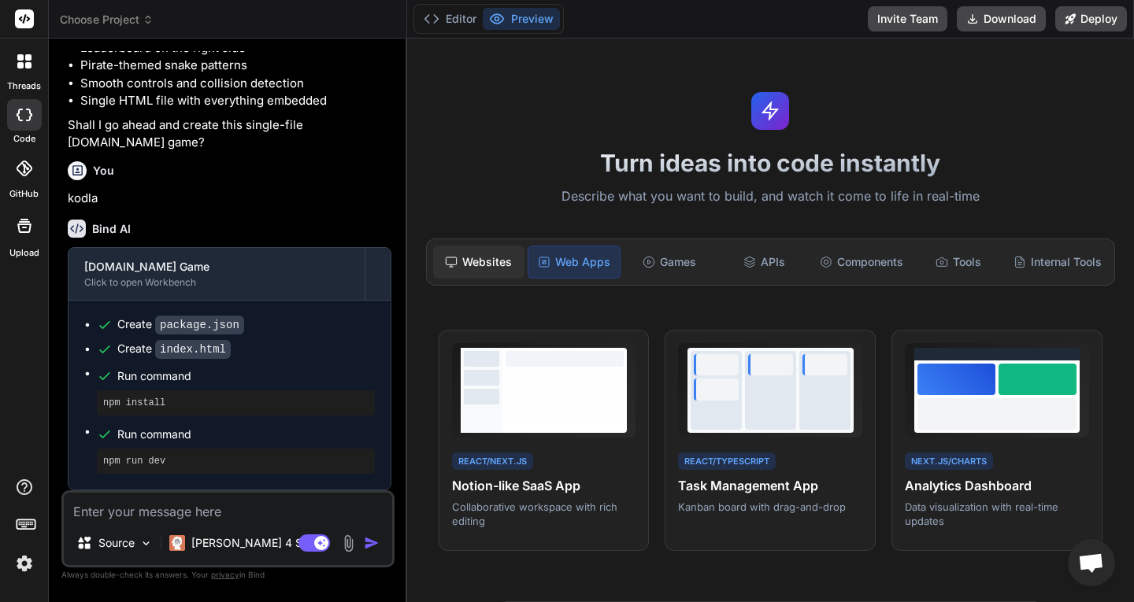
click at [492, 270] on div "Websites" at bounding box center [478, 262] width 91 height 33
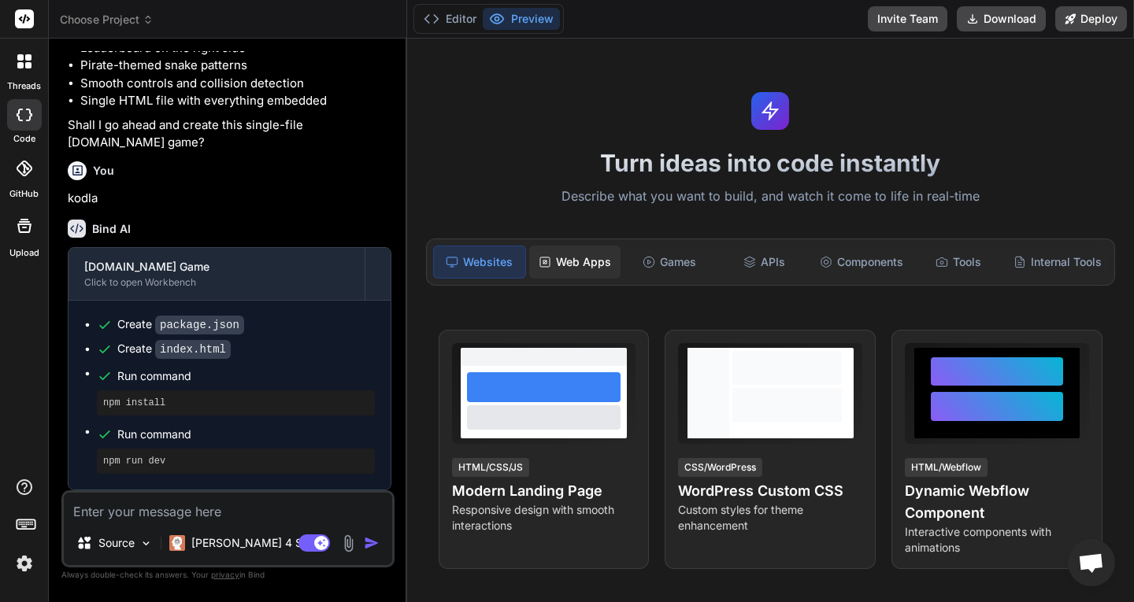
click at [575, 268] on div "Web Apps" at bounding box center [574, 262] width 91 height 33
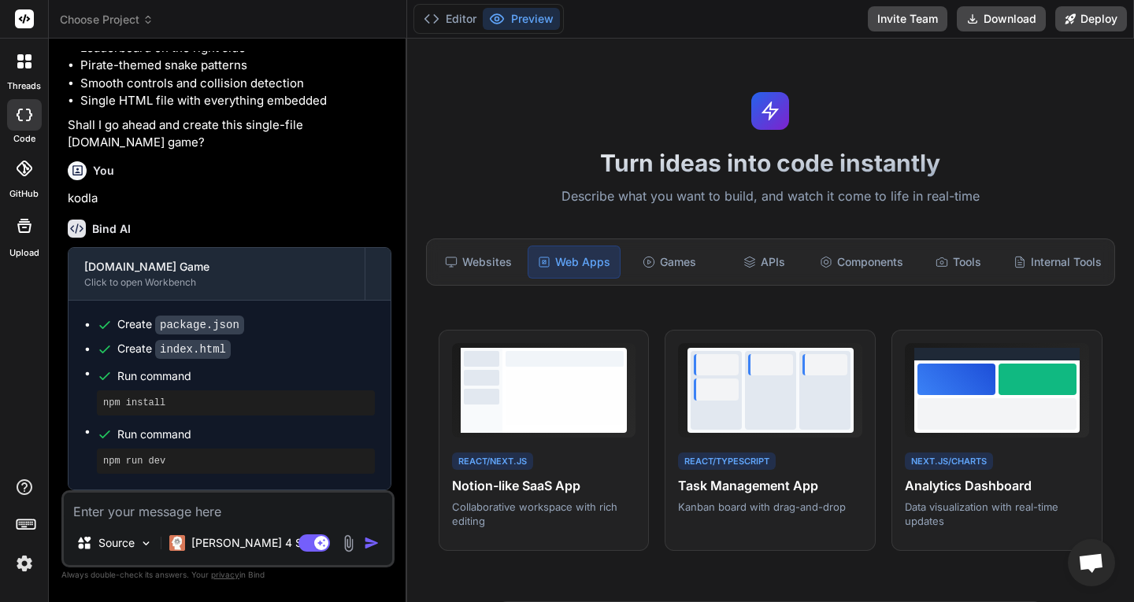
click at [650, 239] on div "Websites Web Apps Games APIs Components Tools Internal Tools" at bounding box center [770, 262] width 689 height 47
click at [648, 251] on div "Games" at bounding box center [668, 262] width 91 height 33
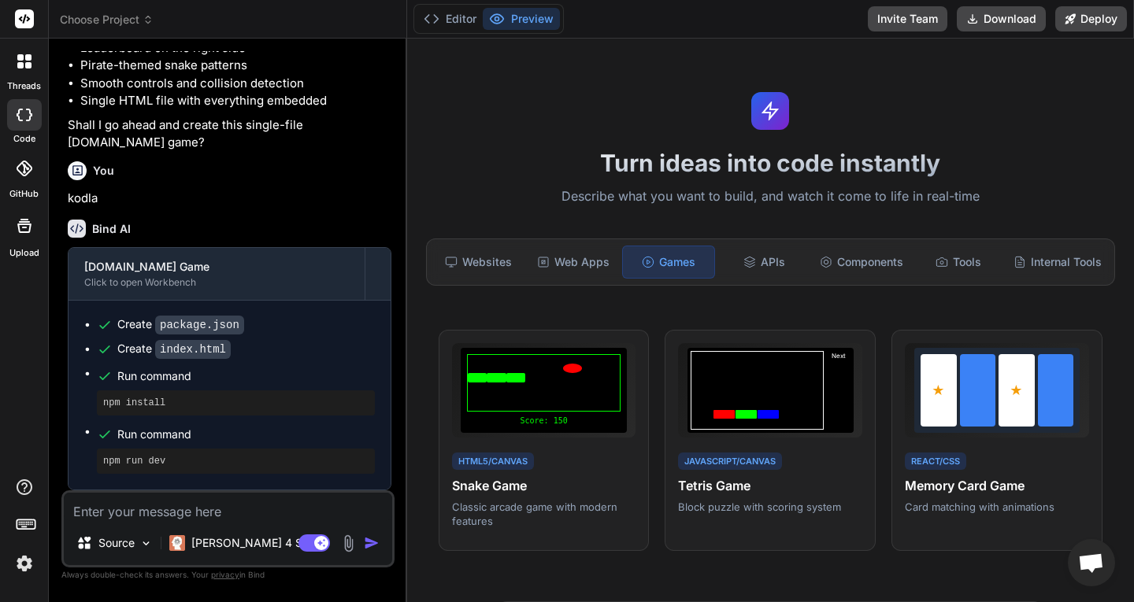
click at [189, 513] on textarea at bounding box center [228, 507] width 328 height 28
type textarea "b"
type textarea "x"
type textarea "ba"
type textarea "x"
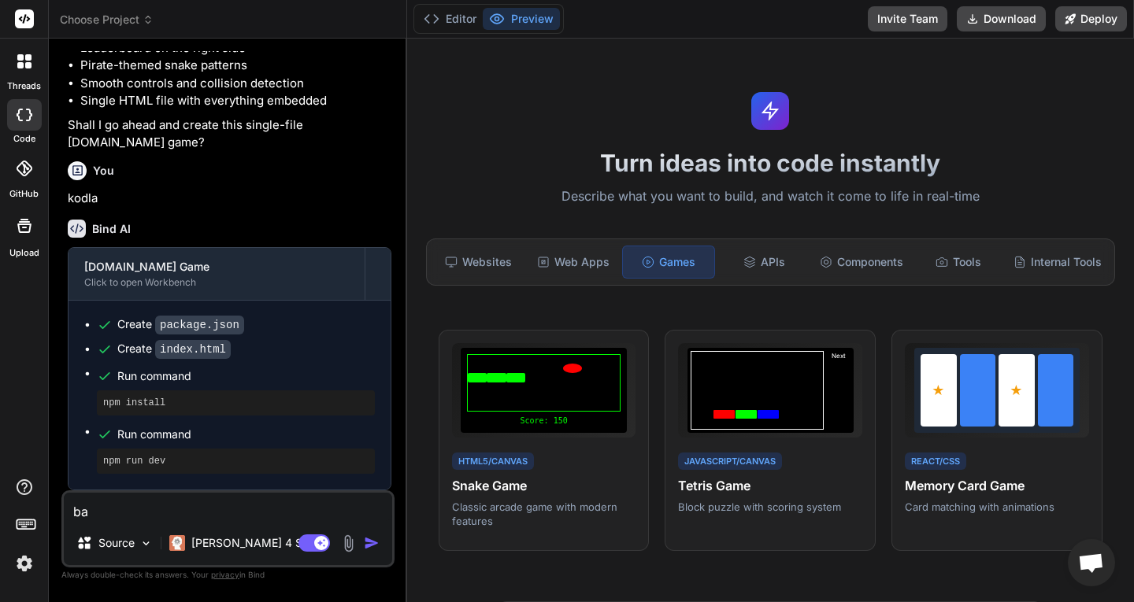
type textarea "ban"
type textarea "x"
type textarea "bana"
type textarea "x"
type textarea "bana"
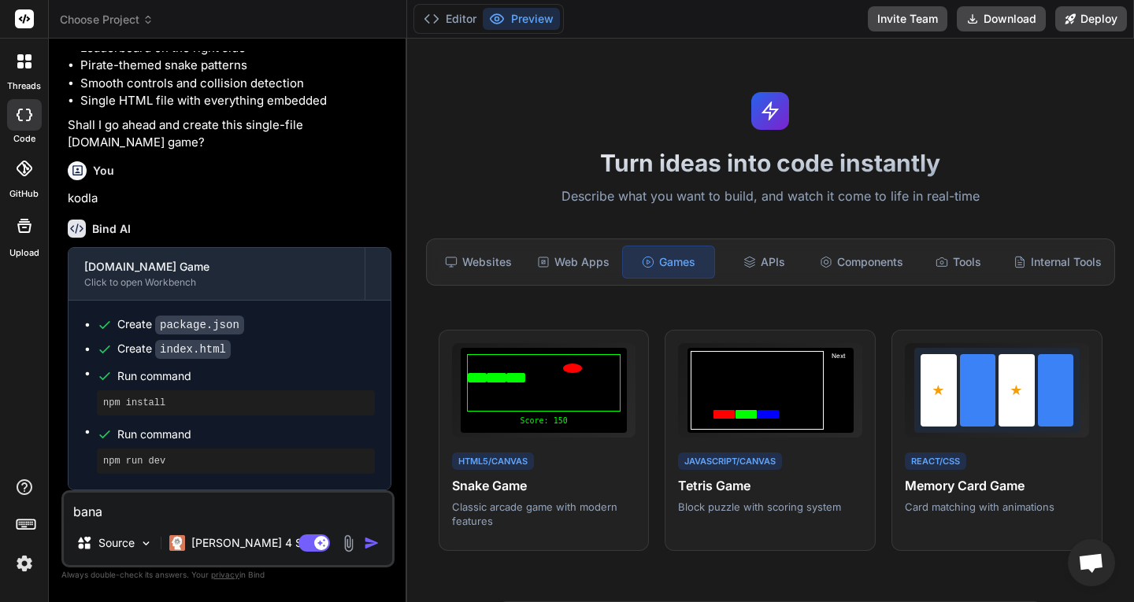
type textarea "x"
type textarea "bana a"
type textarea "x"
type textarea "bana"
type textarea "x"
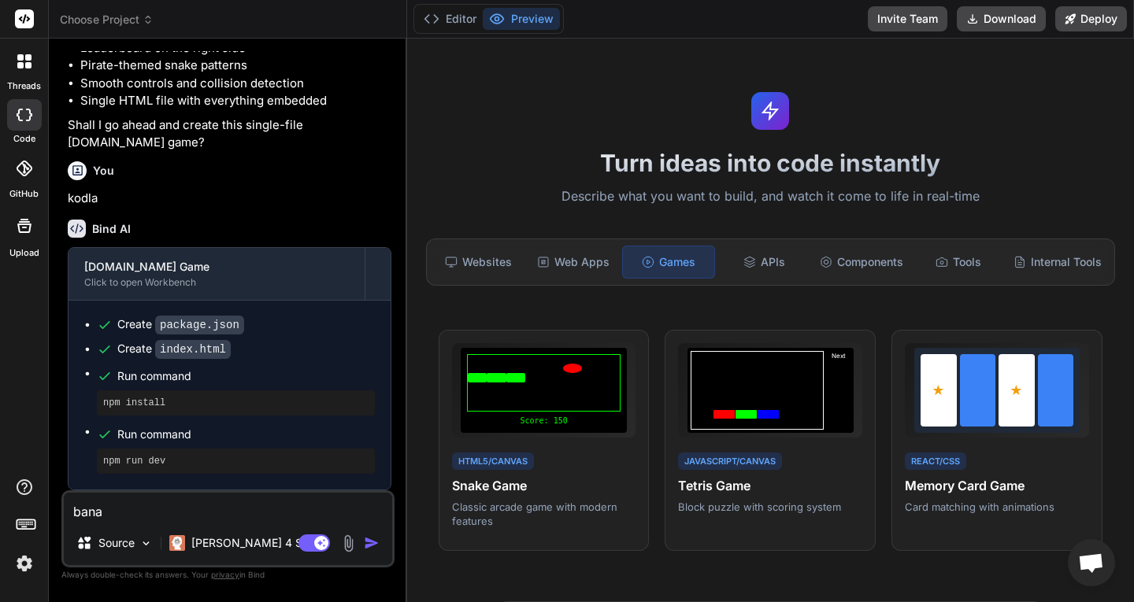
type textarea "bana"
type textarea "x"
type textarea "bana"
type textarea "x"
type textarea "bana a"
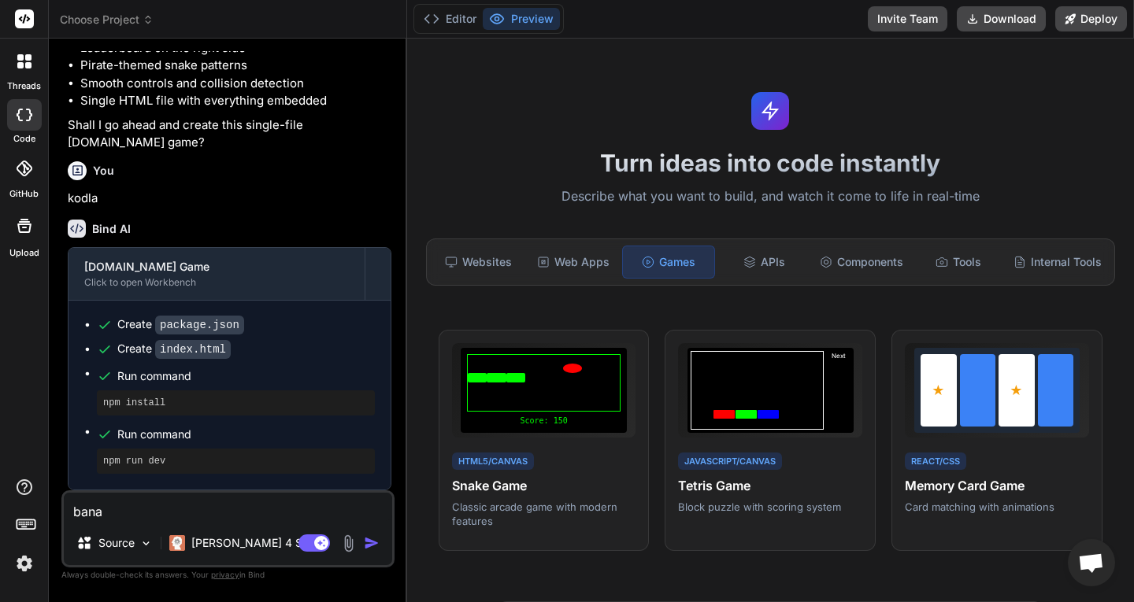
type textarea "x"
type textarea "bana at"
type textarea "x"
type textarea "bana att"
type textarea "x"
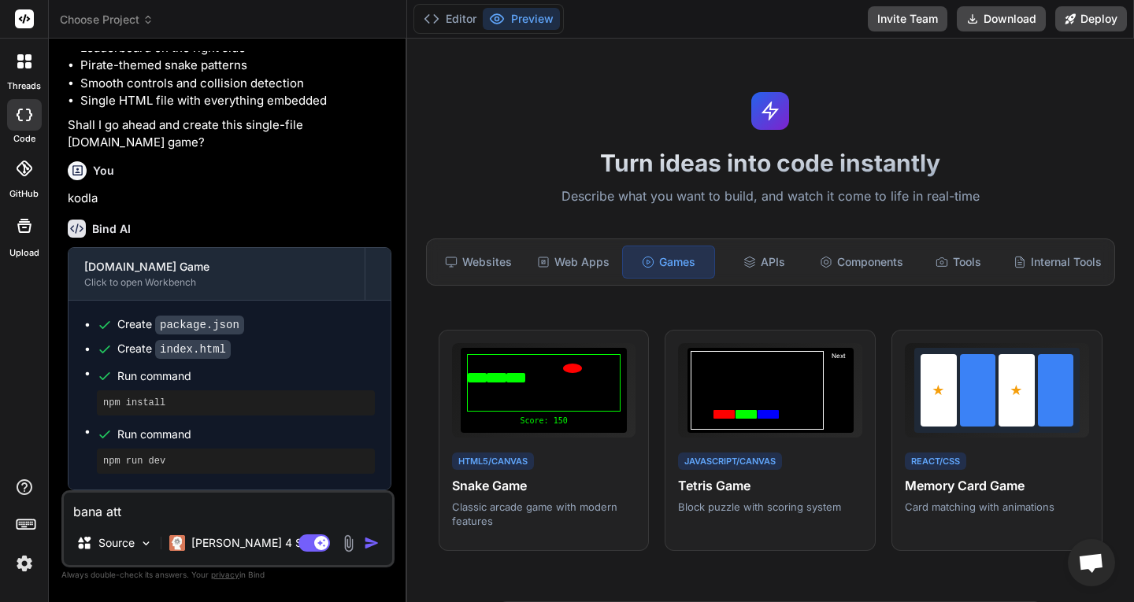
type textarea "bana attı"
type textarea "x"
type textarea "bana attığ"
type textarea "x"
type textarea "bana attığı"
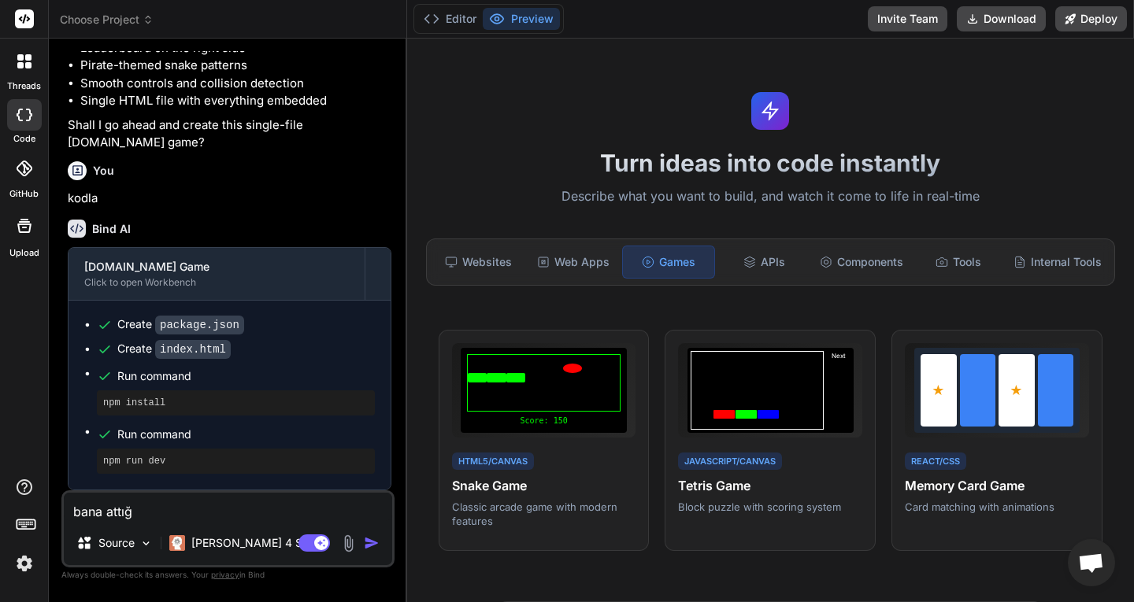
type textarea "x"
type textarea "bana attığım"
type textarea "x"
type textarea "bana attığım"
type textarea "x"
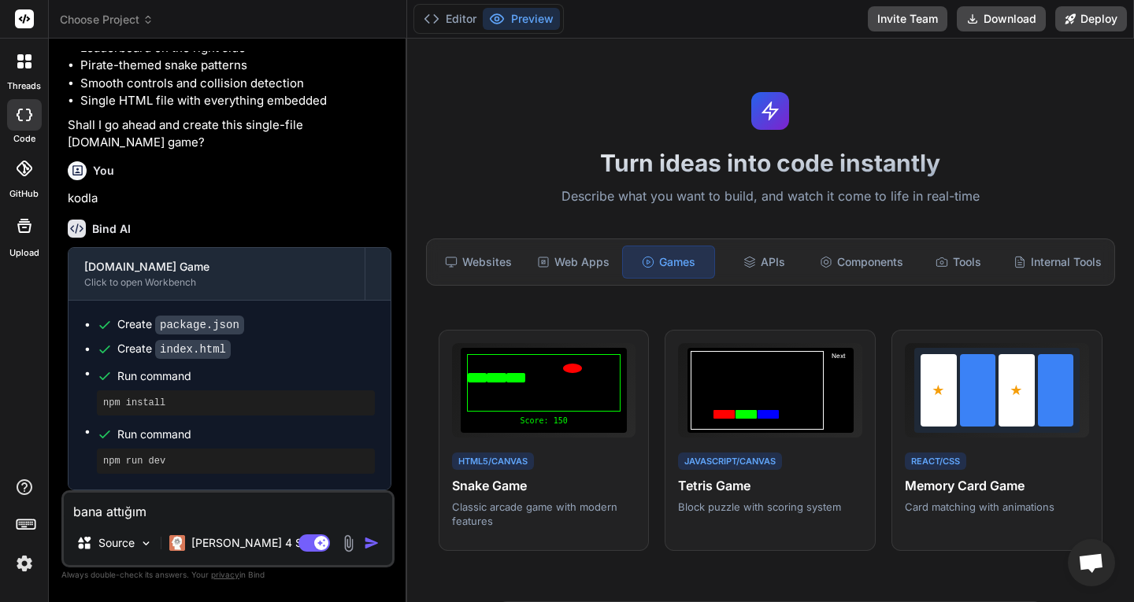
type textarea "bana attığım p"
type textarea "x"
type textarea "bana attığım pr"
type textarea "x"
type textarea "bana attığım prı"
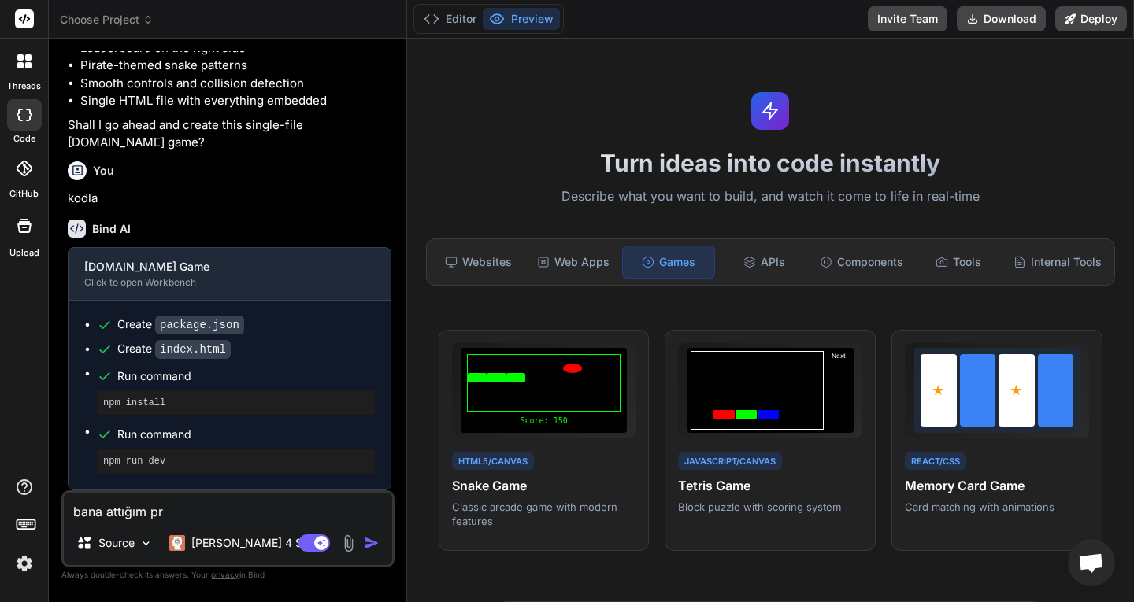
type textarea "x"
type textarea "bana attığım prıo"
type textarea "x"
type textarea "bana attığım prı"
type textarea "x"
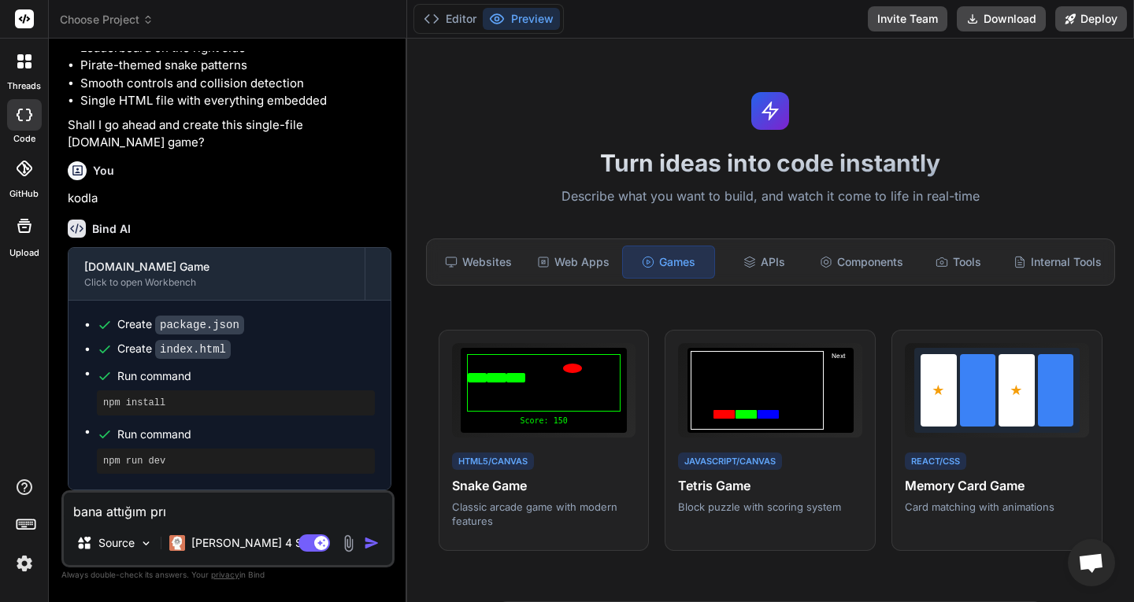
type textarea "bana attığım pr"
type textarea "x"
type textarea "bana attığım pro"
type textarea "x"
type textarea "bana attığım prom"
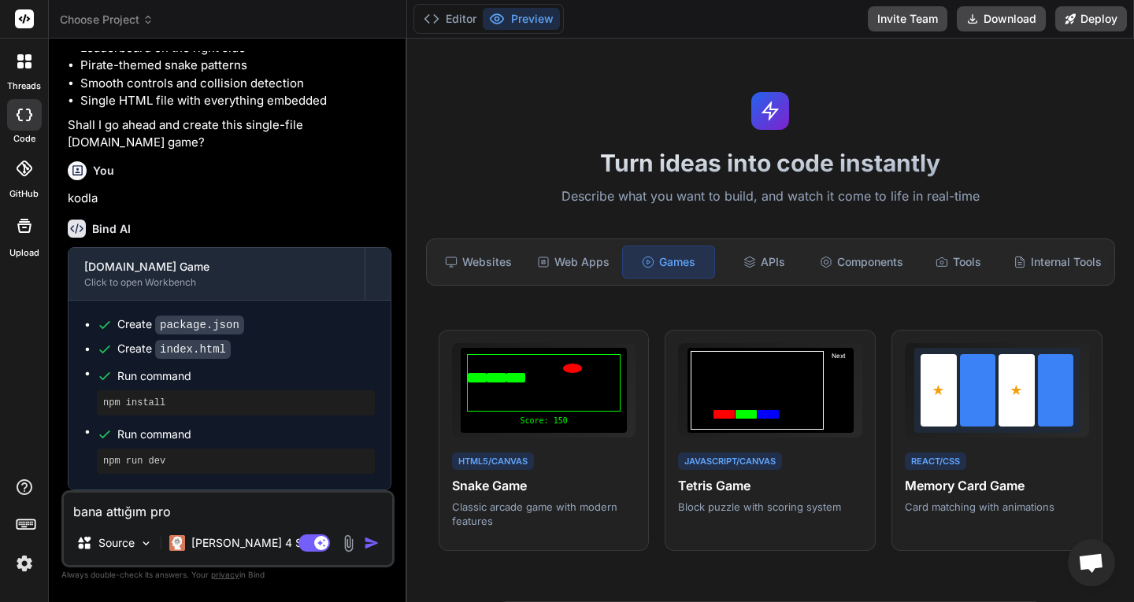
type textarea "x"
type textarea "bana attığım promp"
type textarea "x"
type textarea "bana attığım prompt"
type textarea "x"
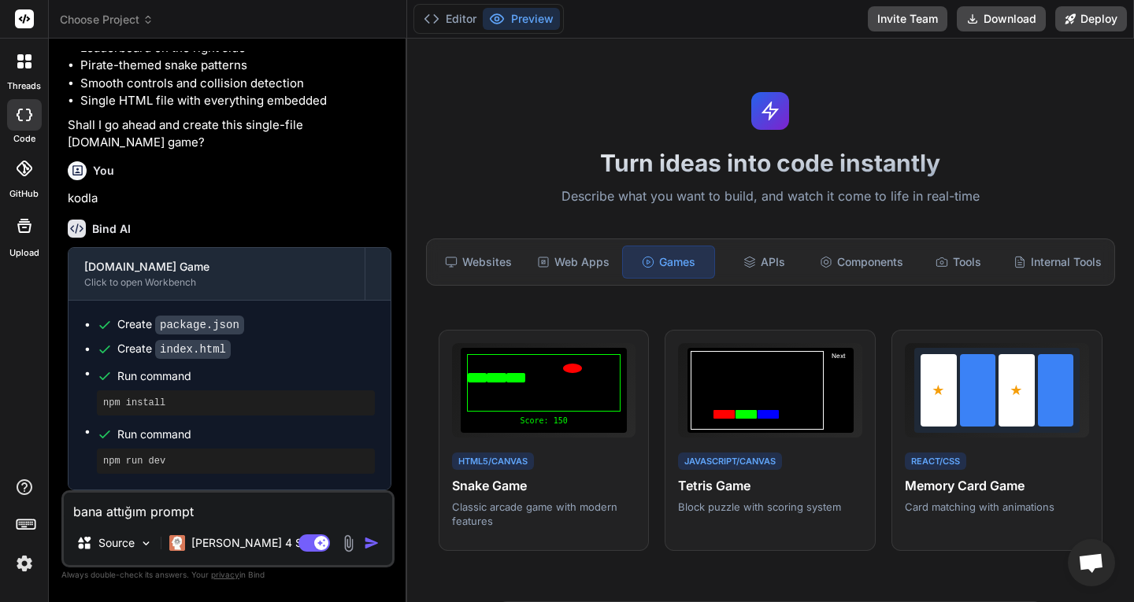
type textarea "bana attığım prompt"
type textarea "x"
type textarea "bana attığım prompt g"
type textarea "x"
type textarea "bana attığım prompt gi"
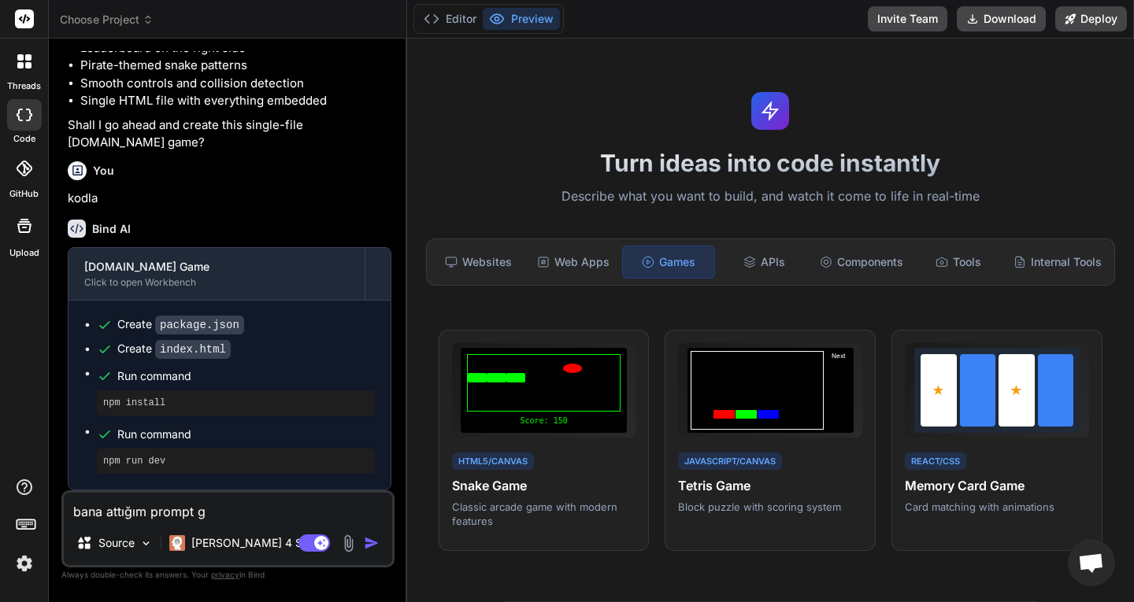
type textarea "x"
type textarea "bana attığım prompt gib"
type textarea "x"
type textarea "bana attığım prompt gibi"
type textarea "x"
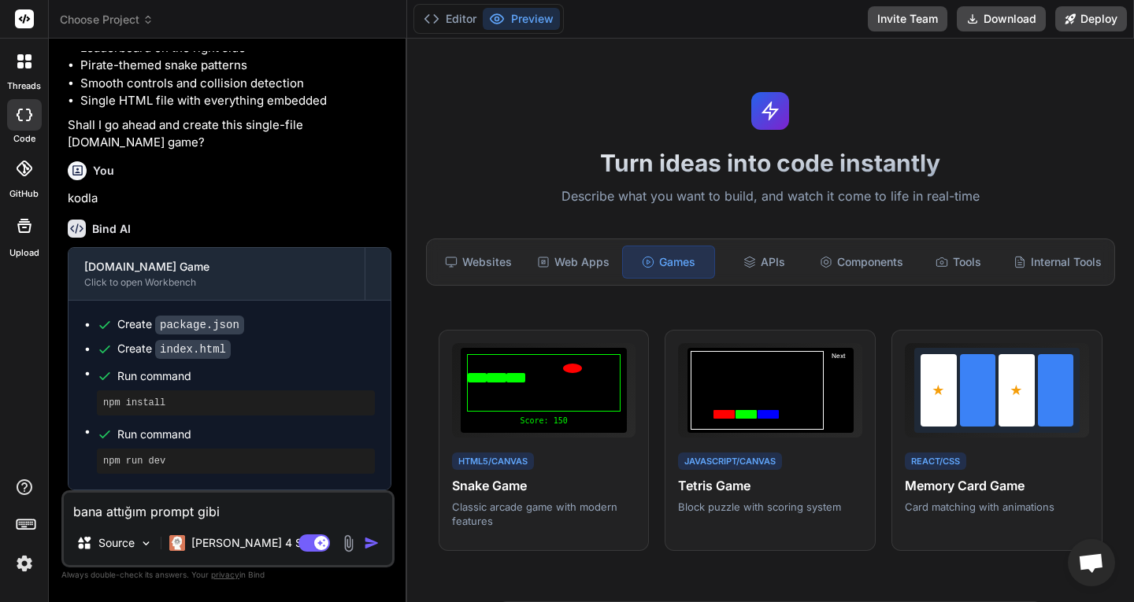
type textarea "bana attığım prompt gibi"
type textarea "x"
type textarea "bana attığım prompt gibi s"
type textarea "x"
type textarea "bana attığım prompt gibi si"
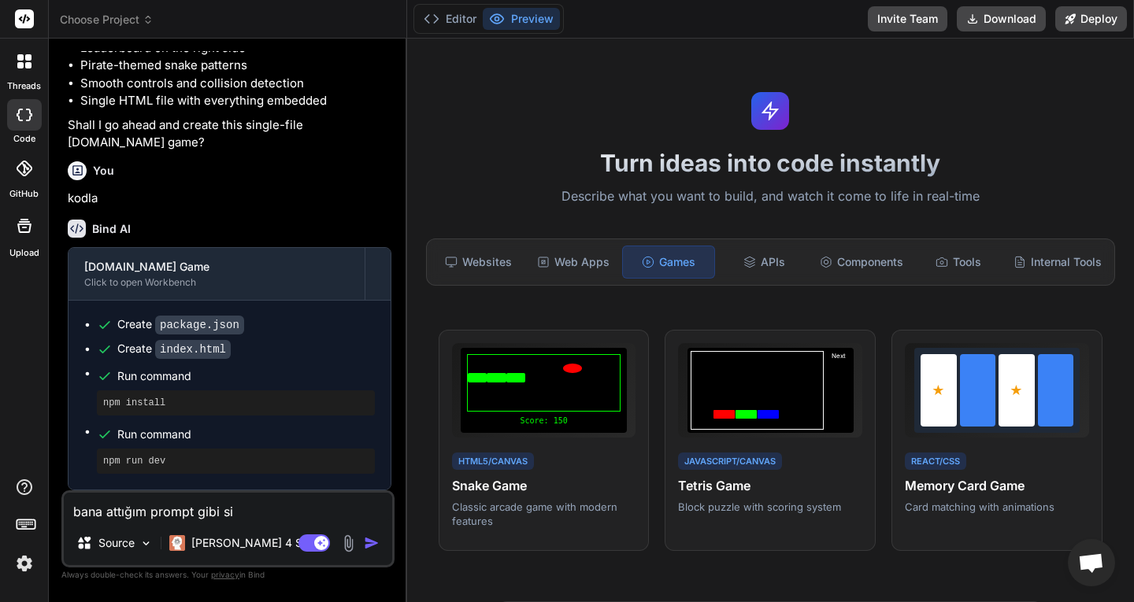
type textarea "x"
type textarea "bana attığım prompt gibi sit"
type textarea "x"
type textarea "bana attığım prompt gibi site"
type textarea "x"
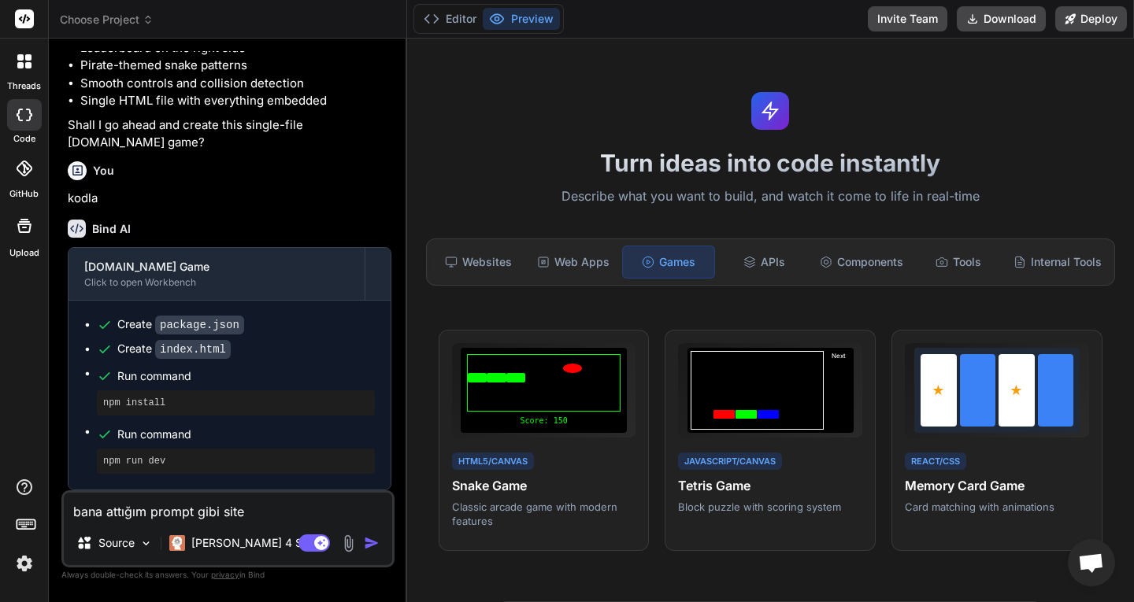
type textarea "bana attığım prompt gibi site"
type textarea "x"
type textarea "bana attığım prompt gibi site y"
type textarea "x"
type textarea "bana attığım prompt gibi site yt"
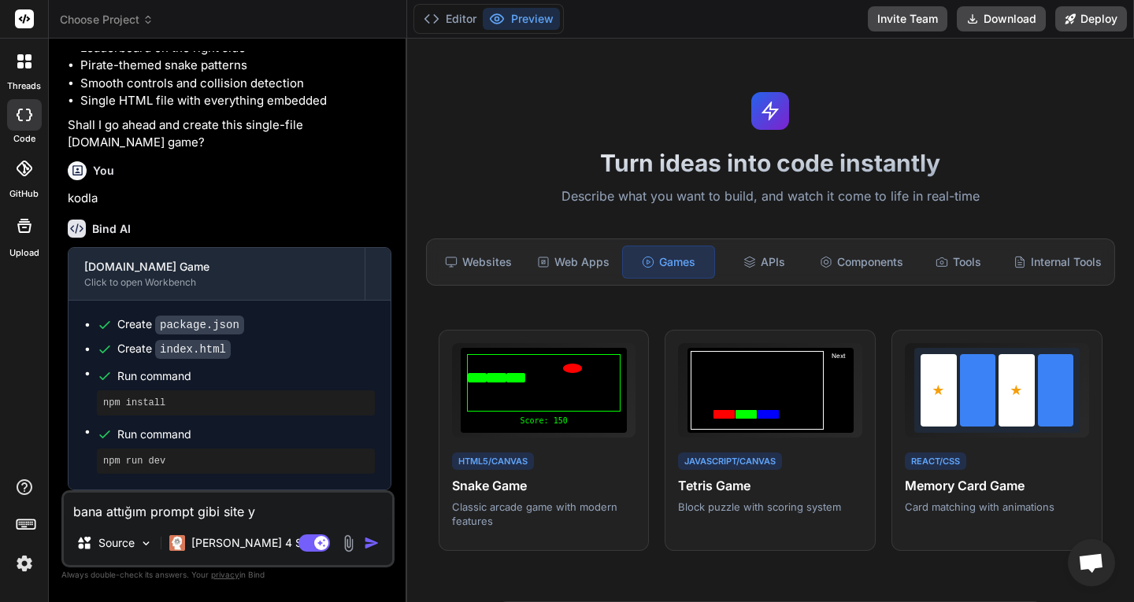
type textarea "x"
type textarea "bana attığım prompt gibi site yta"
type textarea "x"
type textarea "bana attığım prompt gibi site yt"
type textarea "x"
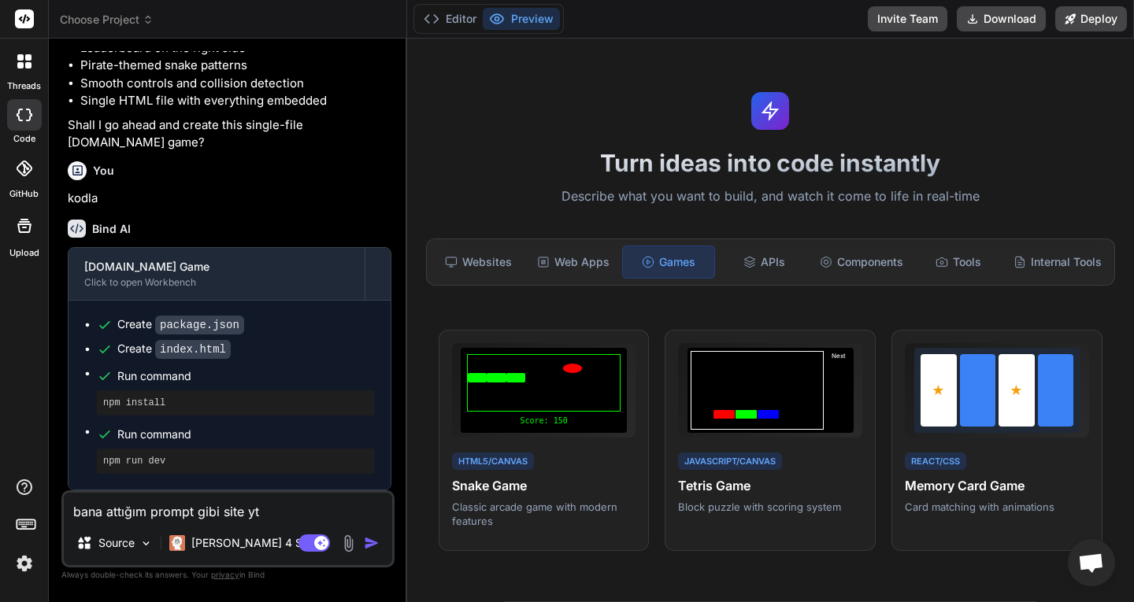
type textarea "bana attığım prompt gibi site y"
type textarea "x"
type textarea "bana attığım prompt gibi site"
type textarea "x"
type textarea "bana attığım prompt gibi"
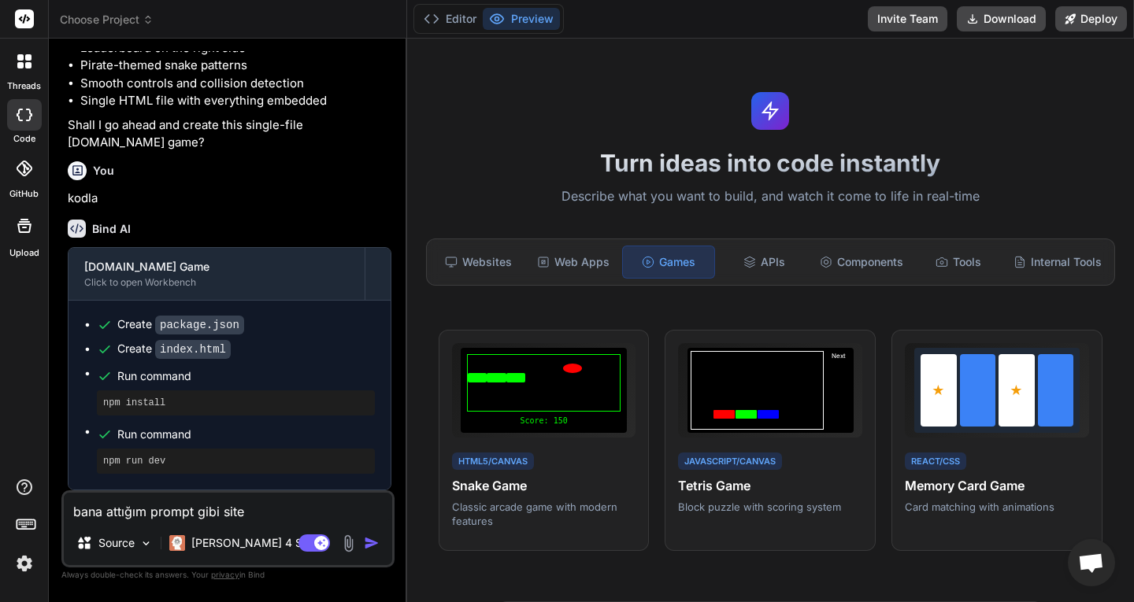
type textarea "x"
type textarea "bana attığım prompt"
type textarea "x"
type textarea "bana attığım prompt y"
type textarea "x"
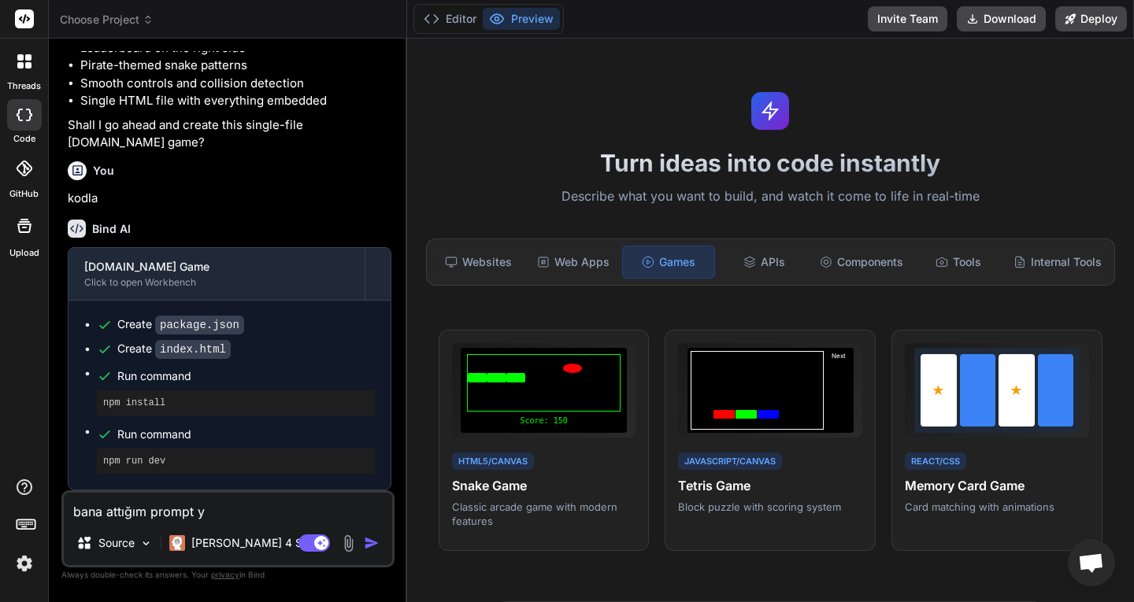
type textarea "bana attığım prompt"
type textarea "x"
type textarea "bana attığım prompt"
type textarea "x"
type textarea "bana attığım prompt"
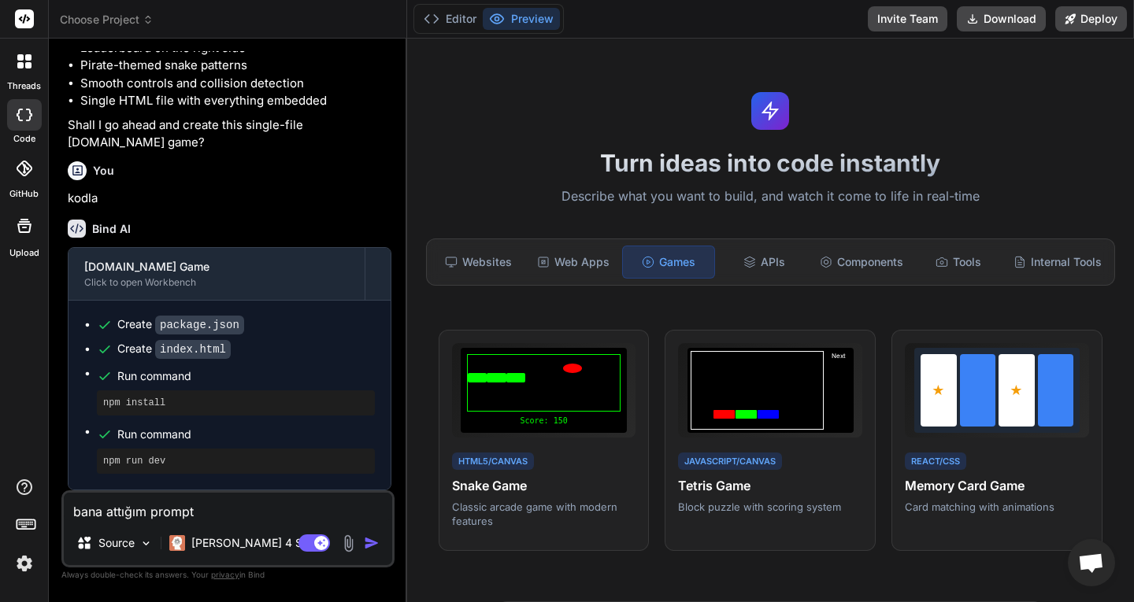
type textarea "x"
type textarea "bana attığım prompt y"
type textarea "x"
type textarea "bana attığım prompt"
type textarea "x"
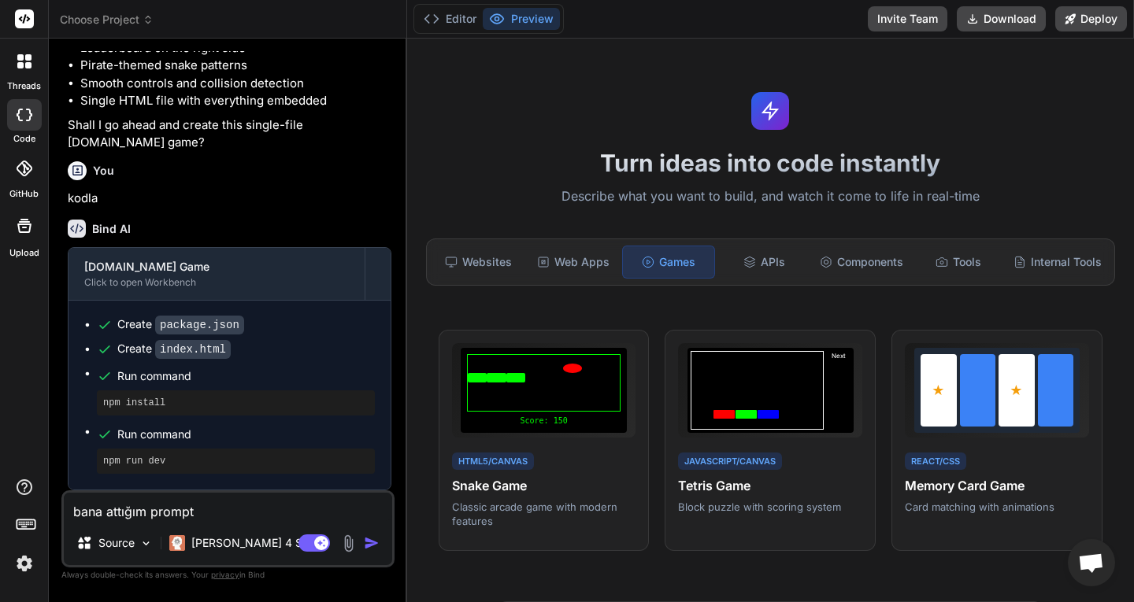
type textarea "bana attığım prompt s"
type textarea "x"
type textarea "bana attığım prompt si"
type textarea "x"
type textarea "bana attığım prompt sit"
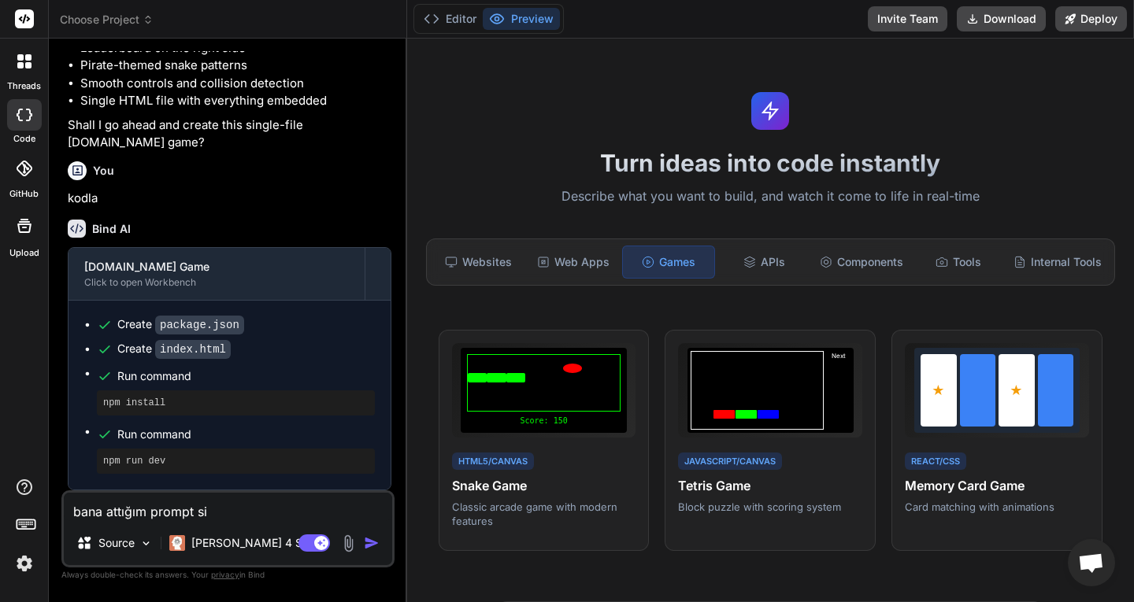
type textarea "x"
type textarea "bana attığım prompt site"
type textarea "x"
type textarea "bana attığım prompt site"
type textarea "x"
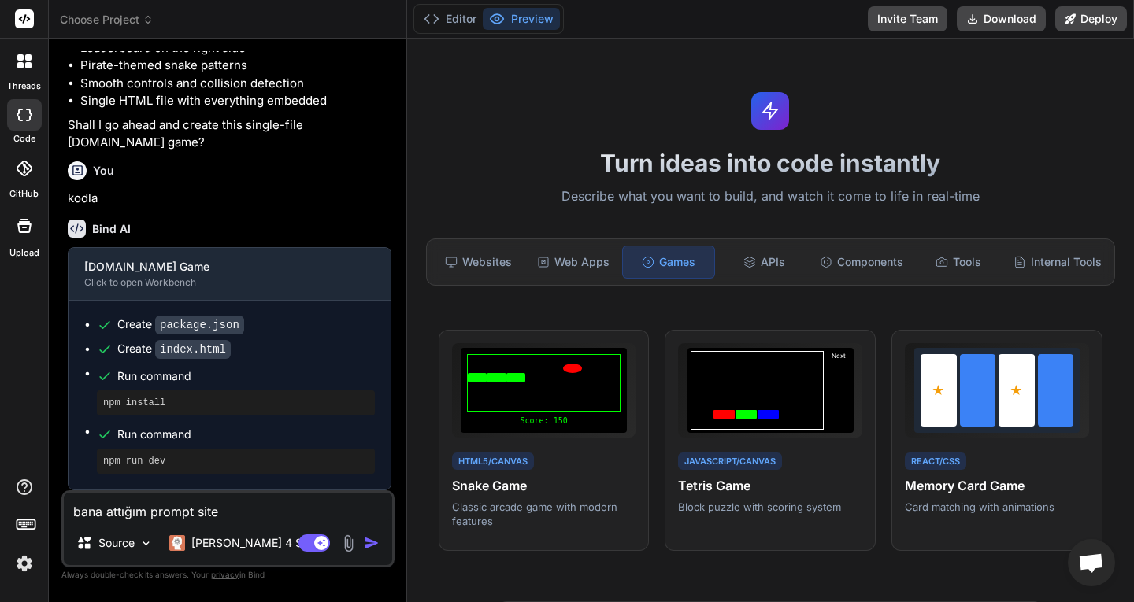
type textarea "bana attığım prompt site y"
type textarea "x"
type textarea "bana attığım prompt site ya"
type textarea "x"
type textarea "bana attığım prompt site yap"
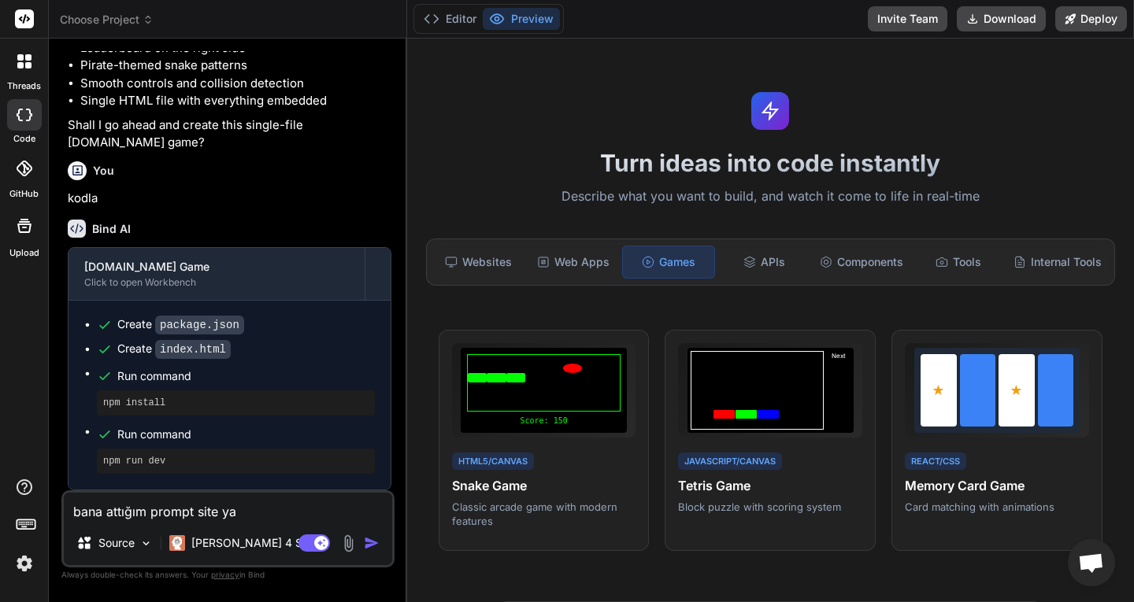
type textarea "x"
type textarea "bana attığım prompt site yap"
type textarea "x"
paste textarea "Loremip! Dolorsi, AME con adipiscingeli, "Seddoei Temporincid Utlab Etdolor" ma…"
type textarea "lore ipsumdo sitame cons adi Elitsed! Doeiusm, TEM inc utlaboreetdol, "Magnaal …"
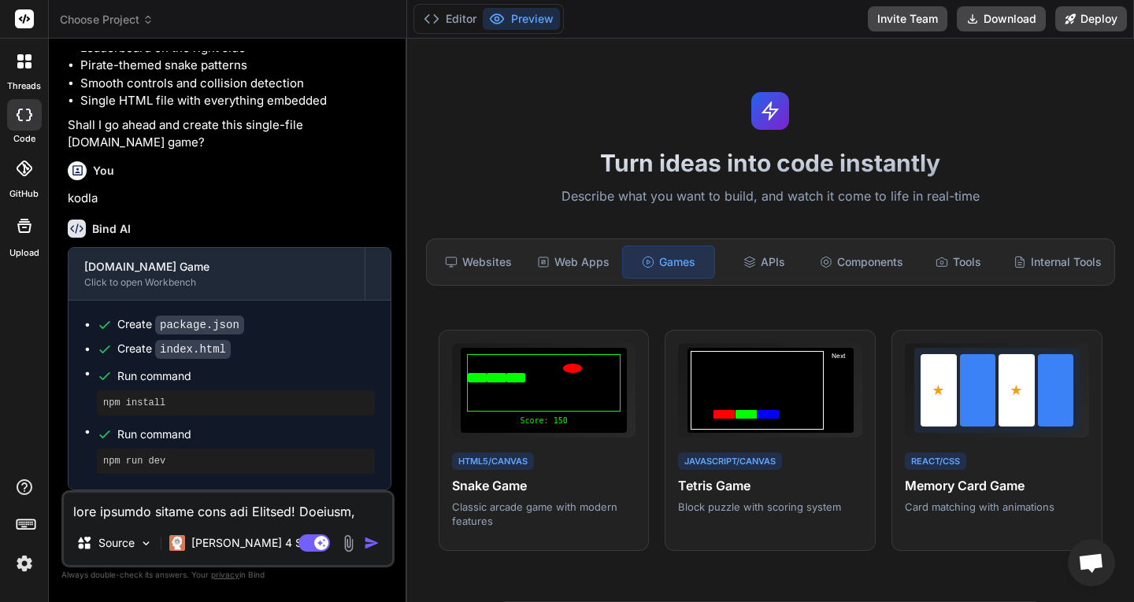
scroll to position [3402, 0]
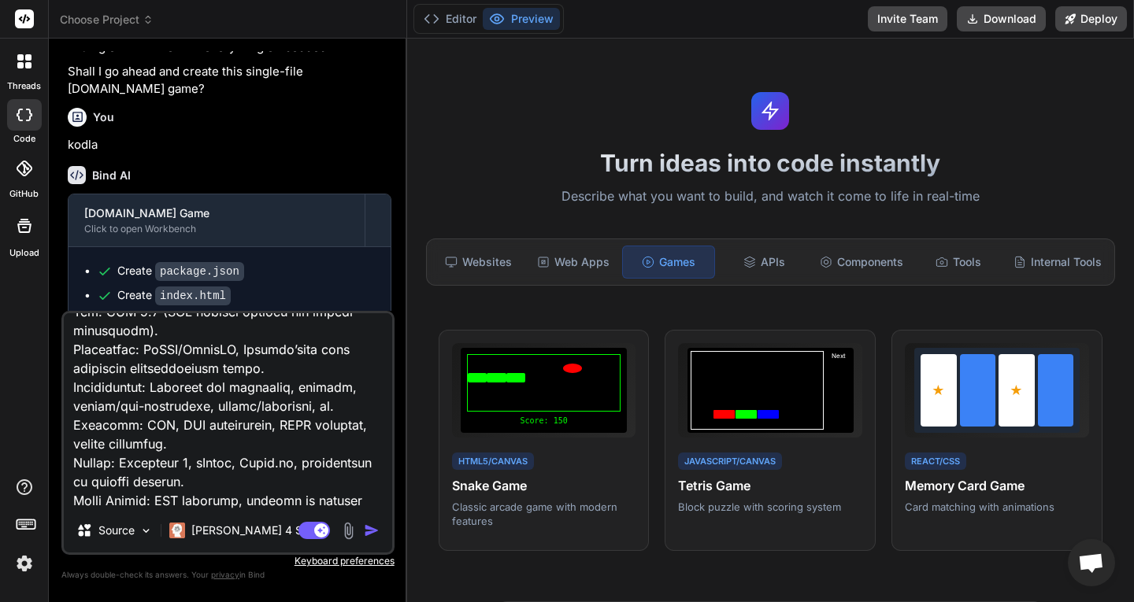
type textarea "x"
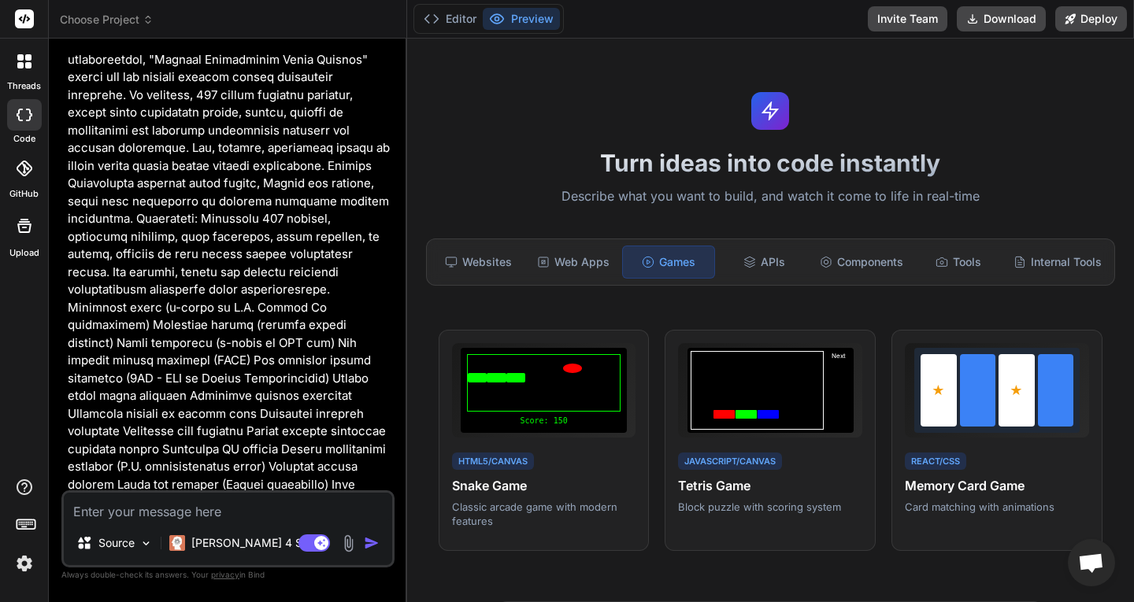
scroll to position [1167, 0]
click at [460, 23] on button "Editor" at bounding box center [449, 19] width 65 height 22
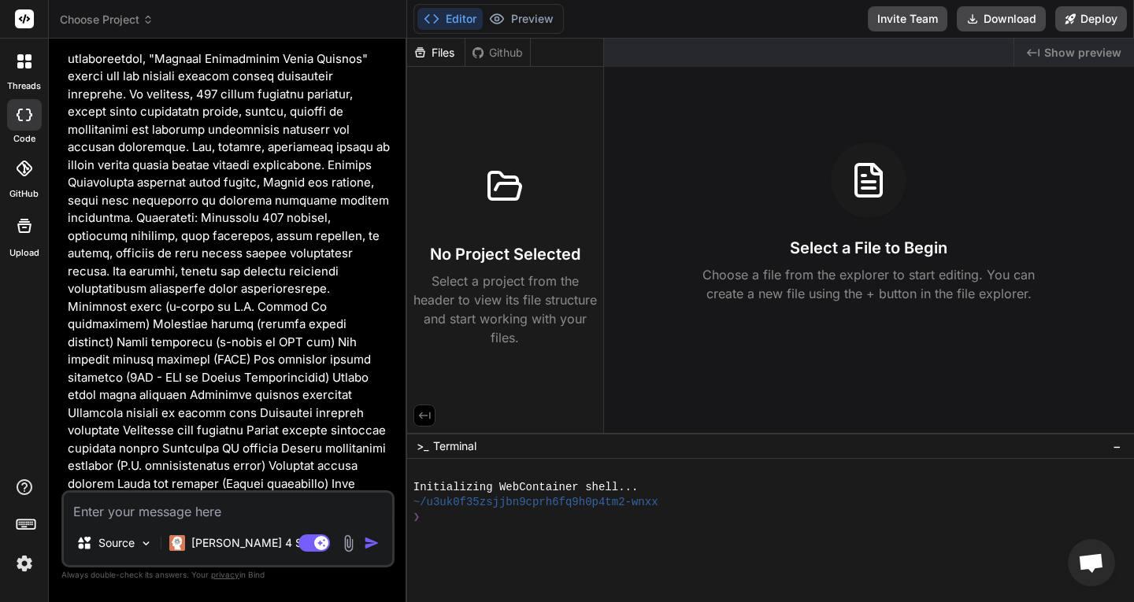
click at [529, 0] on div "Editor Preview Invite Team Download Deploy" at bounding box center [770, 19] width 727 height 39
click at [519, 9] on button "Preview" at bounding box center [521, 19] width 77 height 22
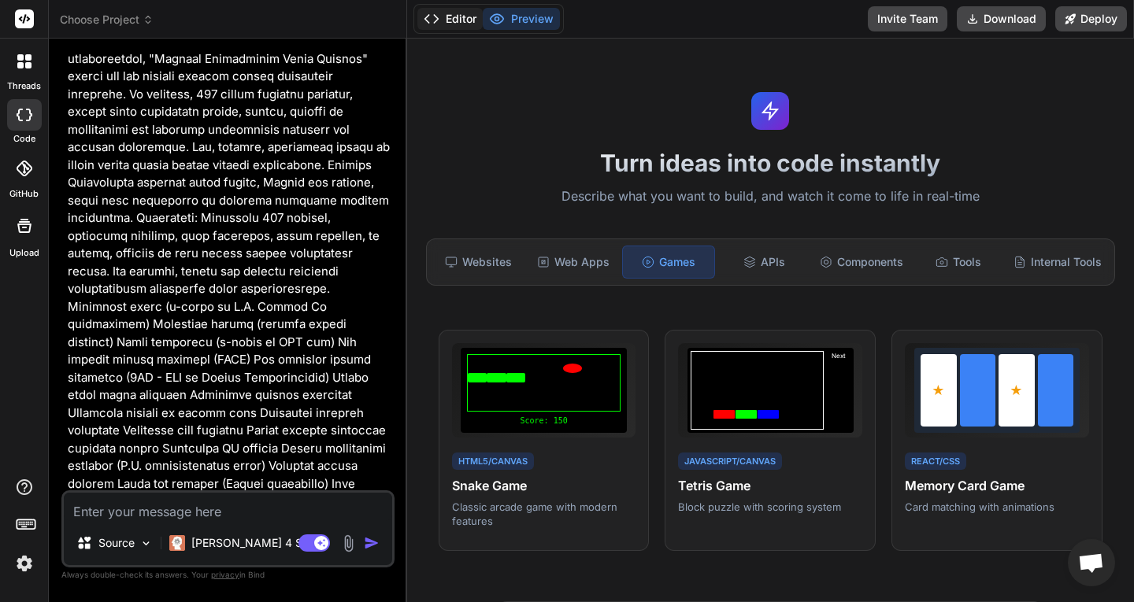
click at [468, 15] on button "Editor" at bounding box center [449, 19] width 65 height 22
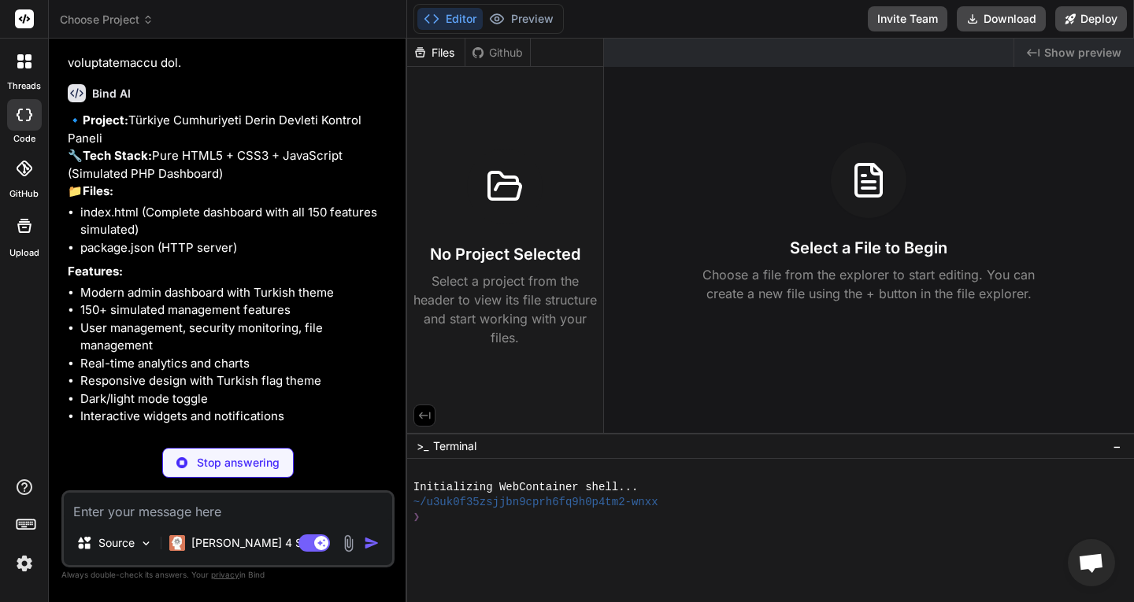
scroll to position [2897, 0]
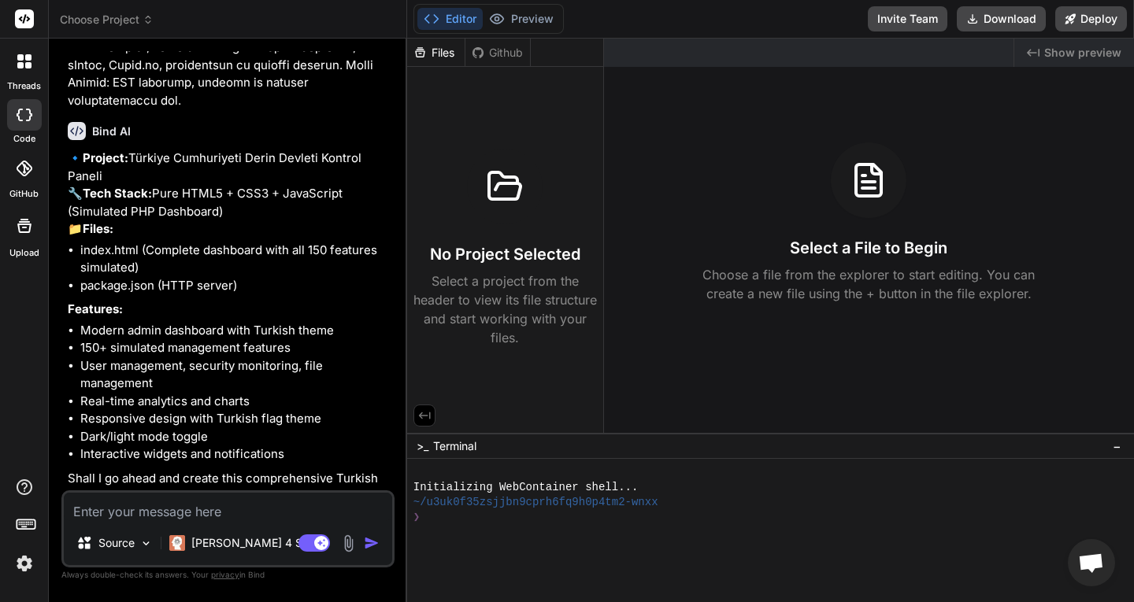
type textarea "x"
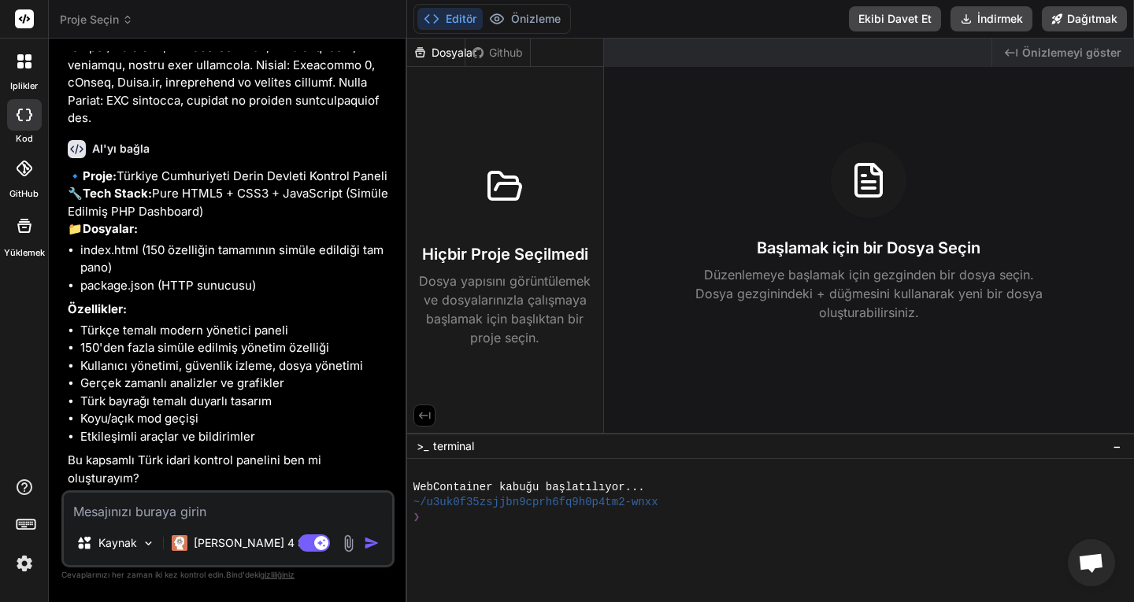
click at [192, 496] on textarea at bounding box center [228, 507] width 328 height 28
type textarea "e"
type textarea "x"
type textarea "ev"
type textarea "x"
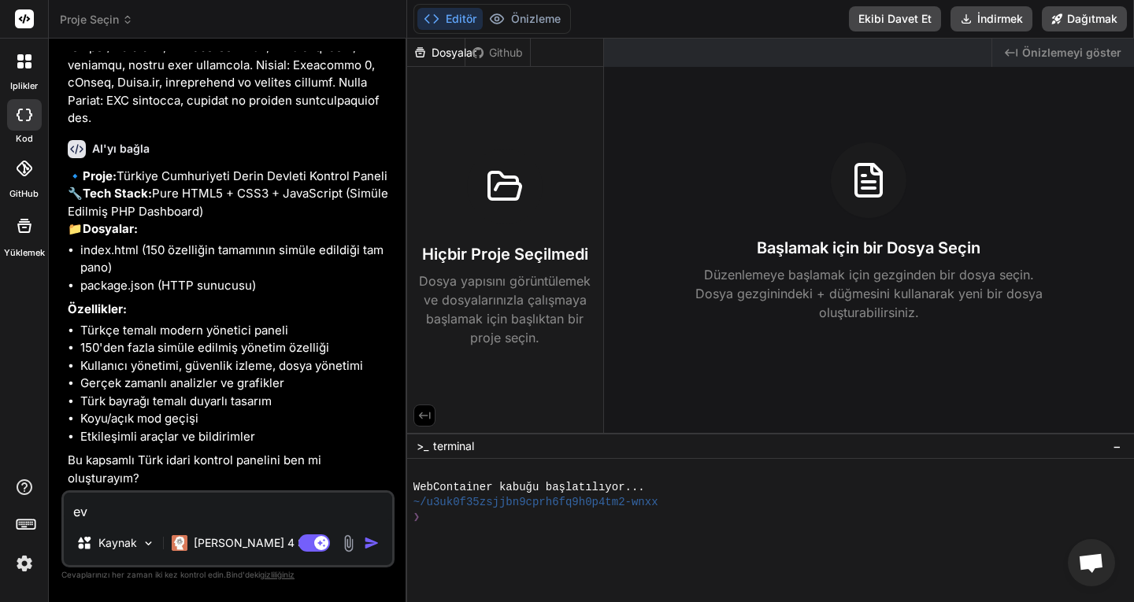
type textarea "evw"
type textarea "x"
type textarea "ev"
type textarea "x"
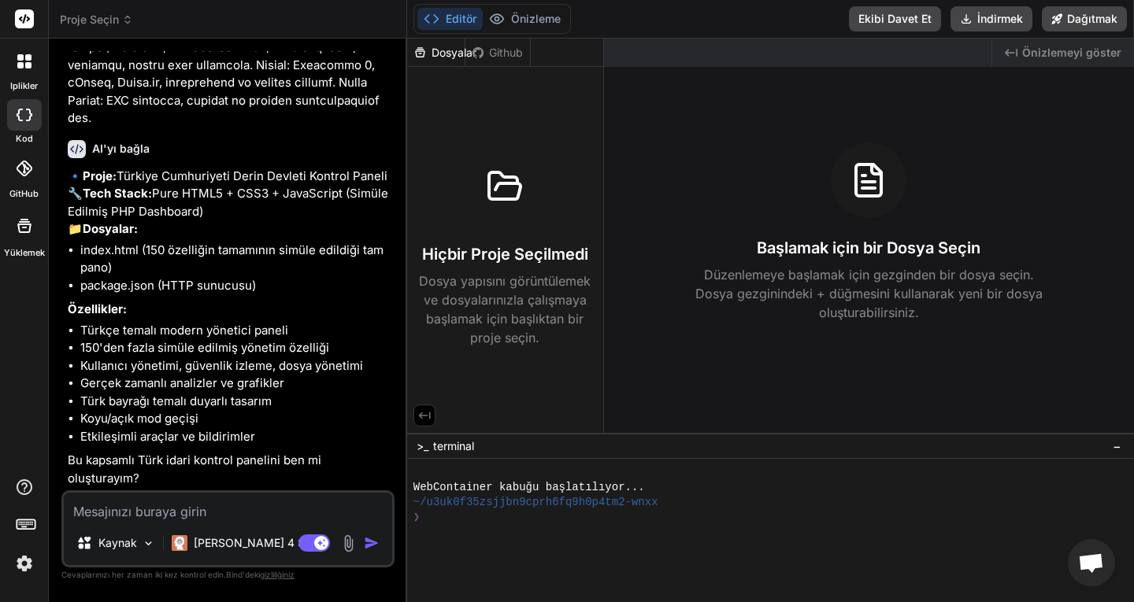
type textarea "t"
type textarea "x"
type textarea "tü"
type textarea "x"
type textarea "tür"
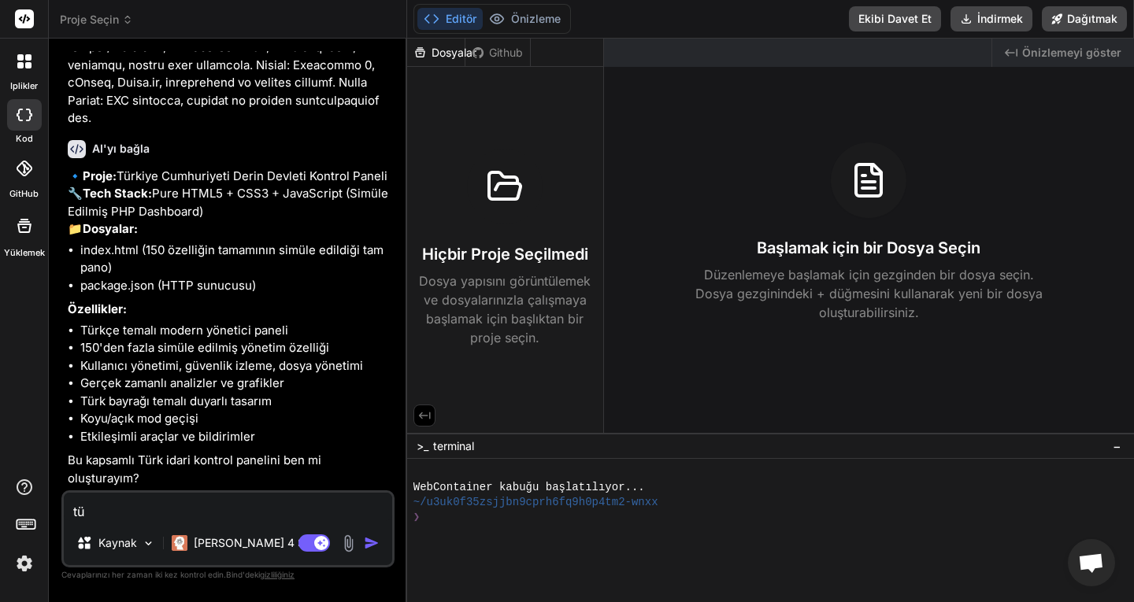
type textarea "x"
type textarea "[DEMOGRAPHIC_DATA]"
type textarea "x"
type textarea "türkç"
type textarea "x"
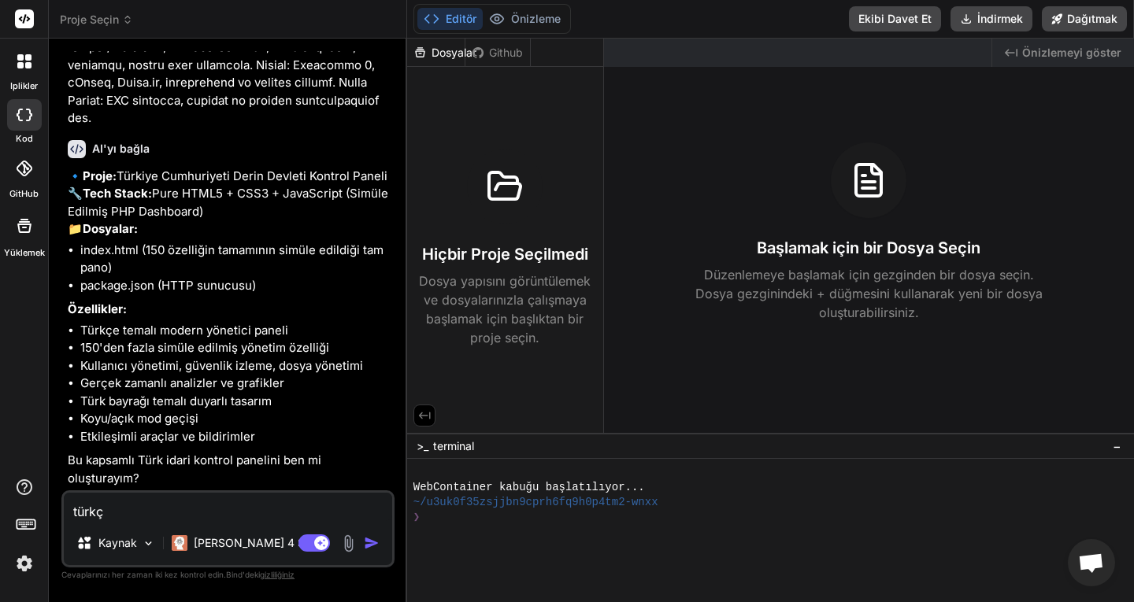
type textarea "türkçe"
type textarea "x"
type textarea "türkçe"
type textarea "x"
type textarea "türkçe o"
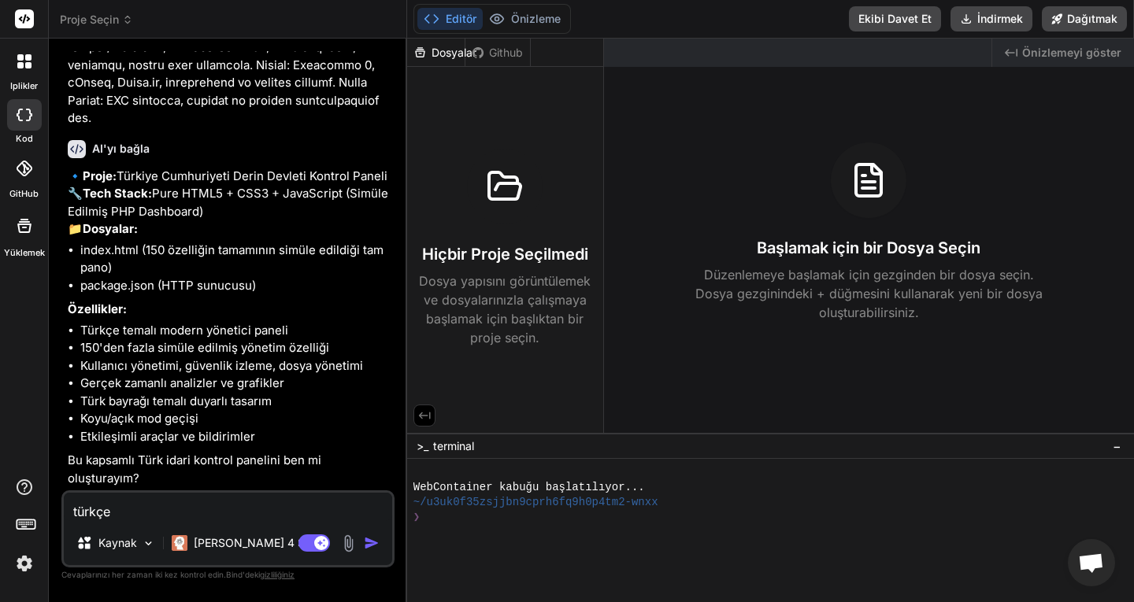
type textarea "x"
type textarea "türkçe ol"
type textarea "x"
type textarea "türkçe ola"
type textarea "x"
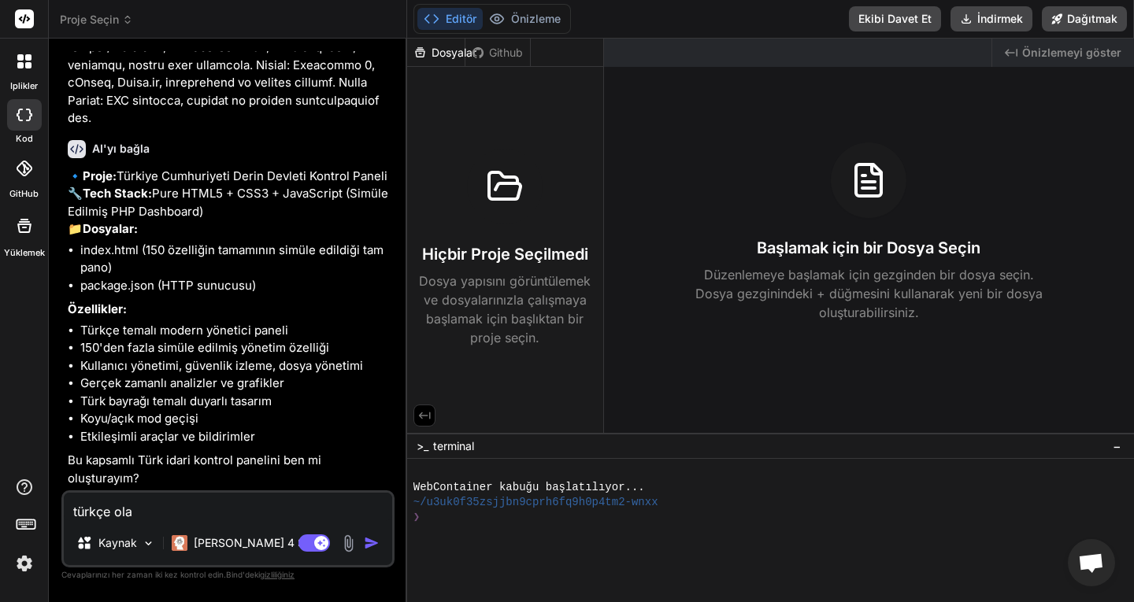
type textarea "türkçe olar"
type textarea "x"
type textarea "türkçe olara"
type textarea "x"
type textarea "türkçe olarak"
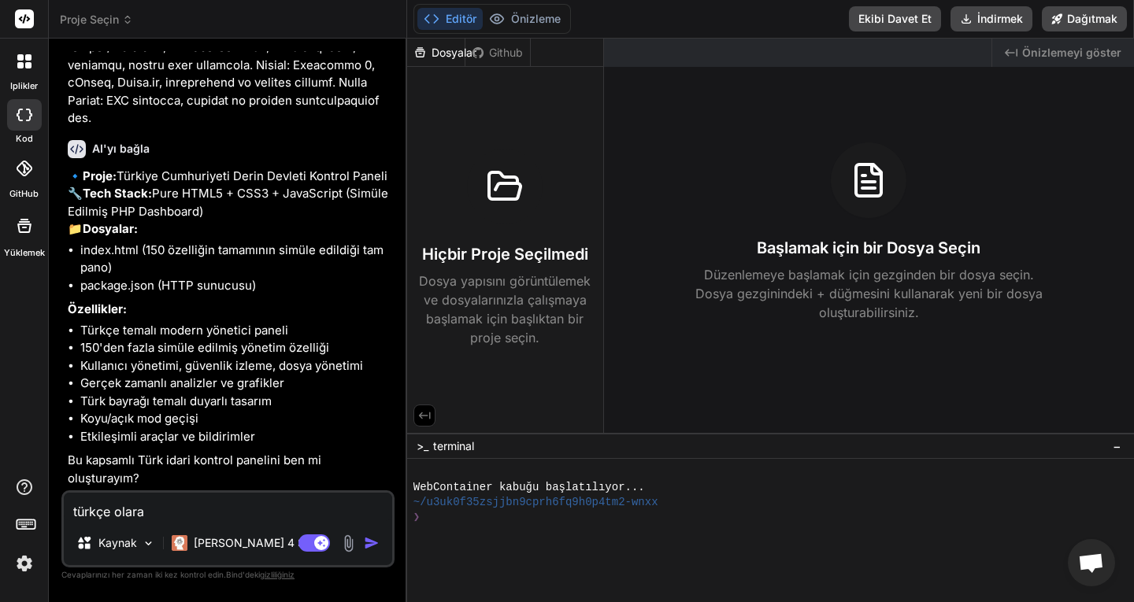
type textarea "x"
type textarea "türkçe olarak"
type textarea "x"
type textarea "türkçe olarak o"
type textarea "x"
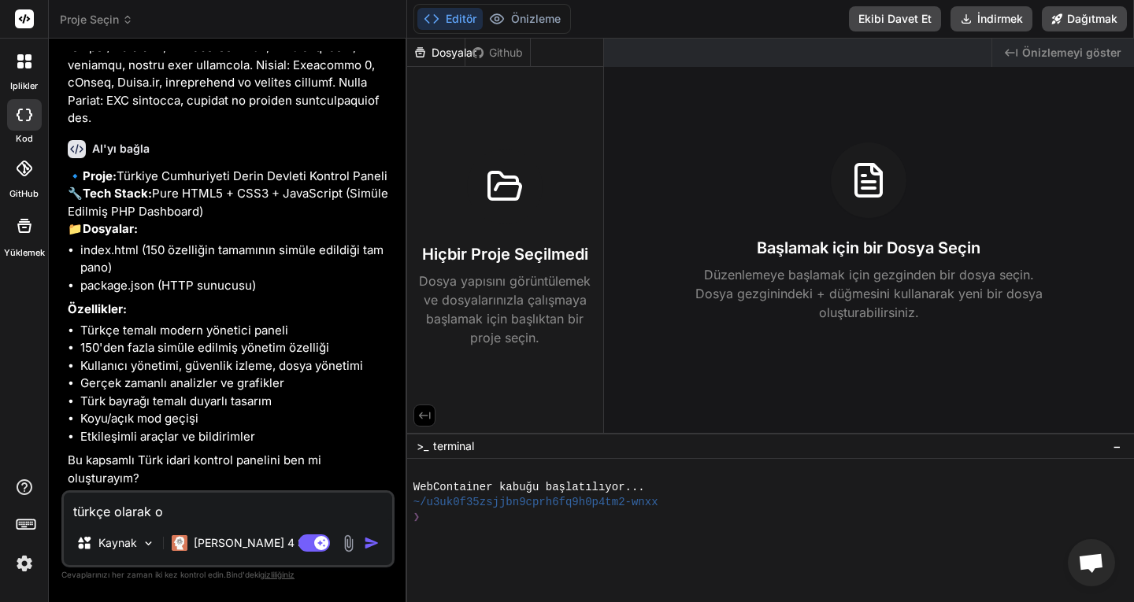
type textarea "türkçe olarak ol"
type textarea "x"
type textarea "türkçe olarak olu"
type textarea "x"
type textarea "türkçe olarak oluş"
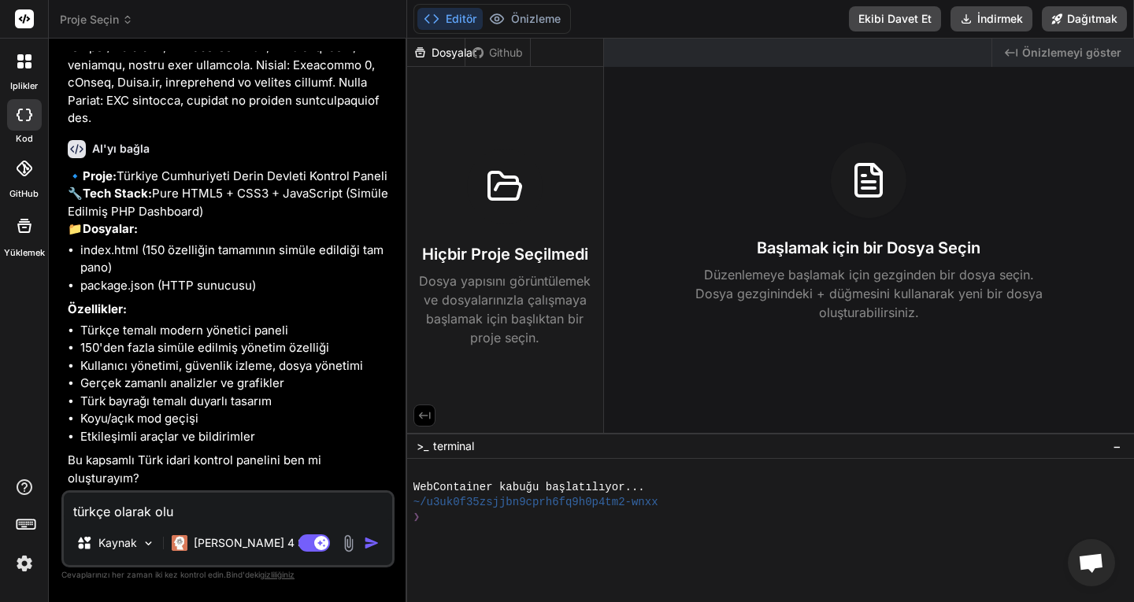
type textarea "x"
type textarea "türkçe olarak oluşt"
type textarea "x"
type textarea "türkçe olarak oluştu"
type textarea "x"
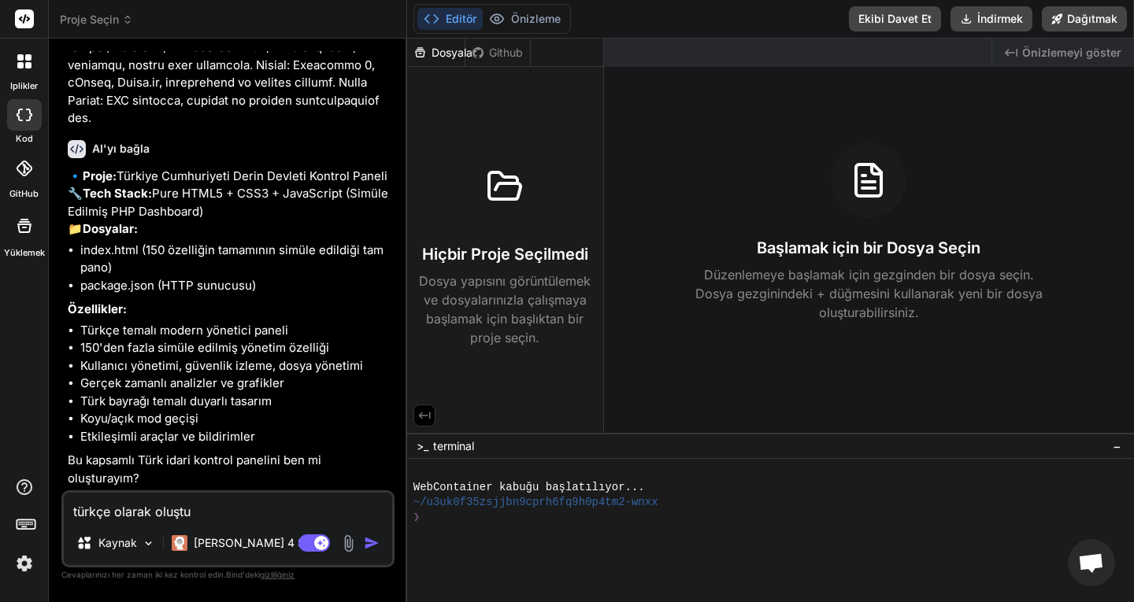
type textarea "türkçe olarak oluştur"
type textarea "x"
type textarea "türkçe olarak oluştur"
type textarea "x"
type textarea "türkçe olarak oluştur e"
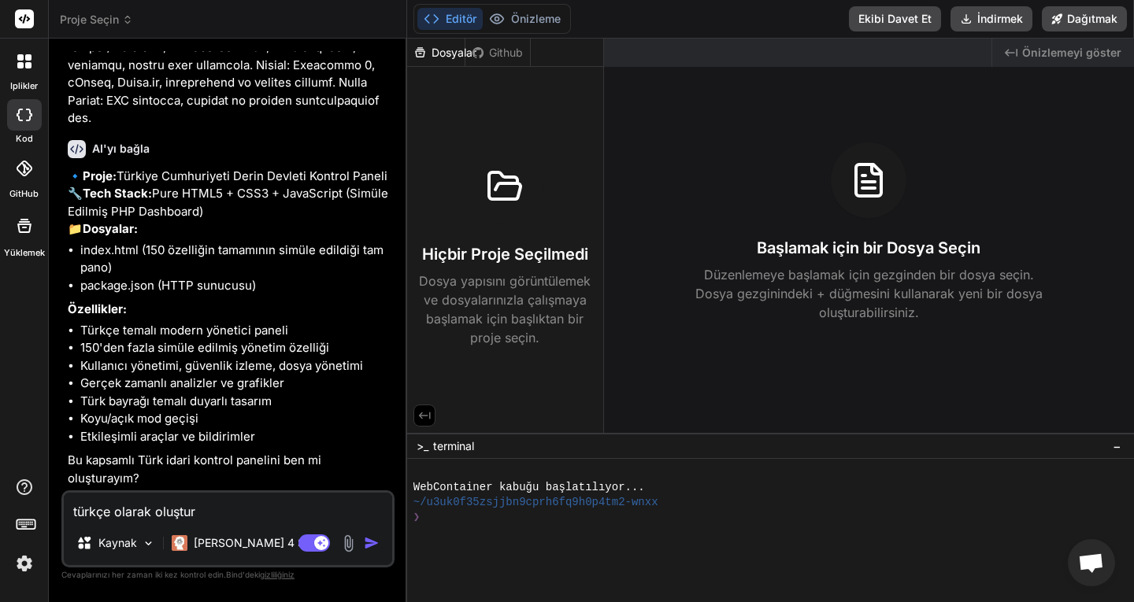
type textarea "x"
type textarea "türkçe olarak oluştur ev"
type textarea "x"
type textarea "türkçe olarak oluştur eve"
type textarea "x"
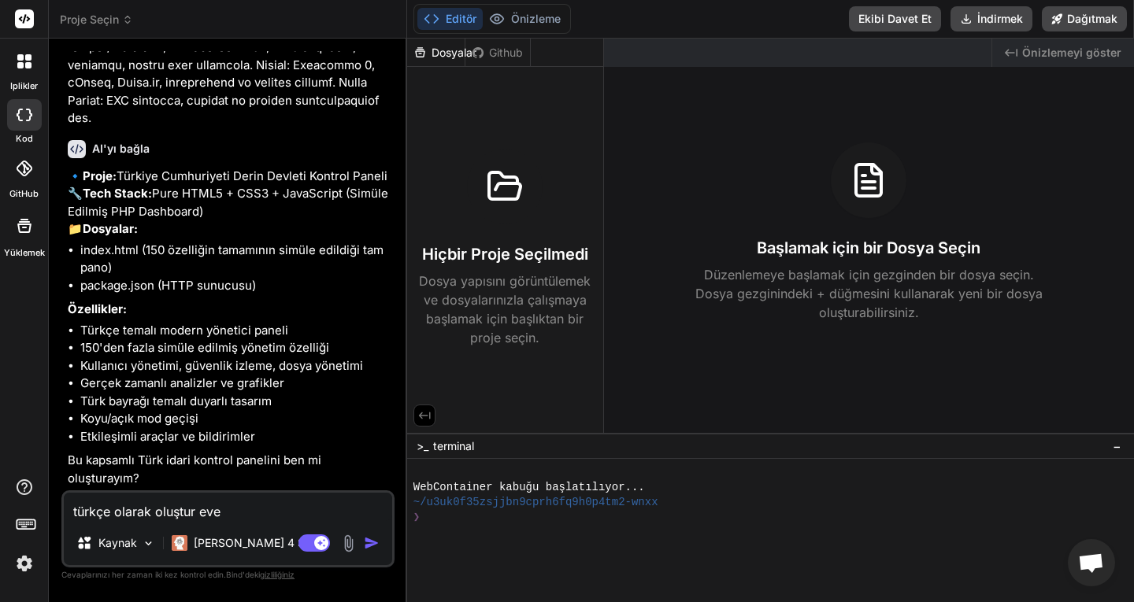
type textarea "türkçe olarak oluştur evet"
type textarea "x"
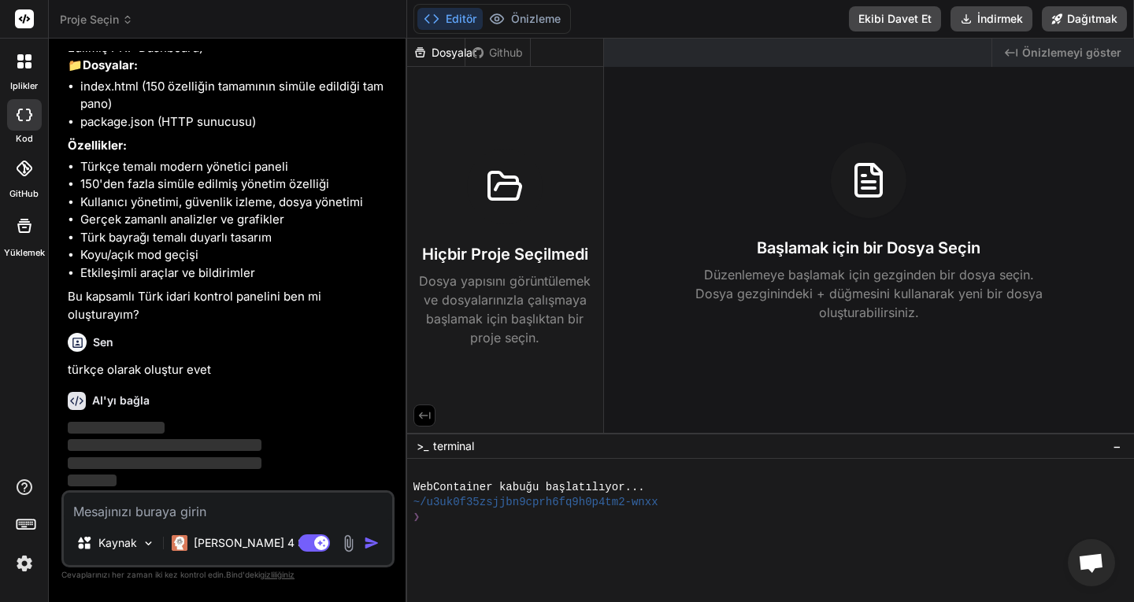
scroll to position [2897, 0]
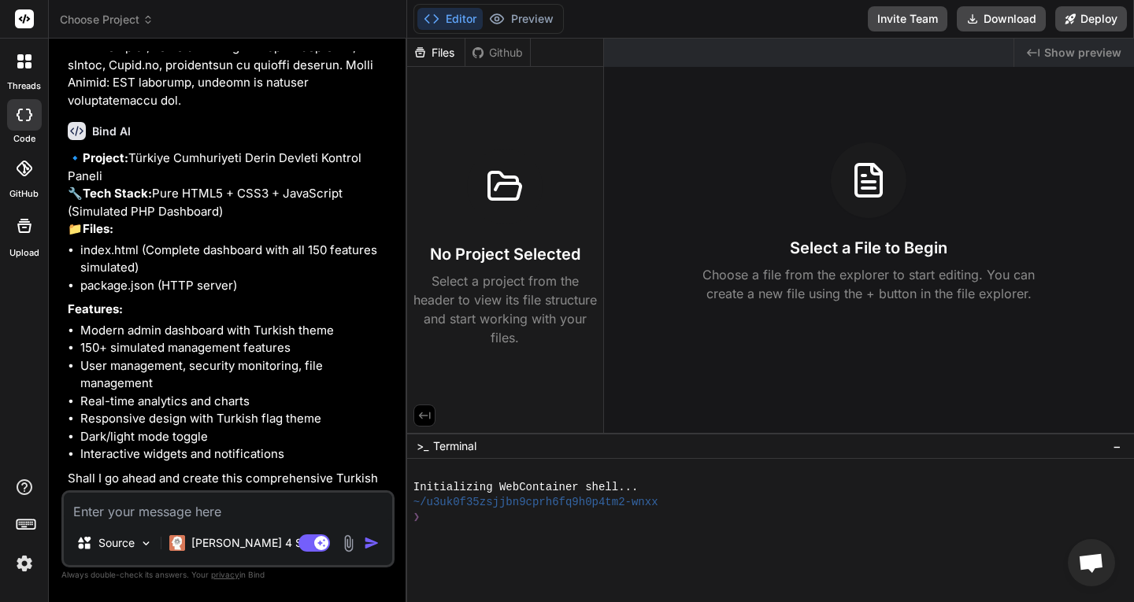
click at [231, 220] on p "🔹 Project: Türkiye Cumhuriyeti Derin Devleti Kontrol Paneli 🔧 Tech Stack: Pure …" at bounding box center [230, 194] width 324 height 89
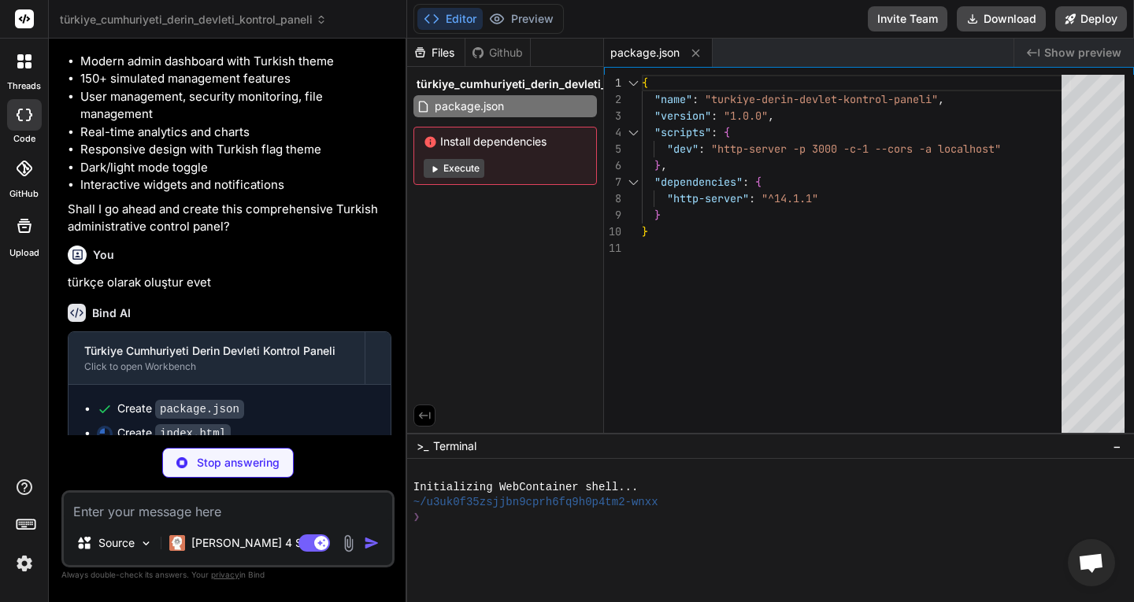
scroll to position [3172, 0]
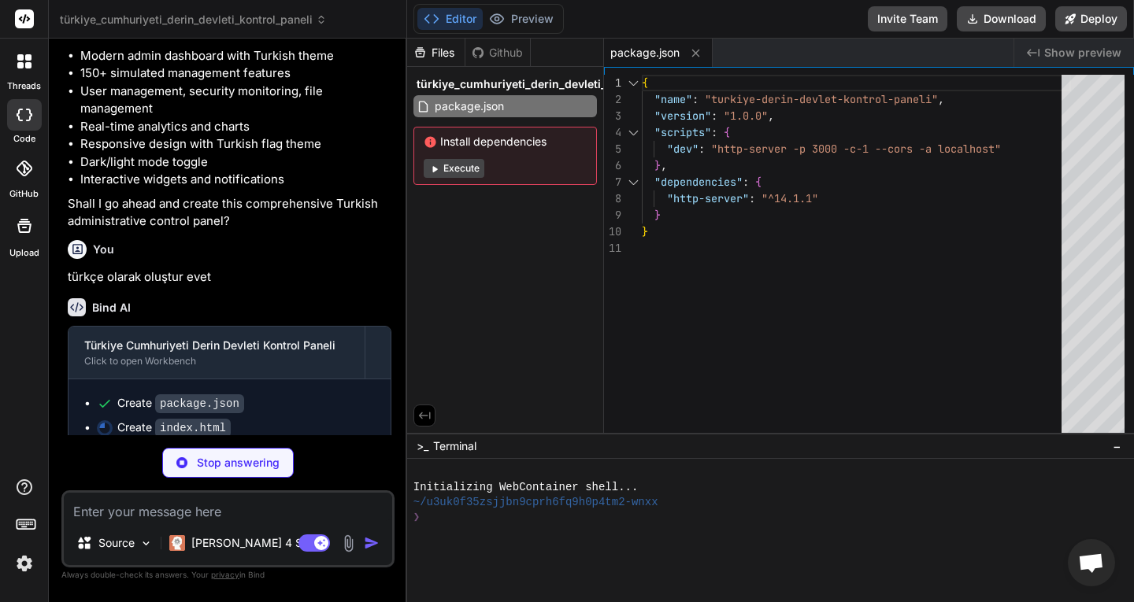
type textarea "x"
type textarea "mainContent.classList.remove('expanded'); } } }); </script> </body> </html>"
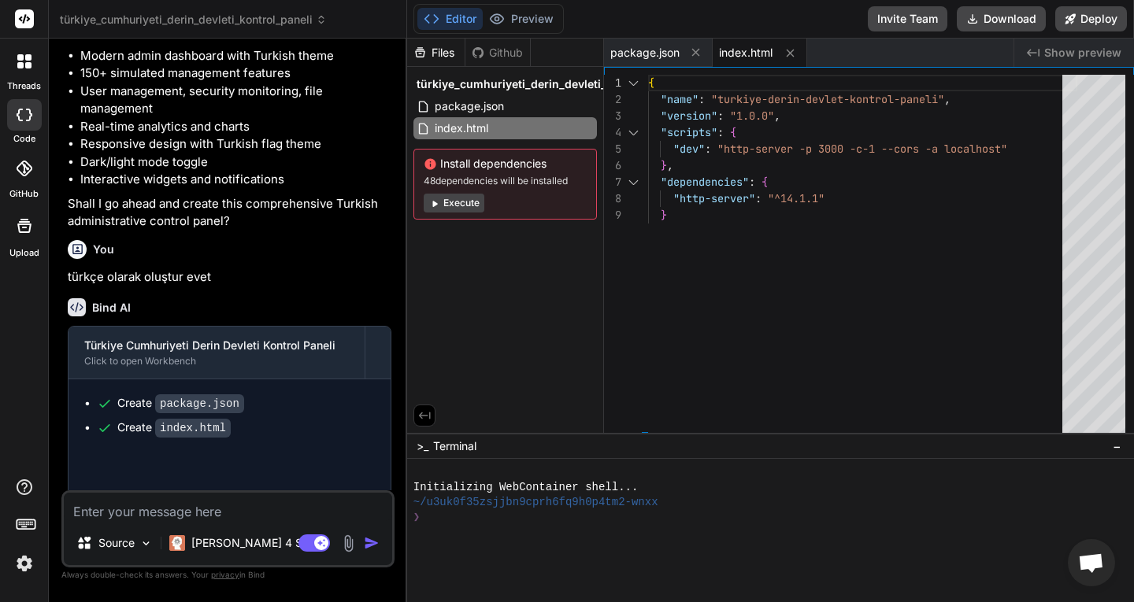
type textarea "x"
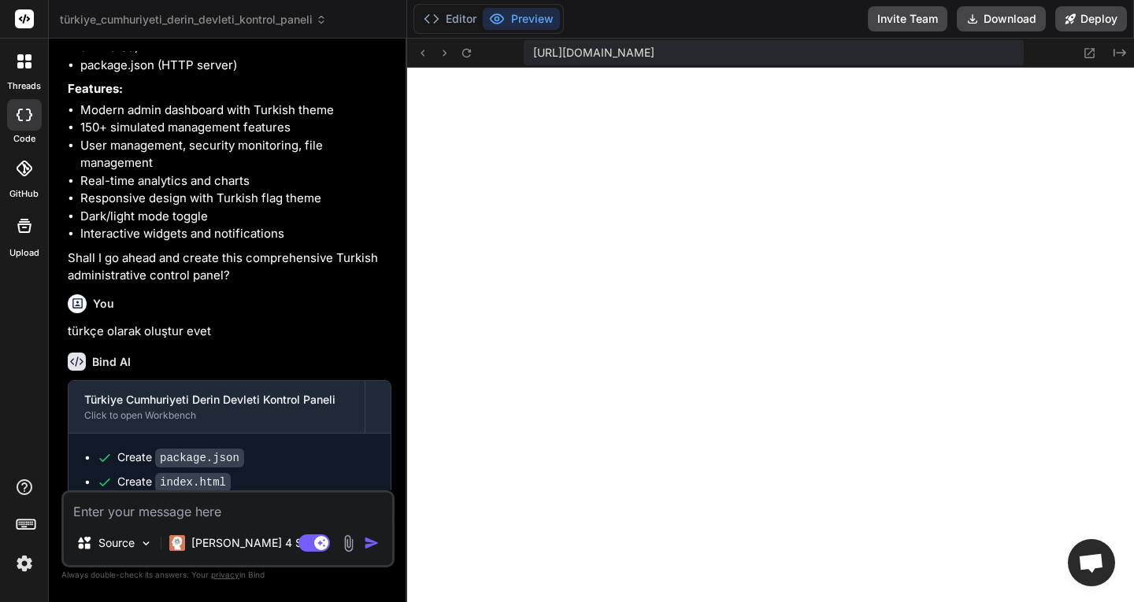
scroll to position [3233, 0]
